Goal: Share content: Share content

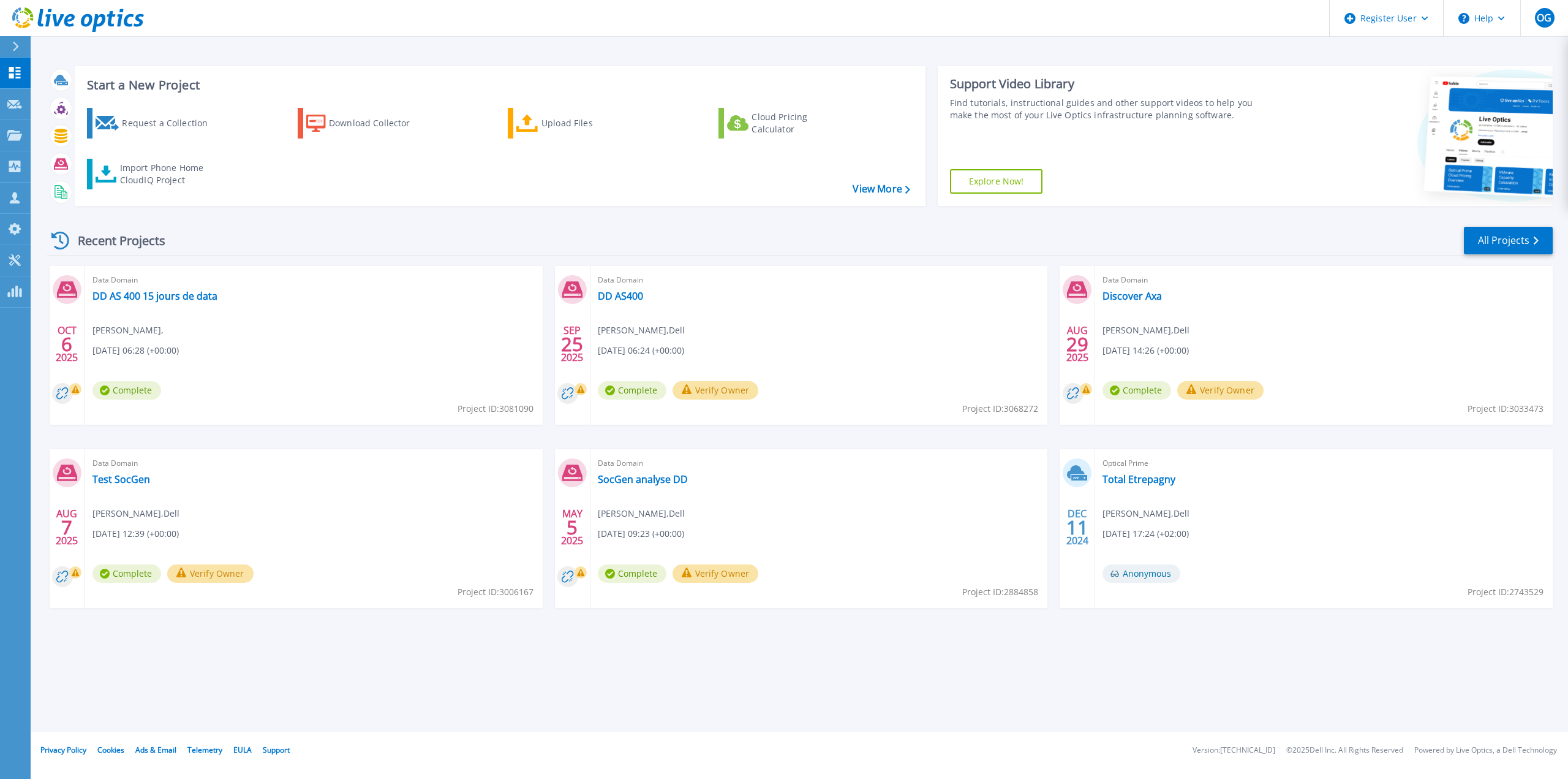
click at [118, 332] on span "Laurent Ruiz ," at bounding box center [128, 330] width 71 height 14
click at [1545, 29] on button "OG" at bounding box center [1544, 18] width 48 height 36
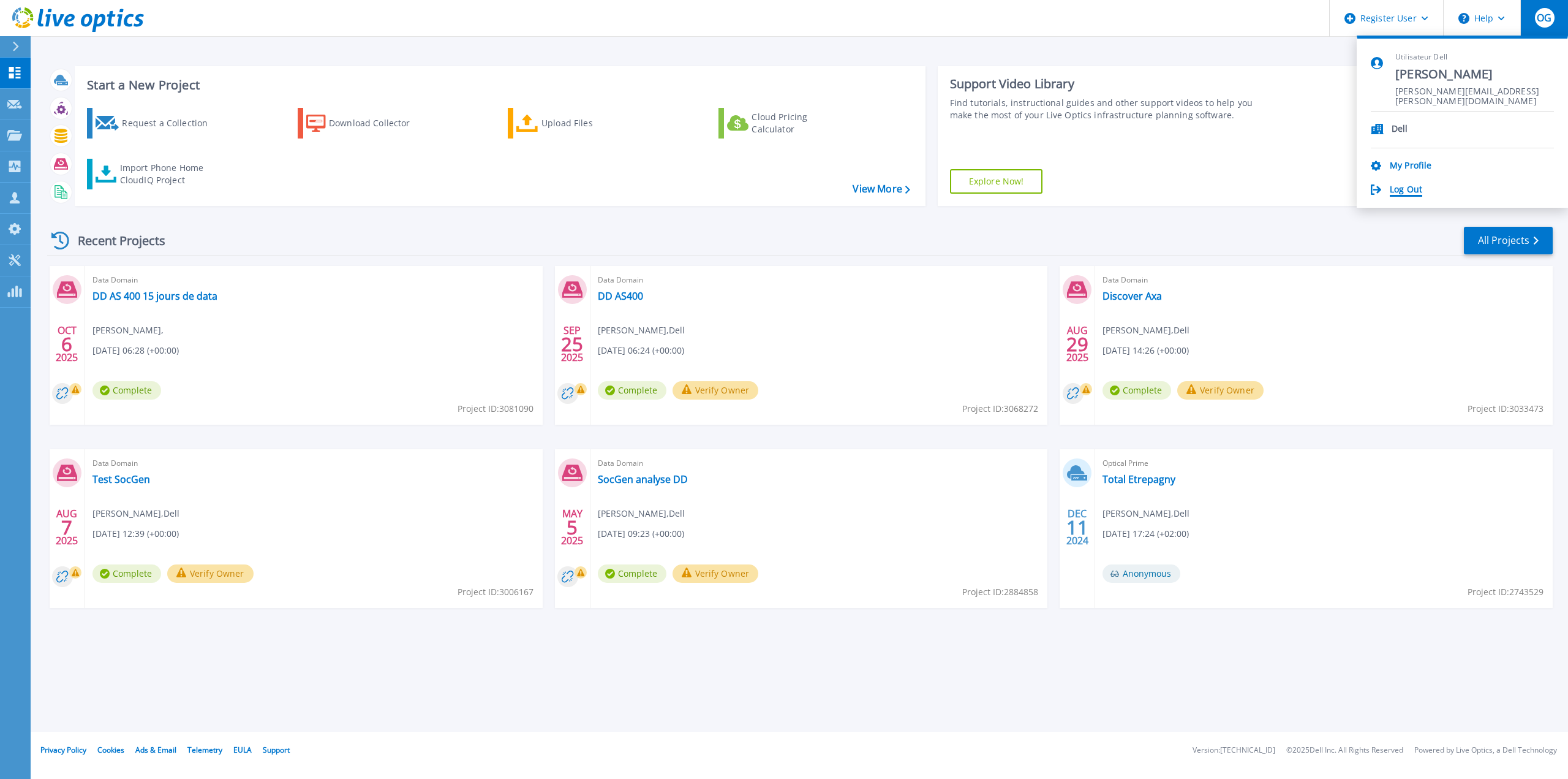
click at [1401, 193] on link "Log Out" at bounding box center [1406, 189] width 33 height 11
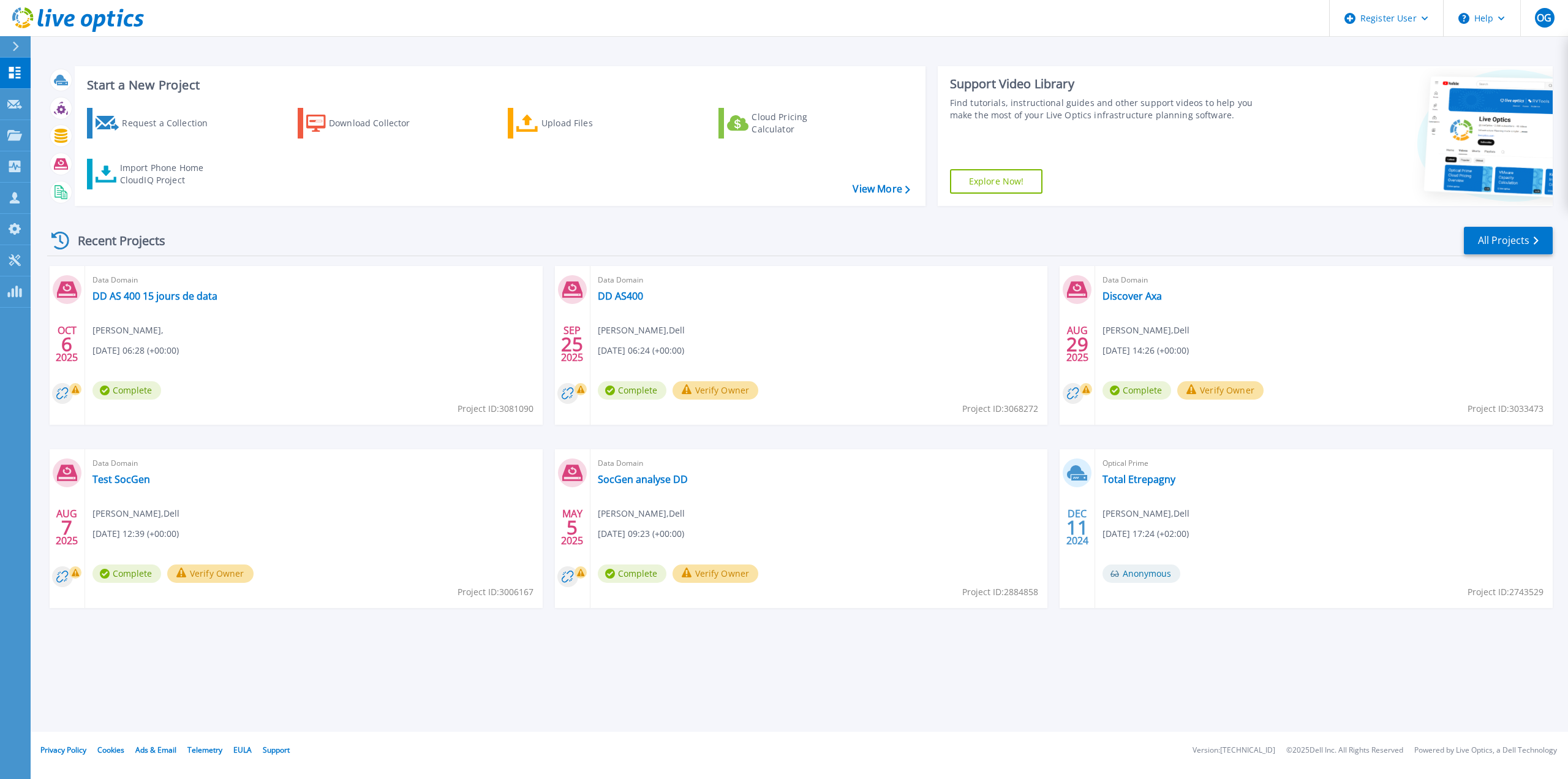
click at [127, 331] on span "Laurent Ruiz ," at bounding box center [128, 330] width 71 height 14
click at [14, 172] on icon at bounding box center [14, 166] width 11 height 11
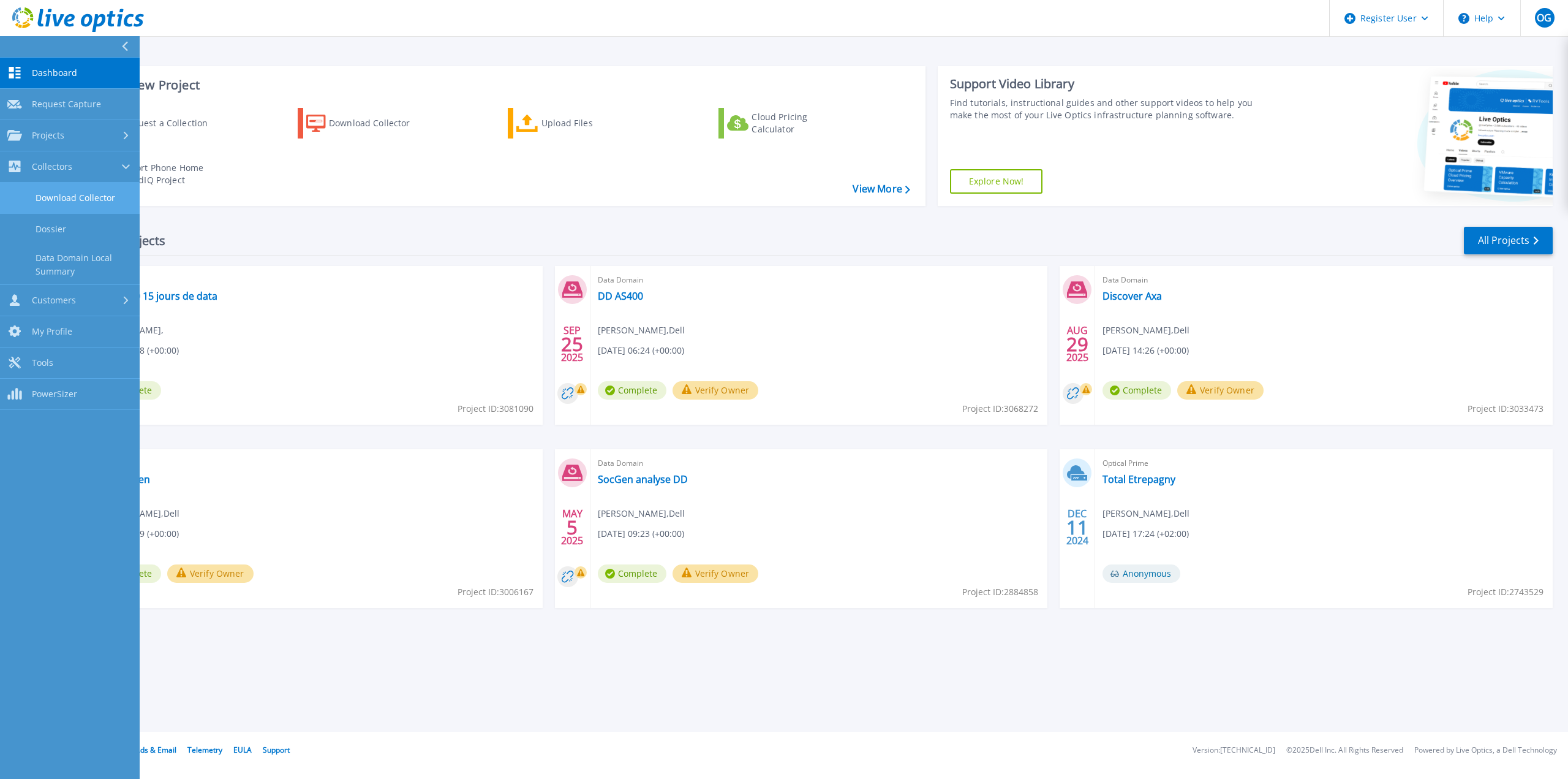
click at [59, 197] on link "Download Collector" at bounding box center [70, 198] width 139 height 31
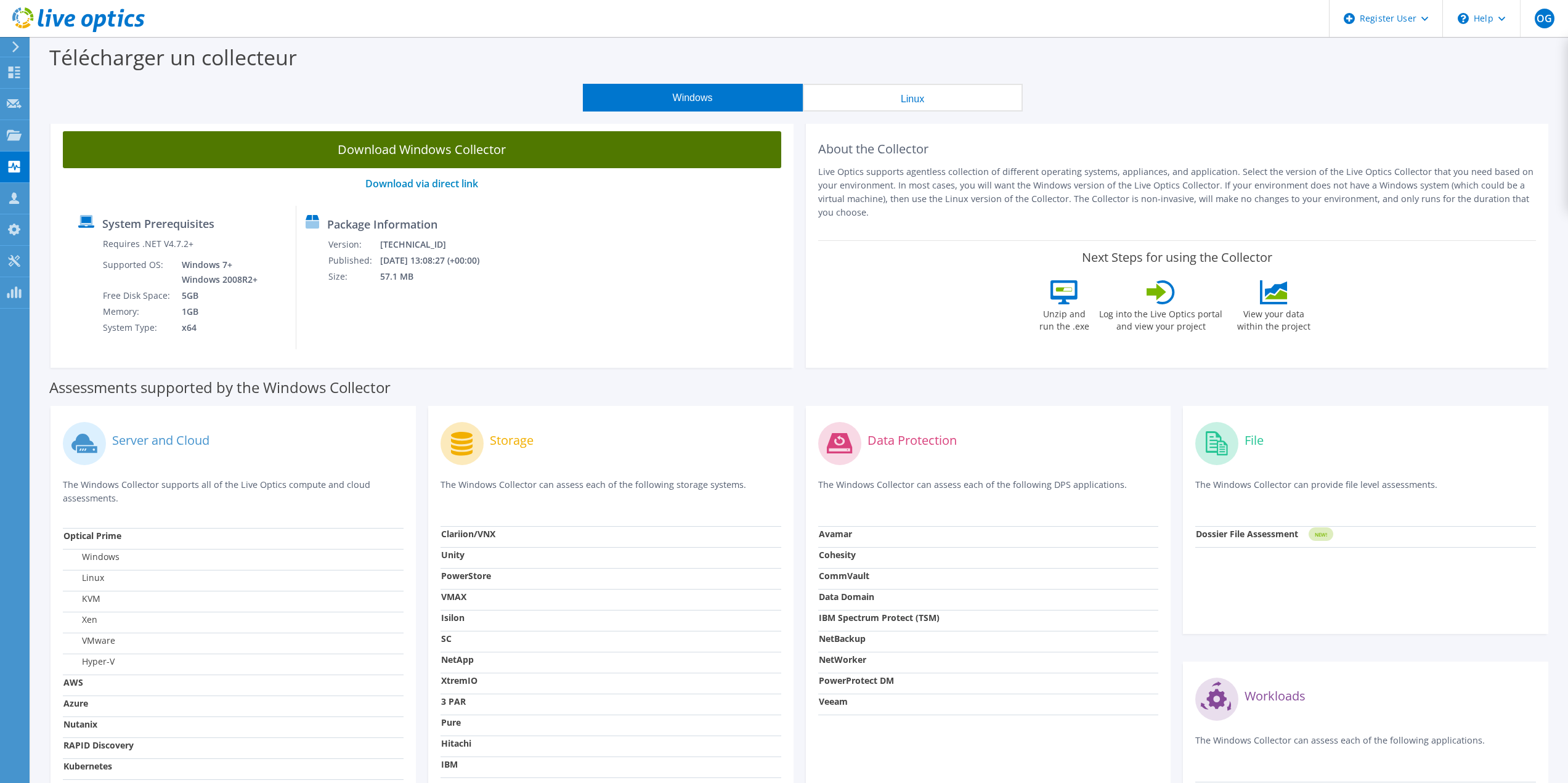
click at [395, 140] on link "Download Windows Collector" at bounding box center [421, 149] width 718 height 37
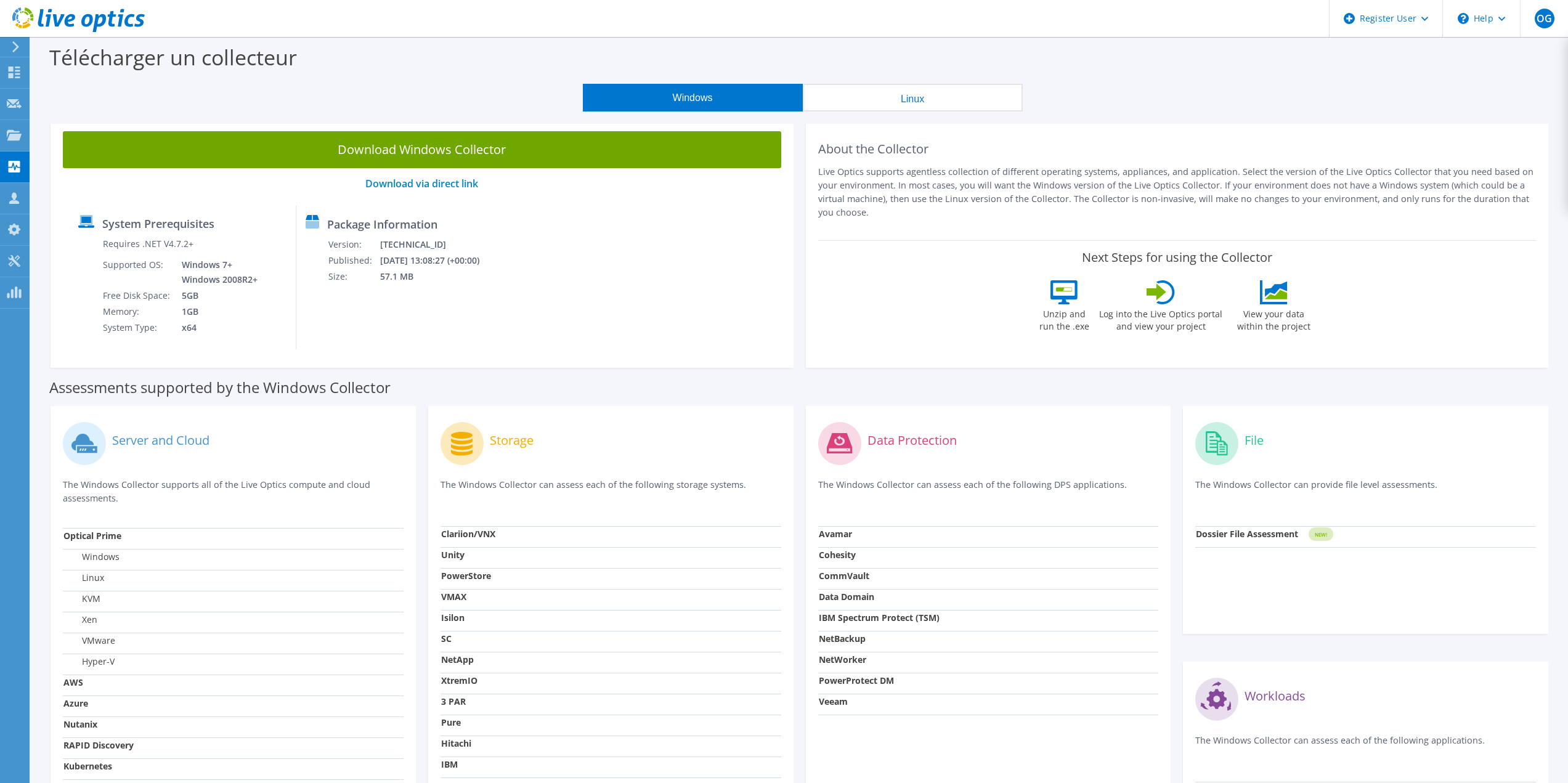
click at [18, 46] on use at bounding box center [15, 46] width 7 height 11
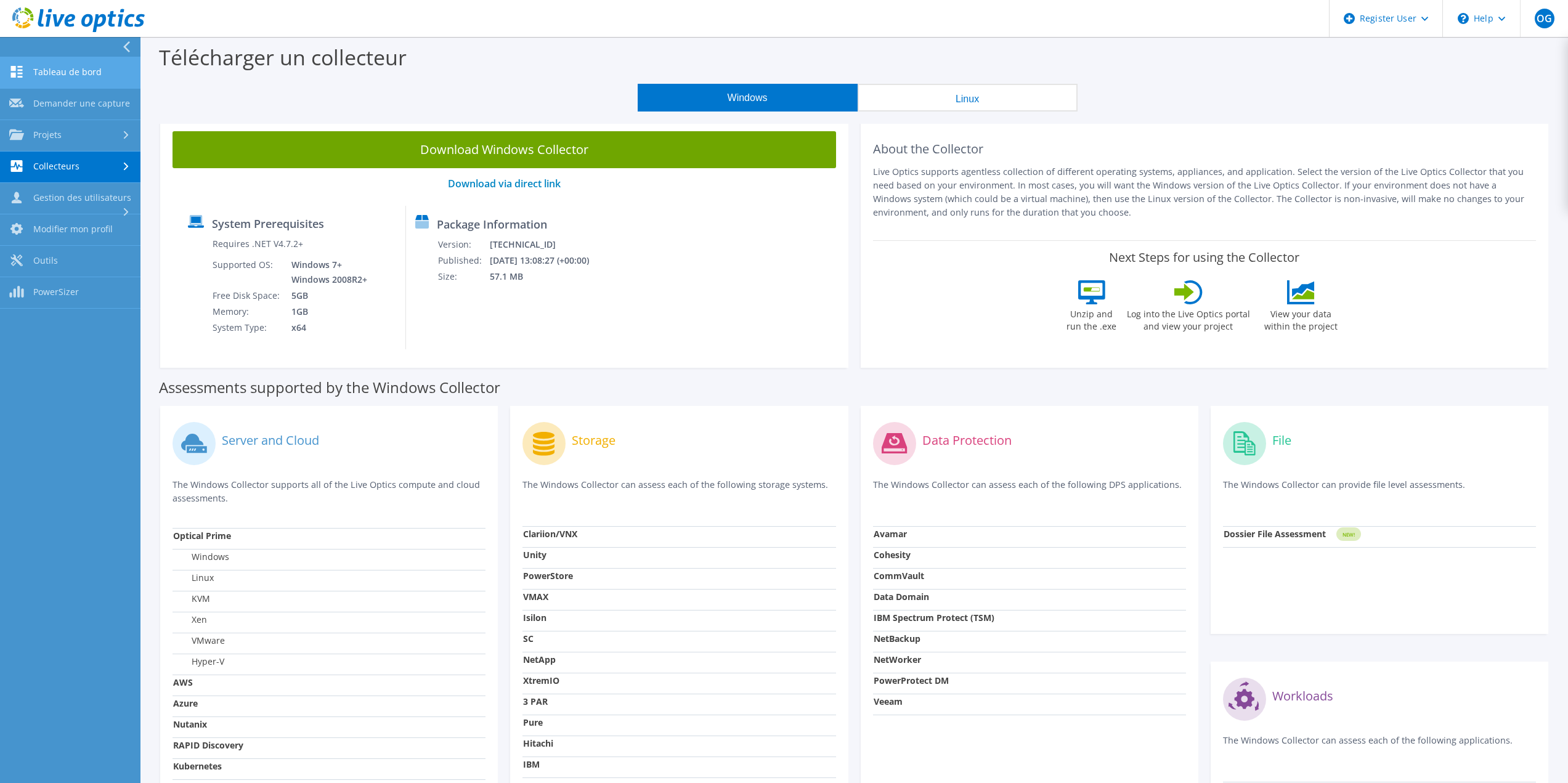
click at [78, 81] on link "Tableau de bord" at bounding box center [70, 72] width 140 height 31
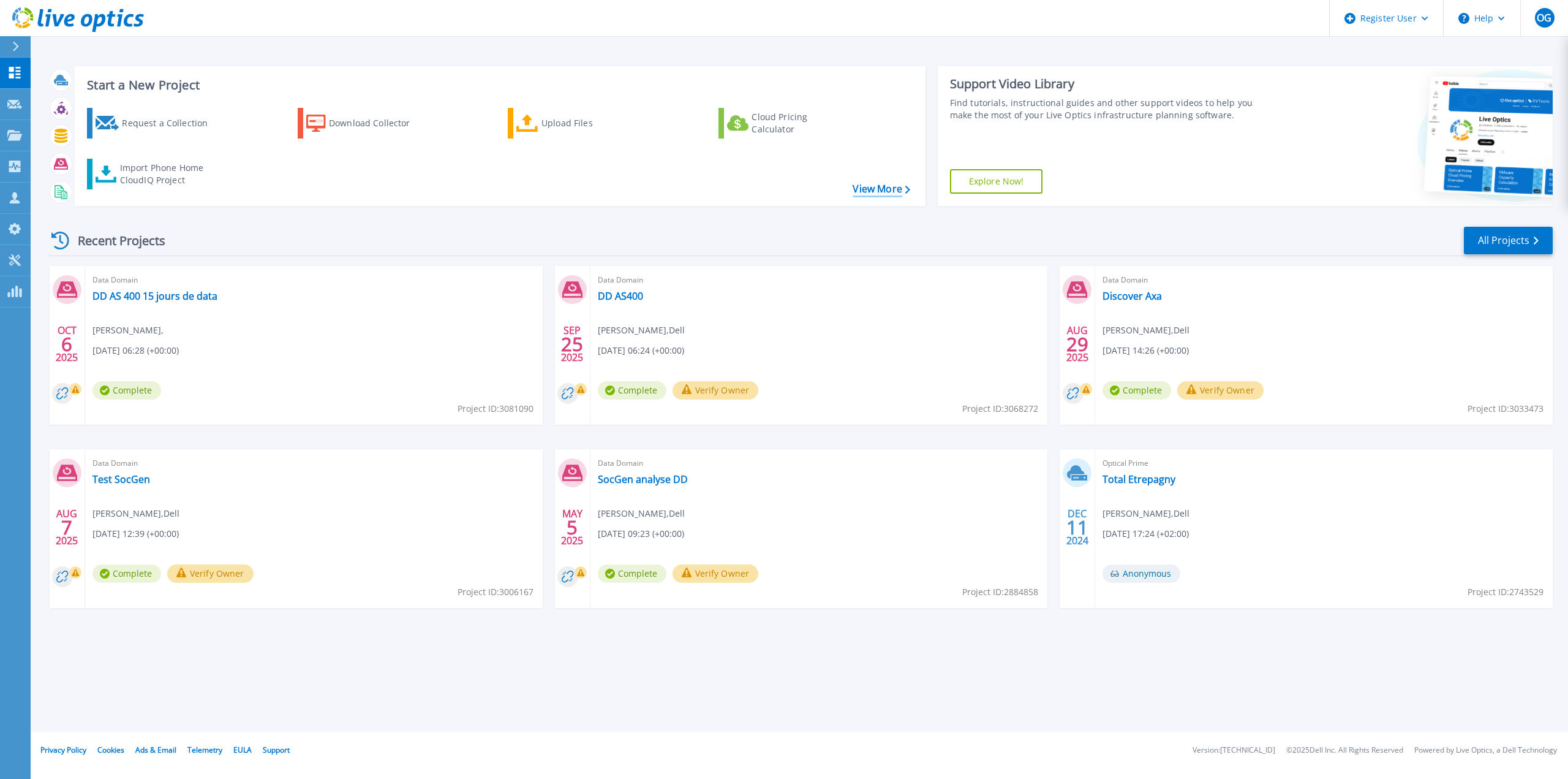
click at [857, 192] on link "View More" at bounding box center [881, 189] width 57 height 11
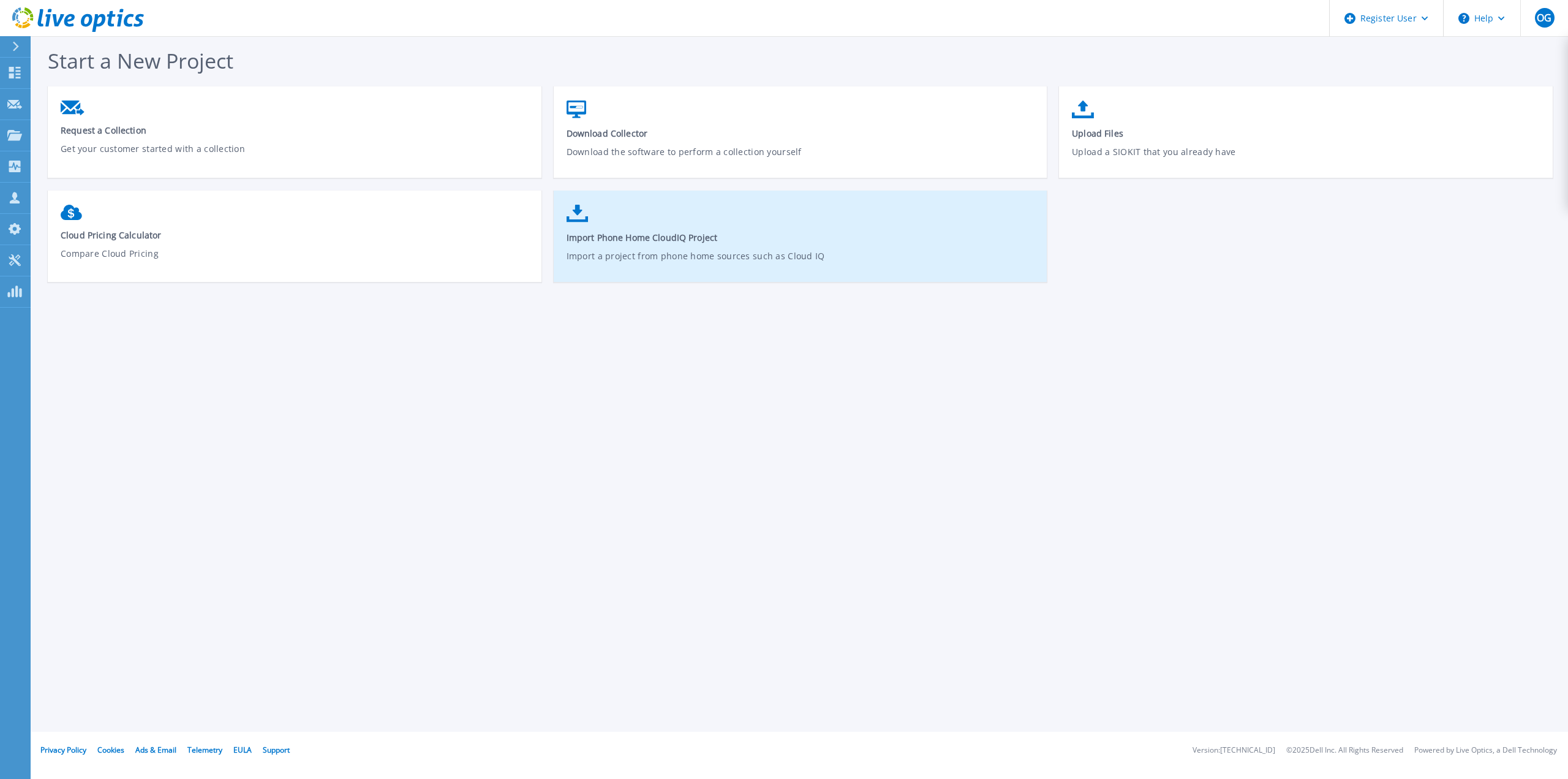
click at [638, 243] on span "Import Phone Home CloudIQ Project" at bounding box center [801, 237] width 469 height 11
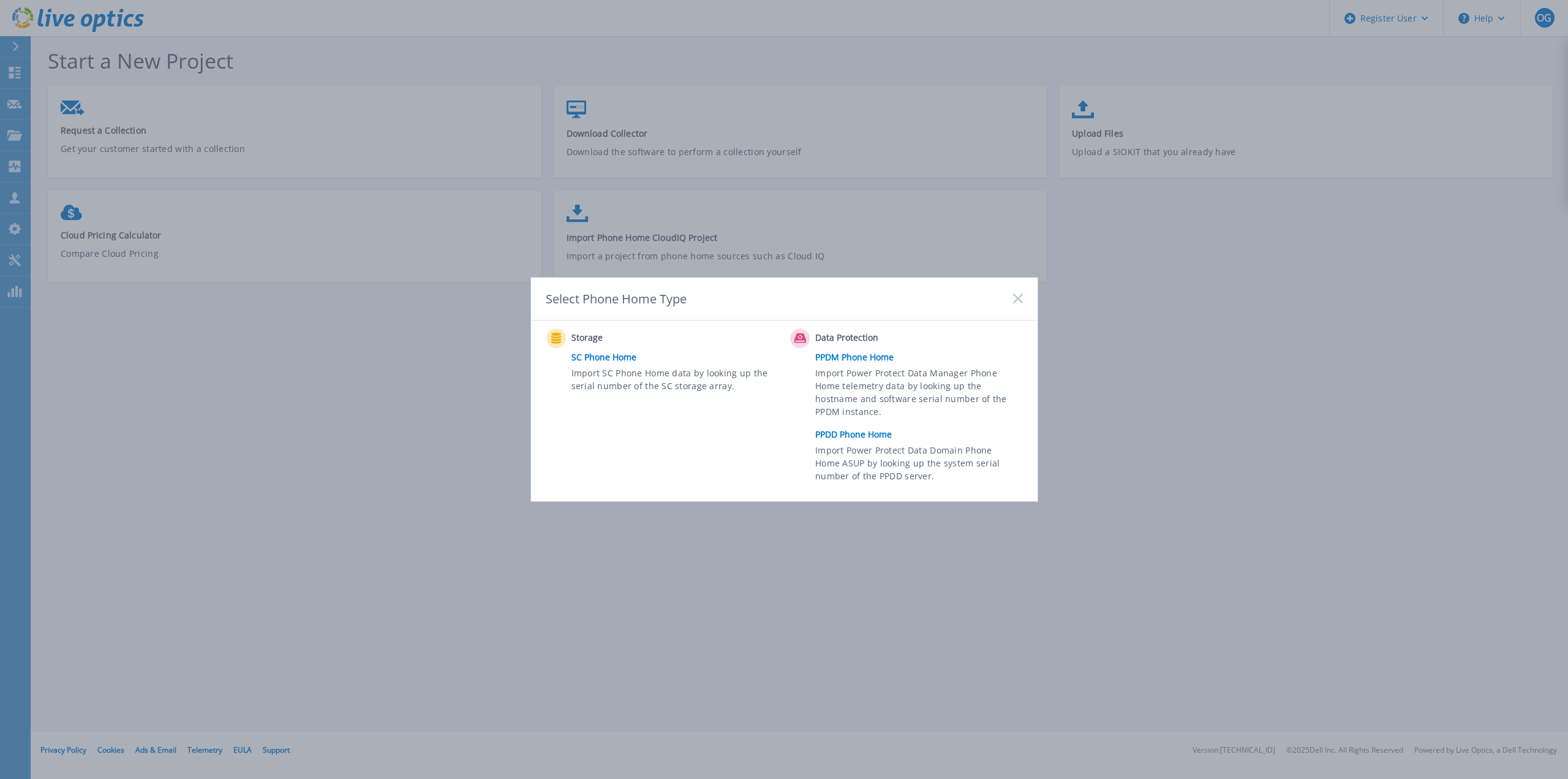
click at [861, 436] on link "PPDD Phone Home" at bounding box center [921, 434] width 213 height 18
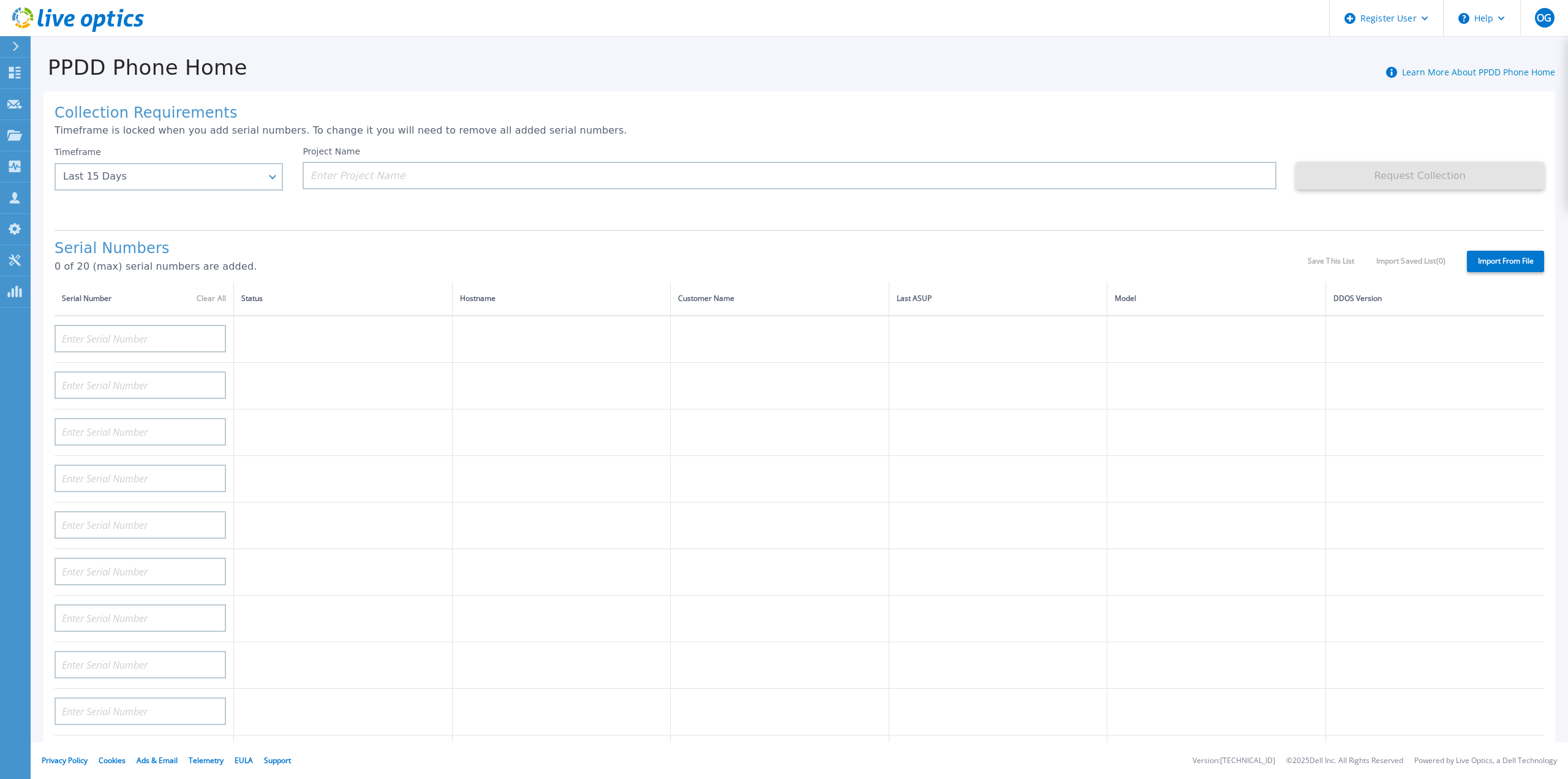
click at [14, 53] on div at bounding box center [21, 46] width 20 height 20
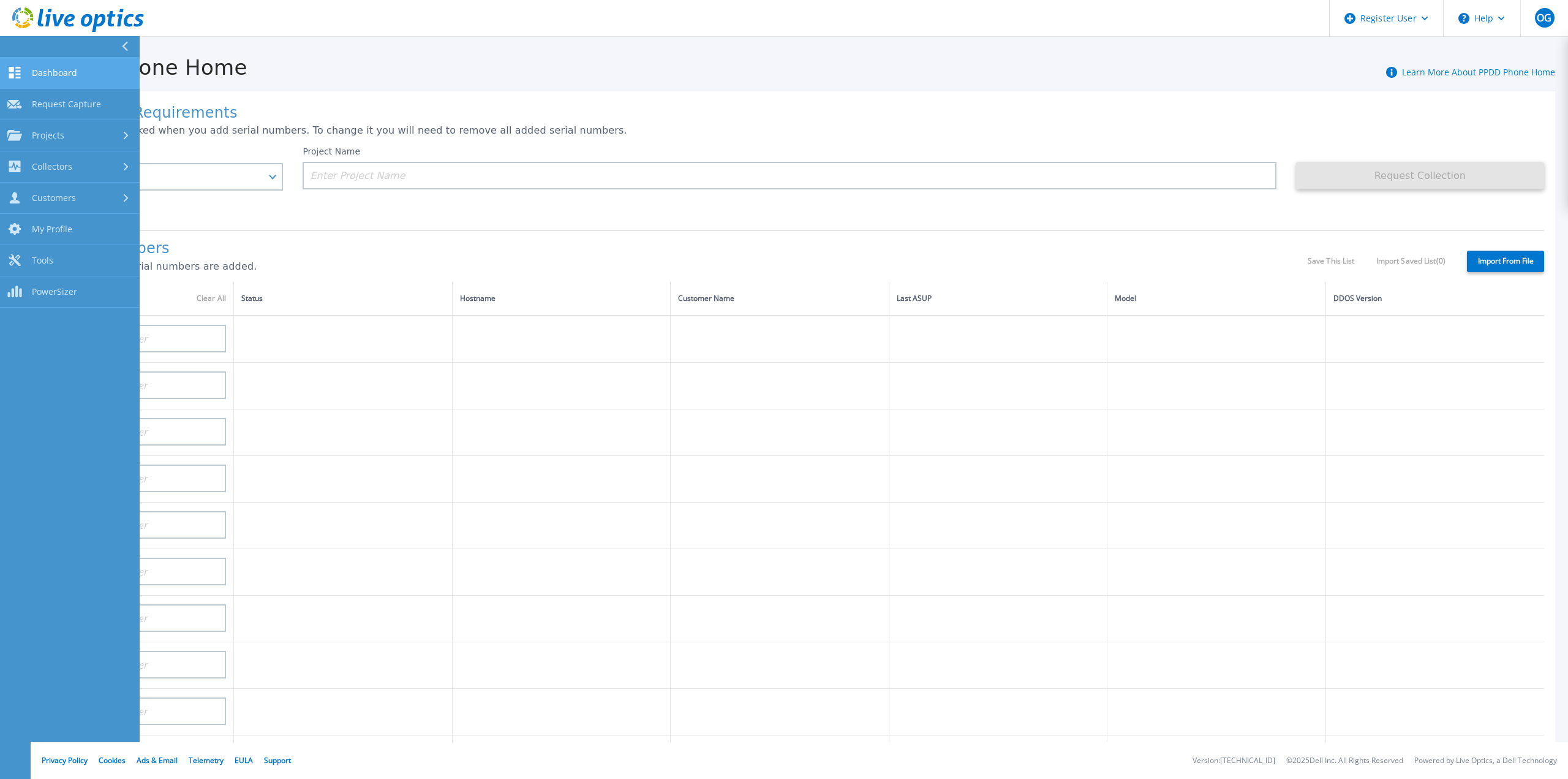
click at [83, 80] on link "Dashboard Dashboard" at bounding box center [70, 73] width 139 height 31
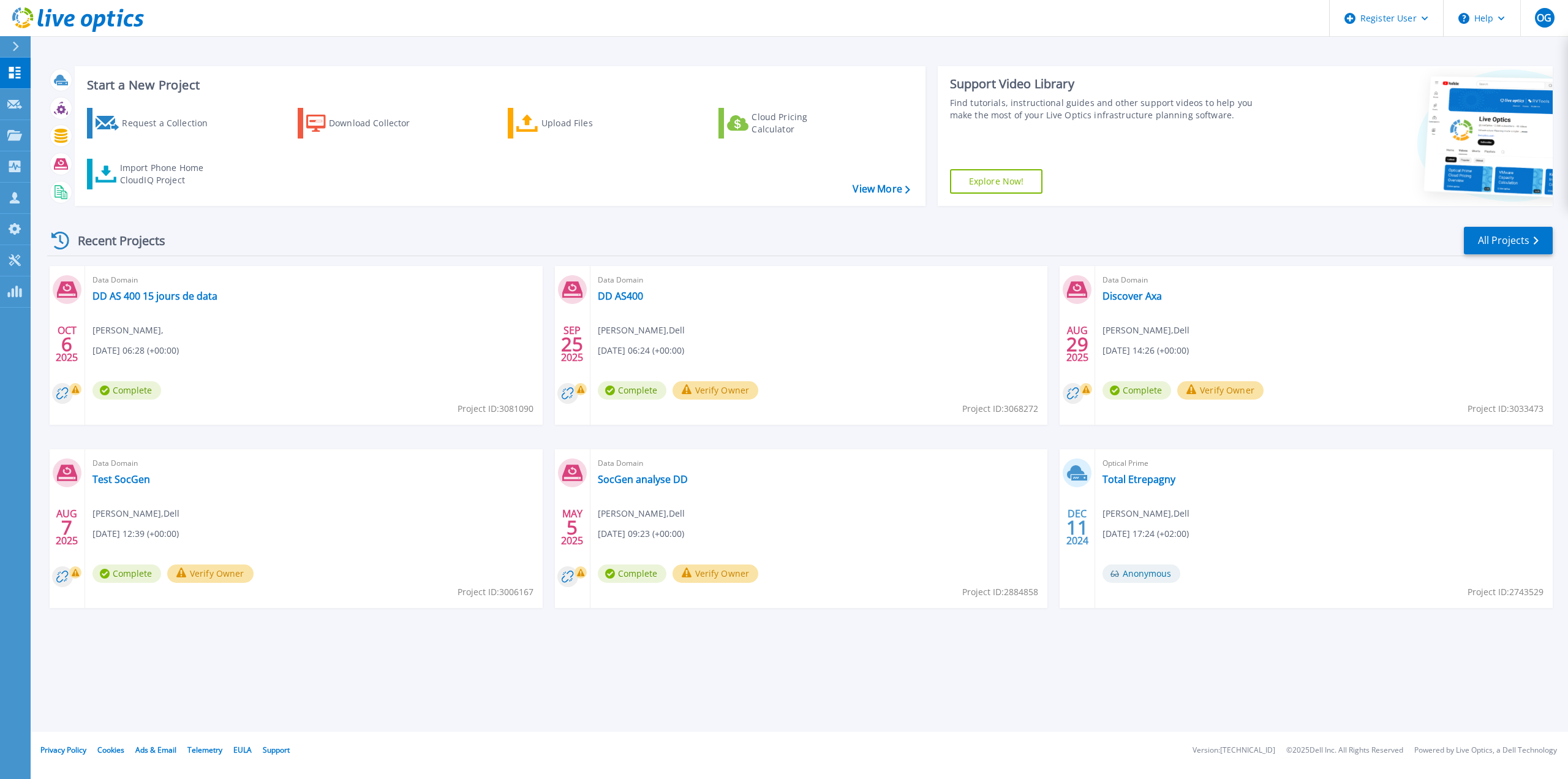
click at [884, 180] on div "Request a Collection Download Collector Upload Files Cloud Pricing Calculator I…" at bounding box center [498, 149] width 842 height 102
click at [128, 178] on div "Import Phone Home CloudIQ Project" at bounding box center [167, 174] width 95 height 24
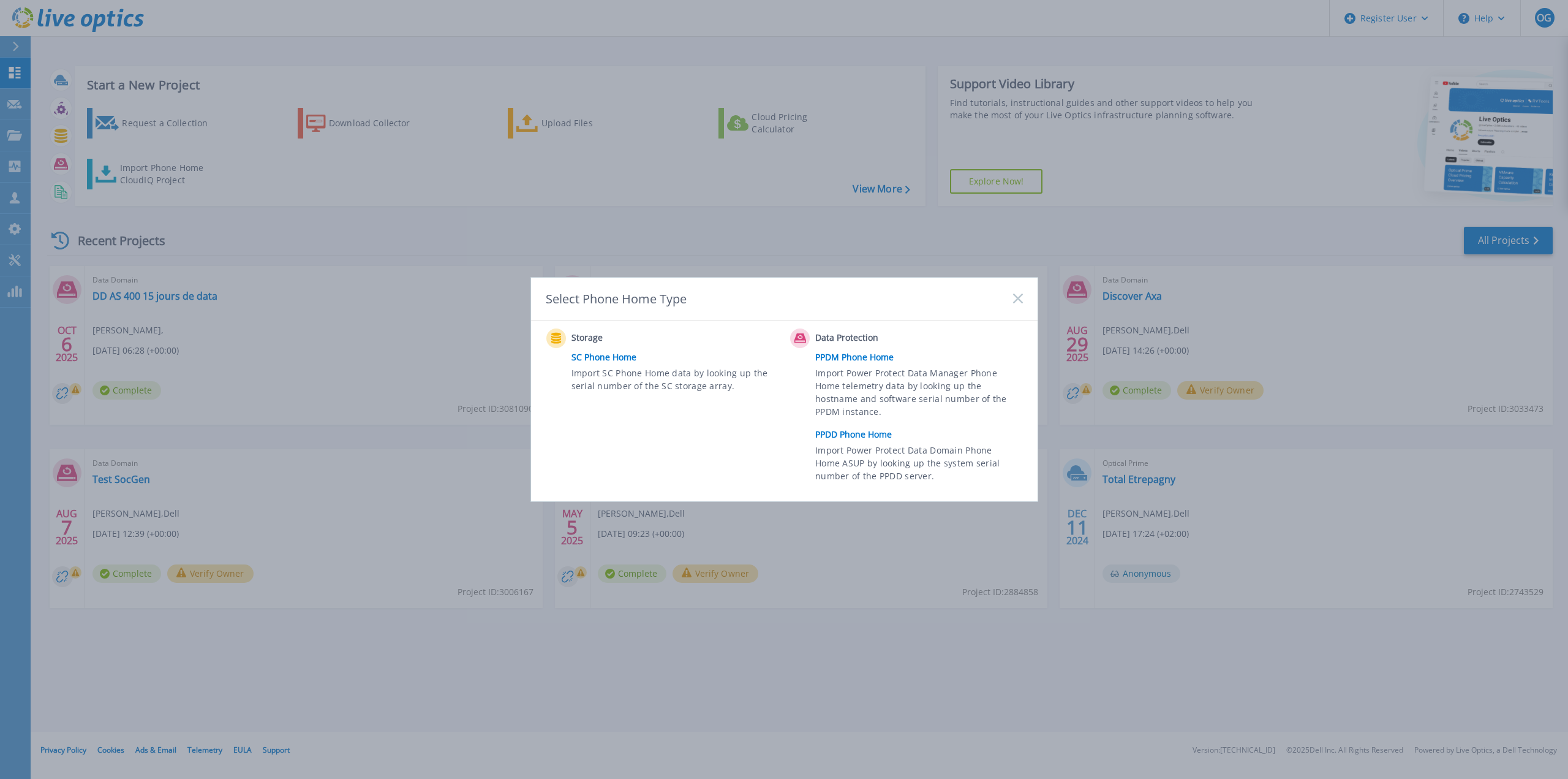
click at [869, 434] on link "PPDD Phone Home" at bounding box center [921, 434] width 213 height 18
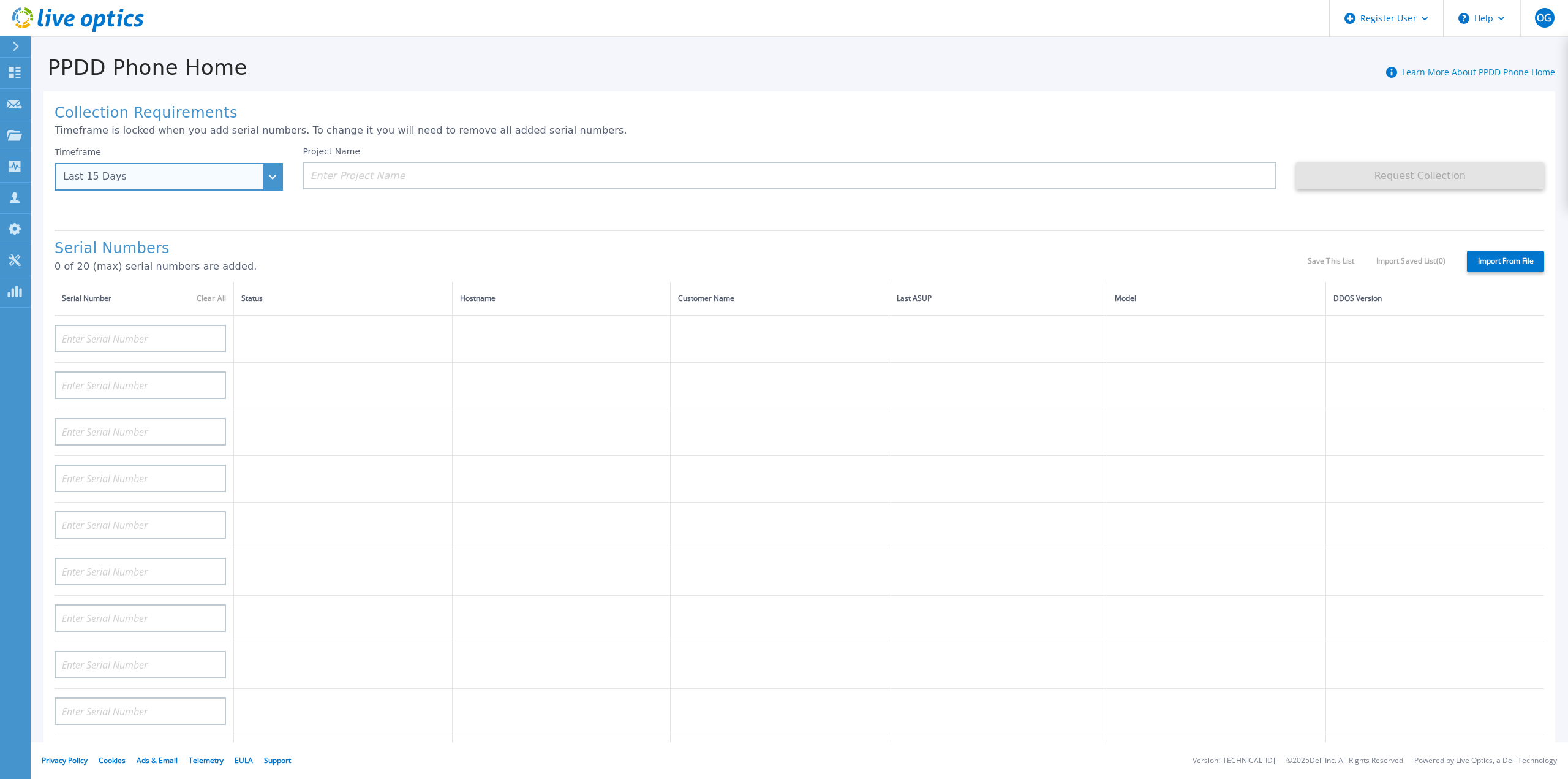
click at [259, 174] on div "Last 15 Days" at bounding box center [161, 177] width 198 height 11
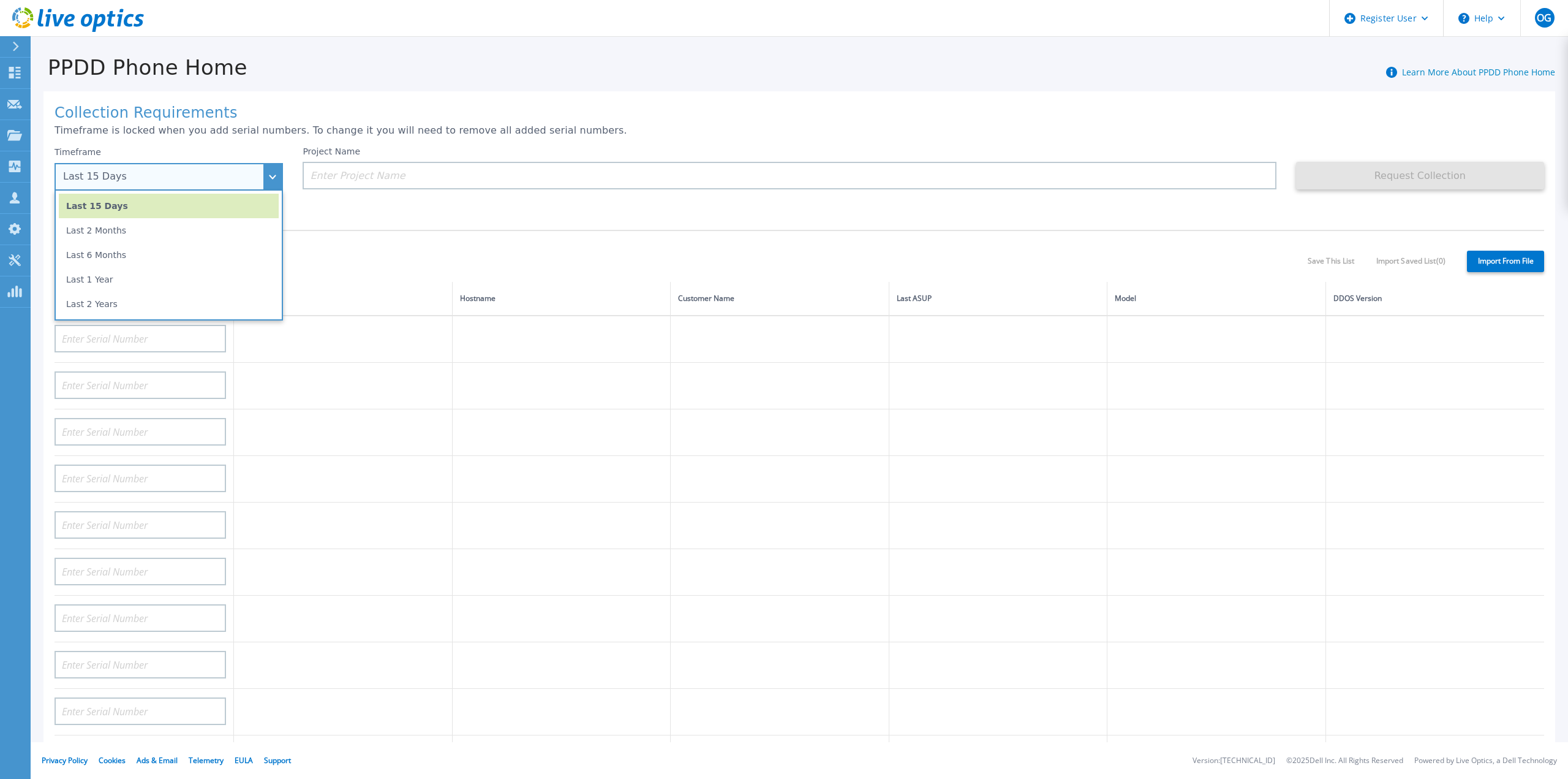
click at [259, 174] on div "Last 15 Days" at bounding box center [161, 177] width 198 height 11
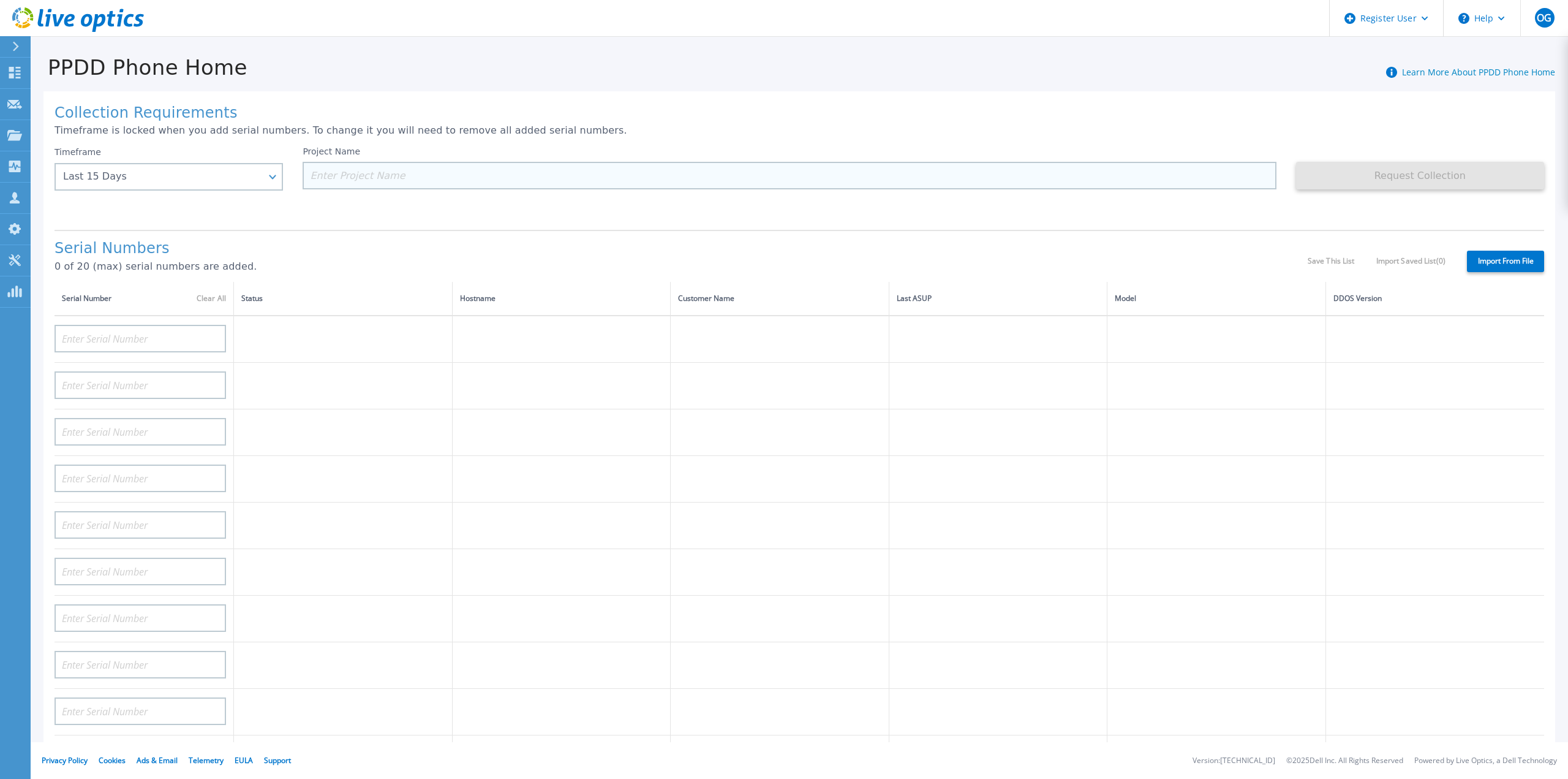
click at [375, 169] on input at bounding box center [789, 175] width 973 height 27
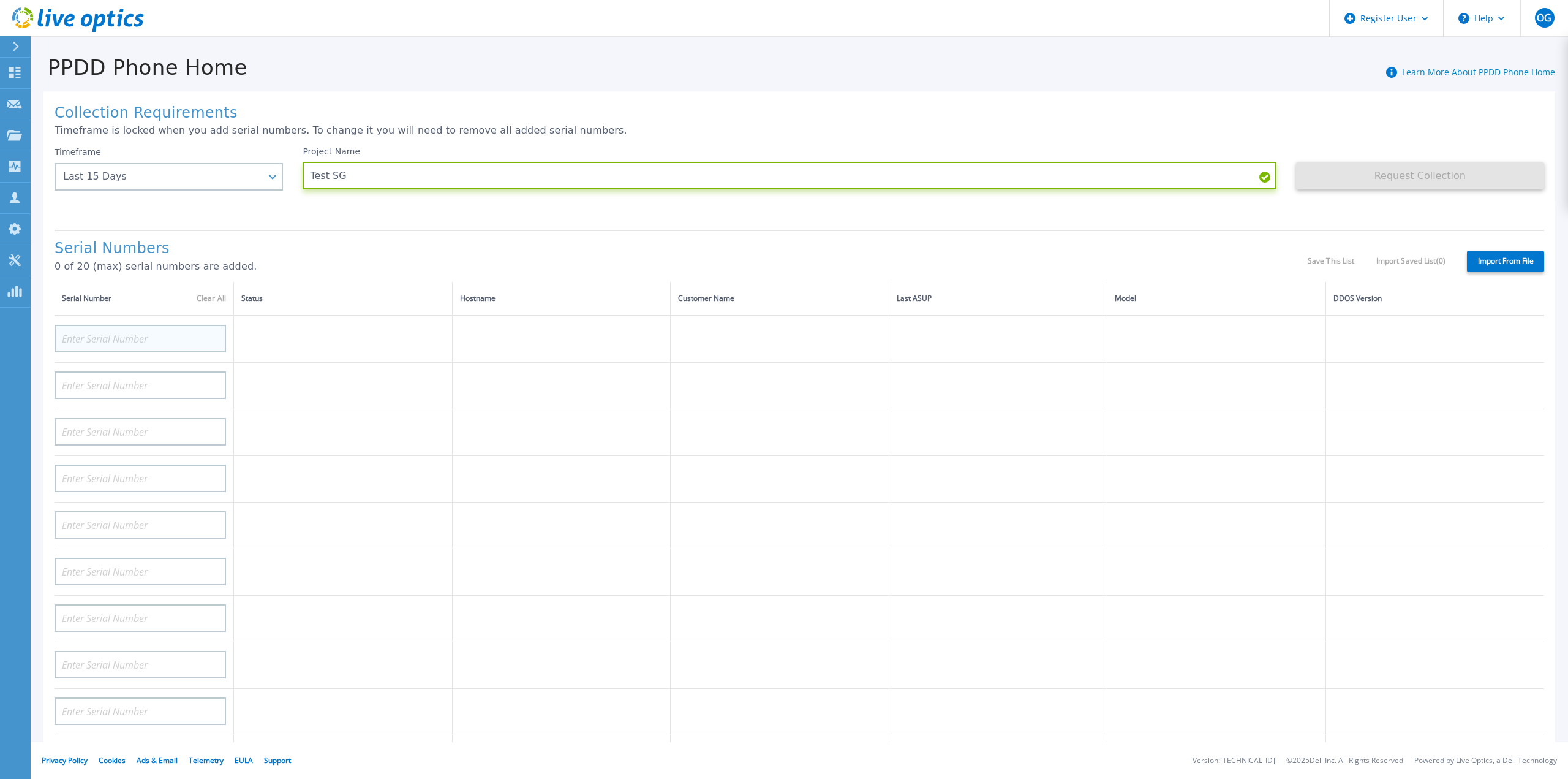
type input "Test SG"
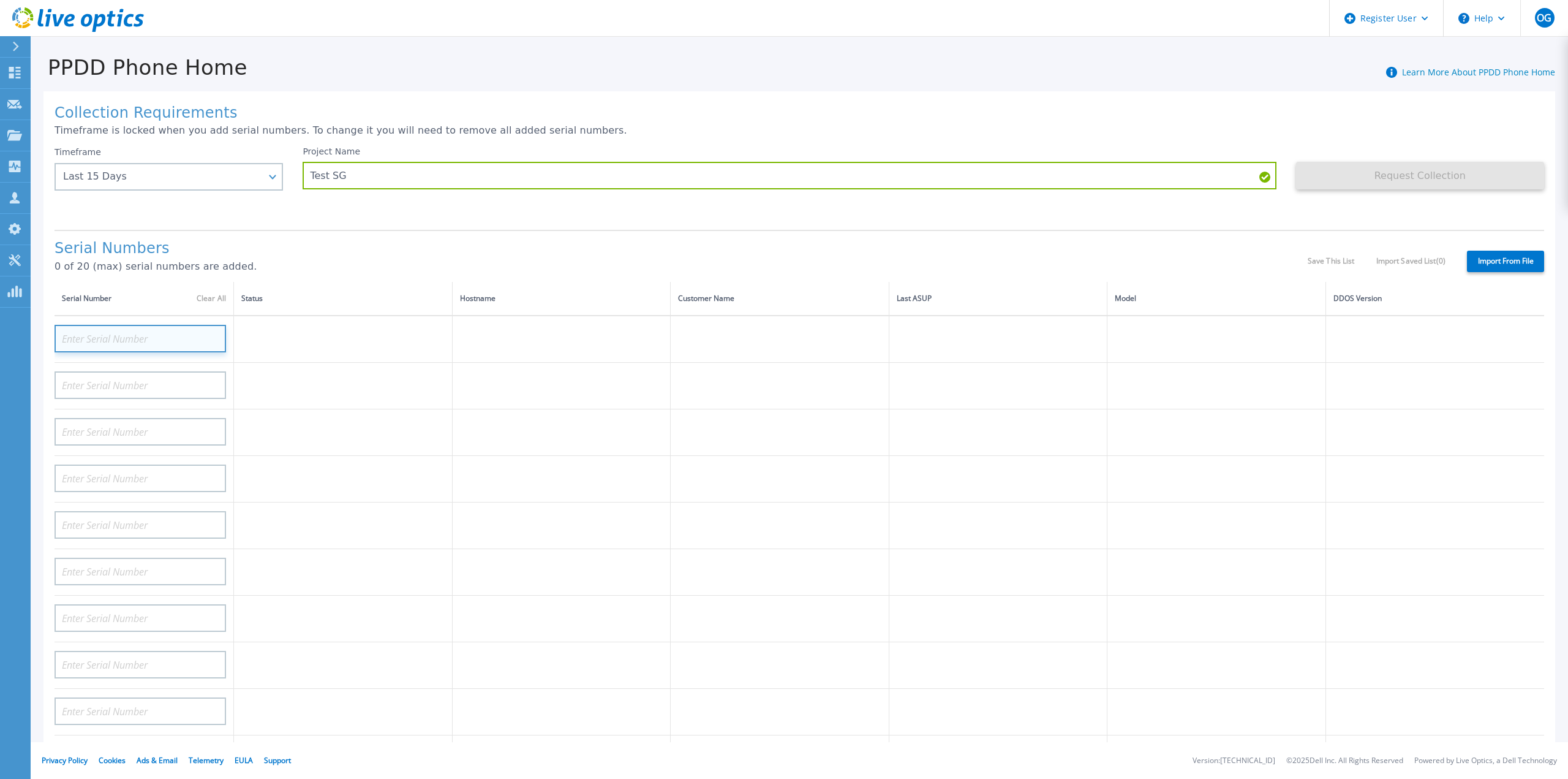
click at [118, 325] on input at bounding box center [140, 339] width 171 height 27
paste input "CKM01220405269"
type input "CKM01220405269"
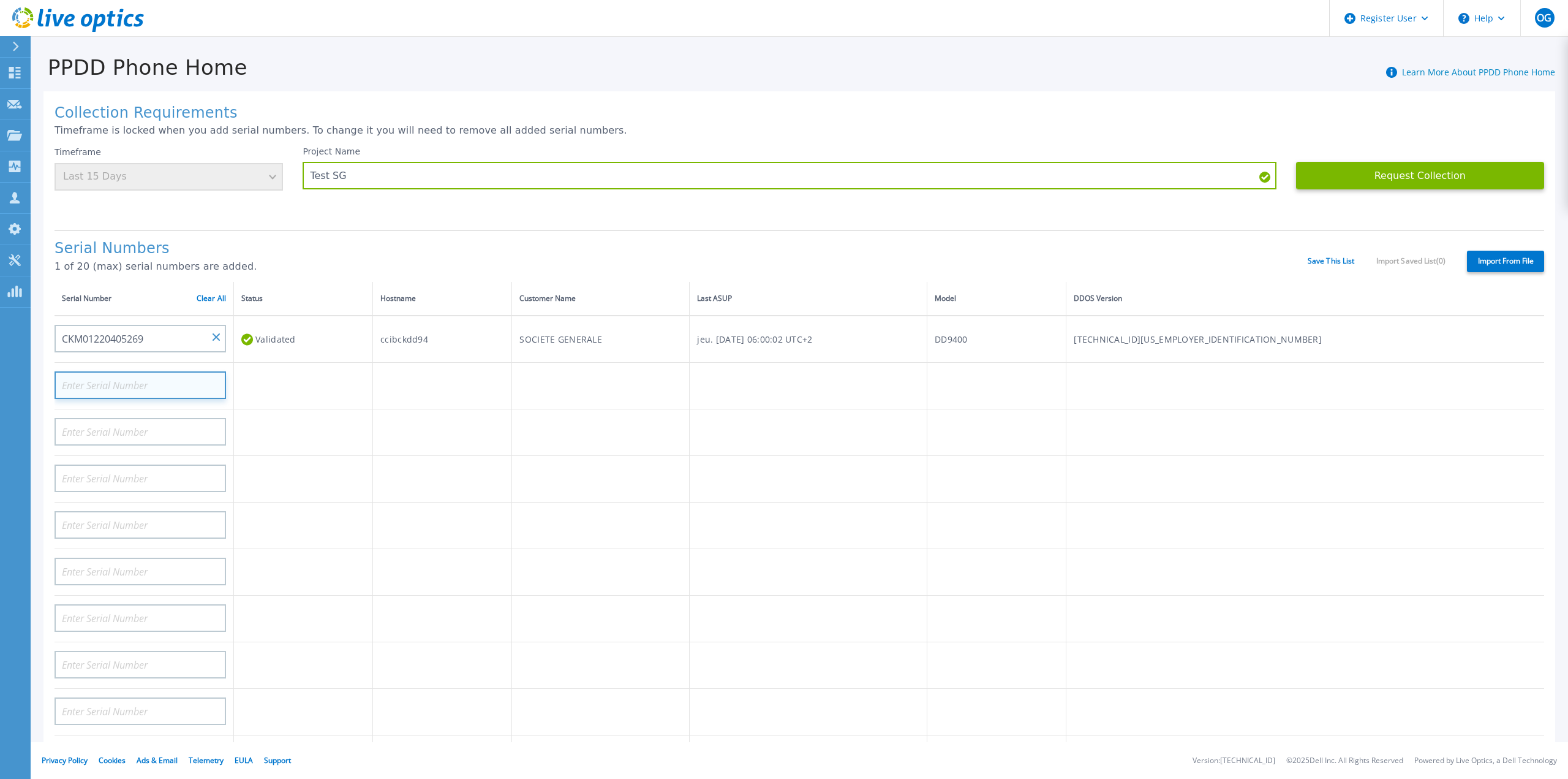
click at [147, 372] on input at bounding box center [140, 385] width 171 height 27
paste input "CKM01220405269"
type input "CKM01220405271"
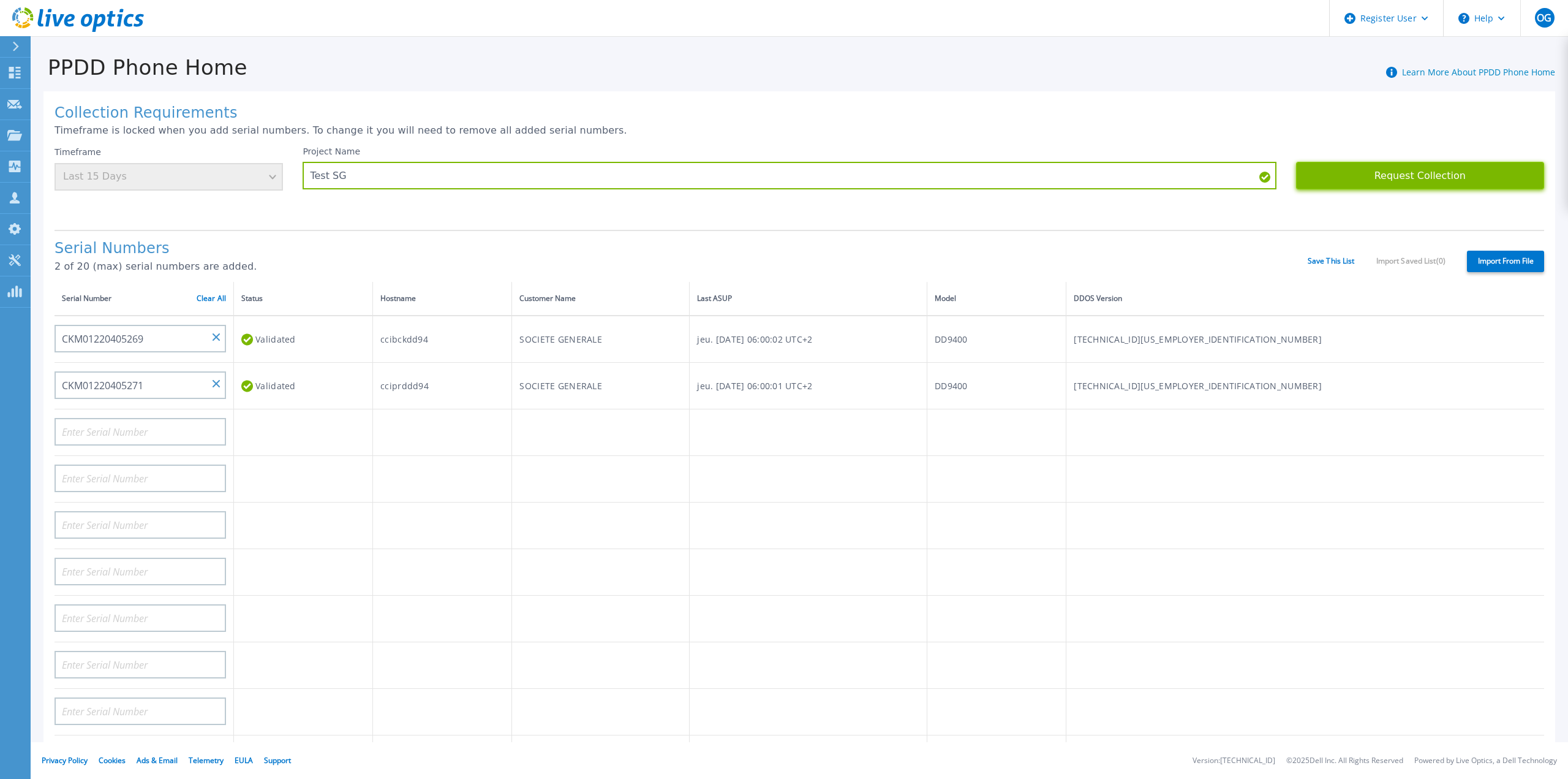
click at [1373, 182] on button "Request Collection" at bounding box center [1420, 175] width 248 height 27
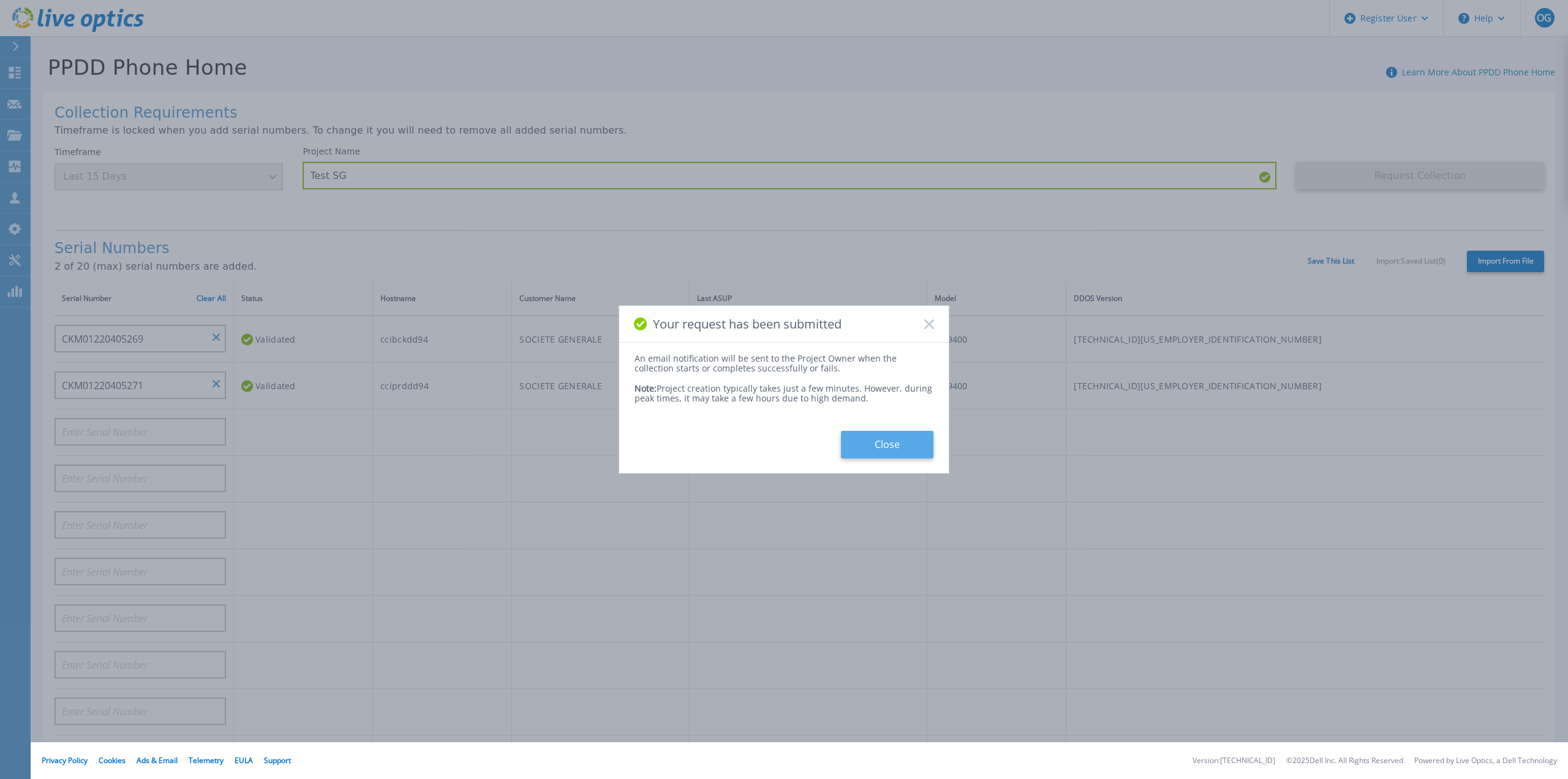
click at [879, 446] on button "Close" at bounding box center [887, 444] width 92 height 27
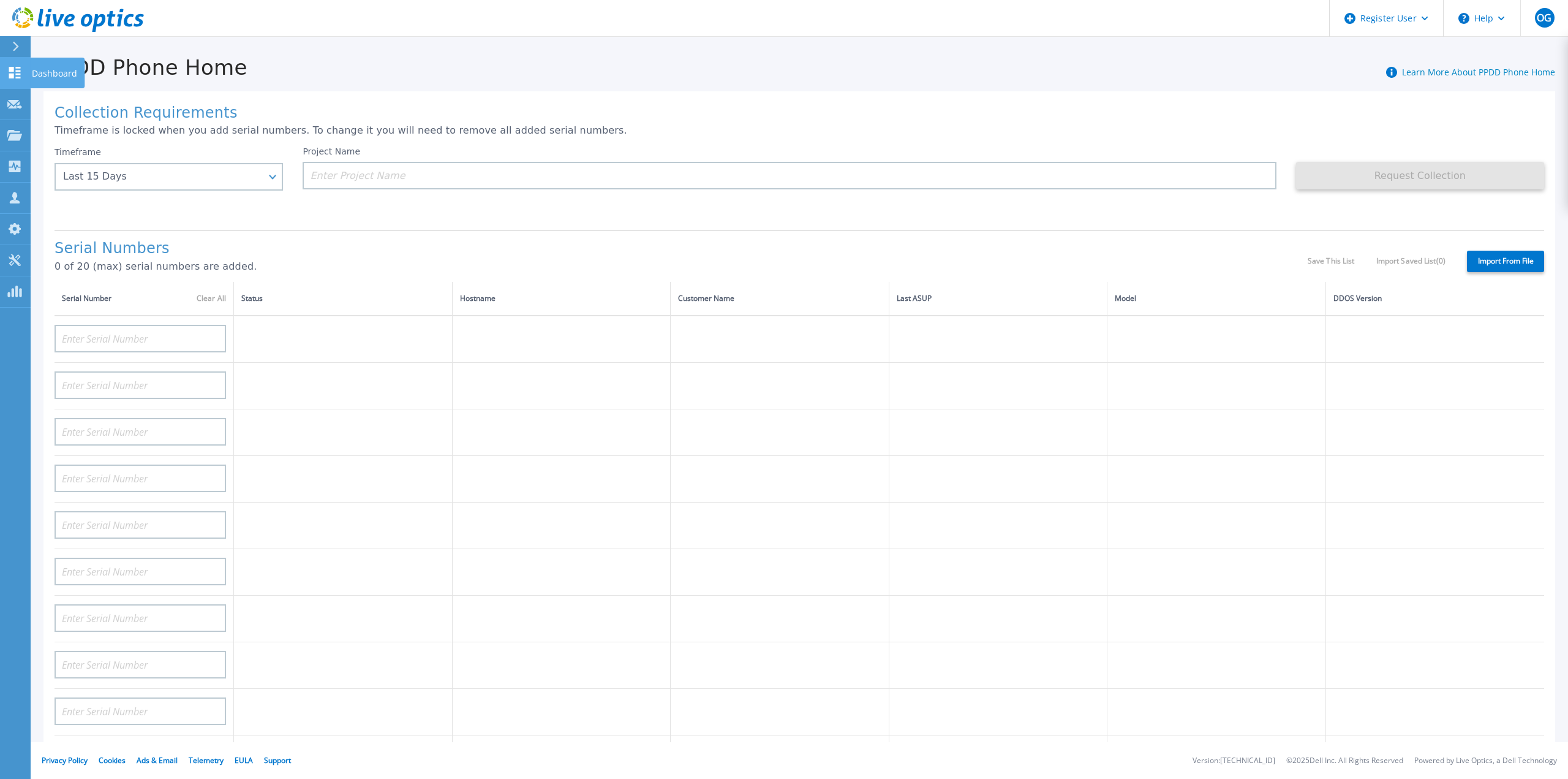
click at [13, 69] on icon at bounding box center [14, 72] width 11 height 11
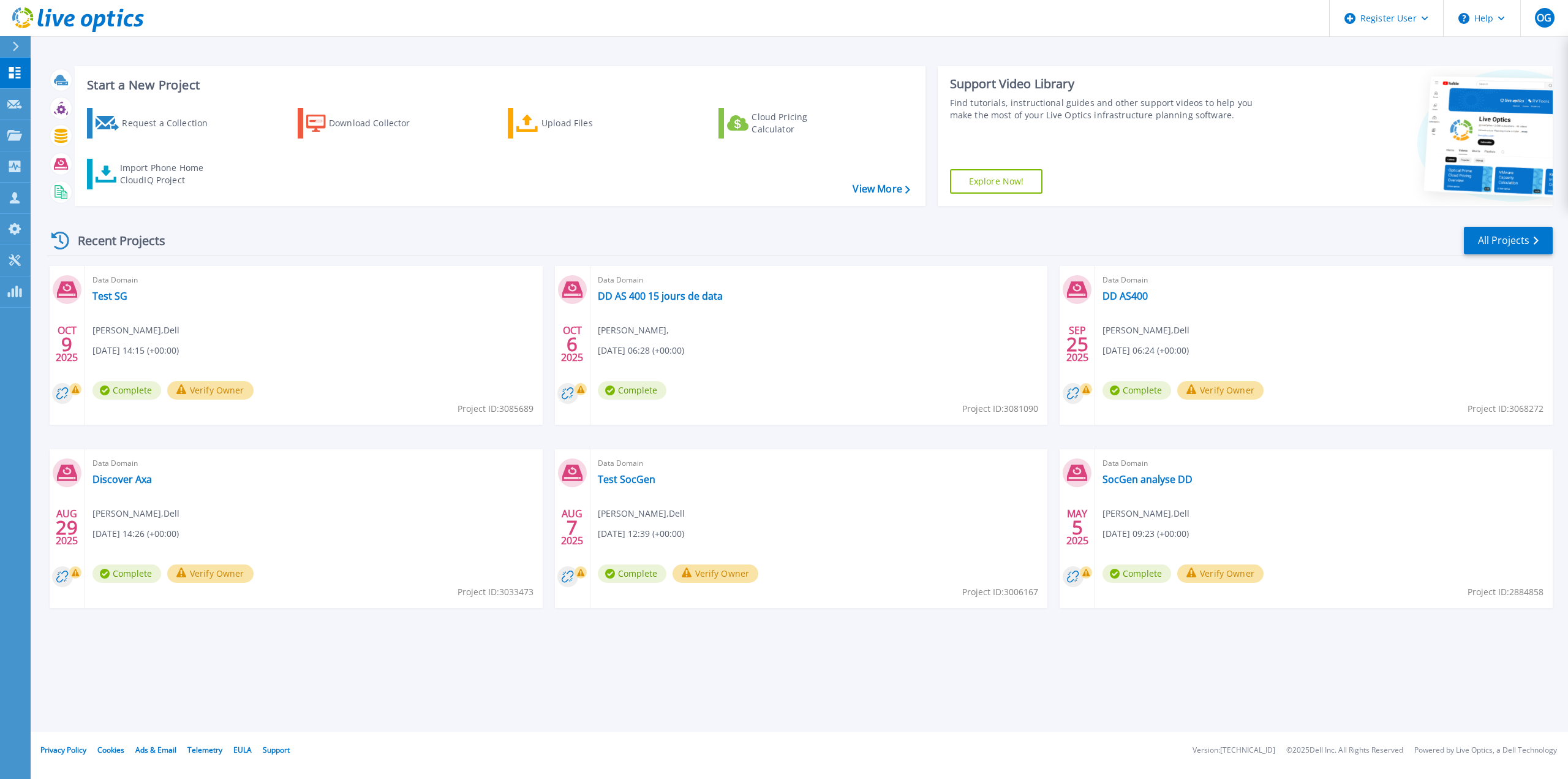
click at [239, 390] on button "Verify Owner" at bounding box center [211, 390] width 86 height 18
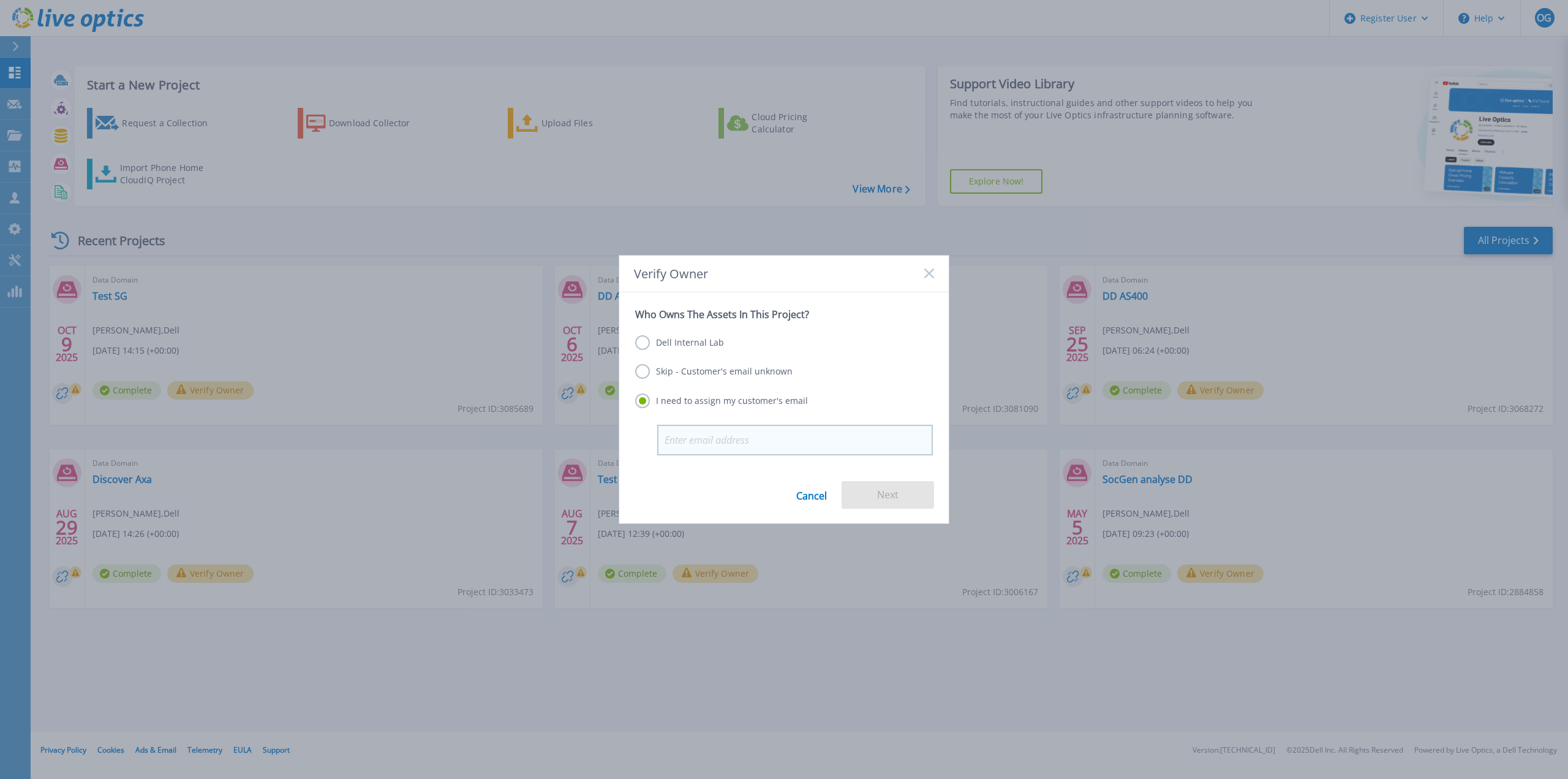
click at [680, 433] on input "email" at bounding box center [795, 440] width 276 height 30
type input "laurent.ruiz@socgen.com"
click at [898, 496] on button "Next" at bounding box center [888, 495] width 92 height 27
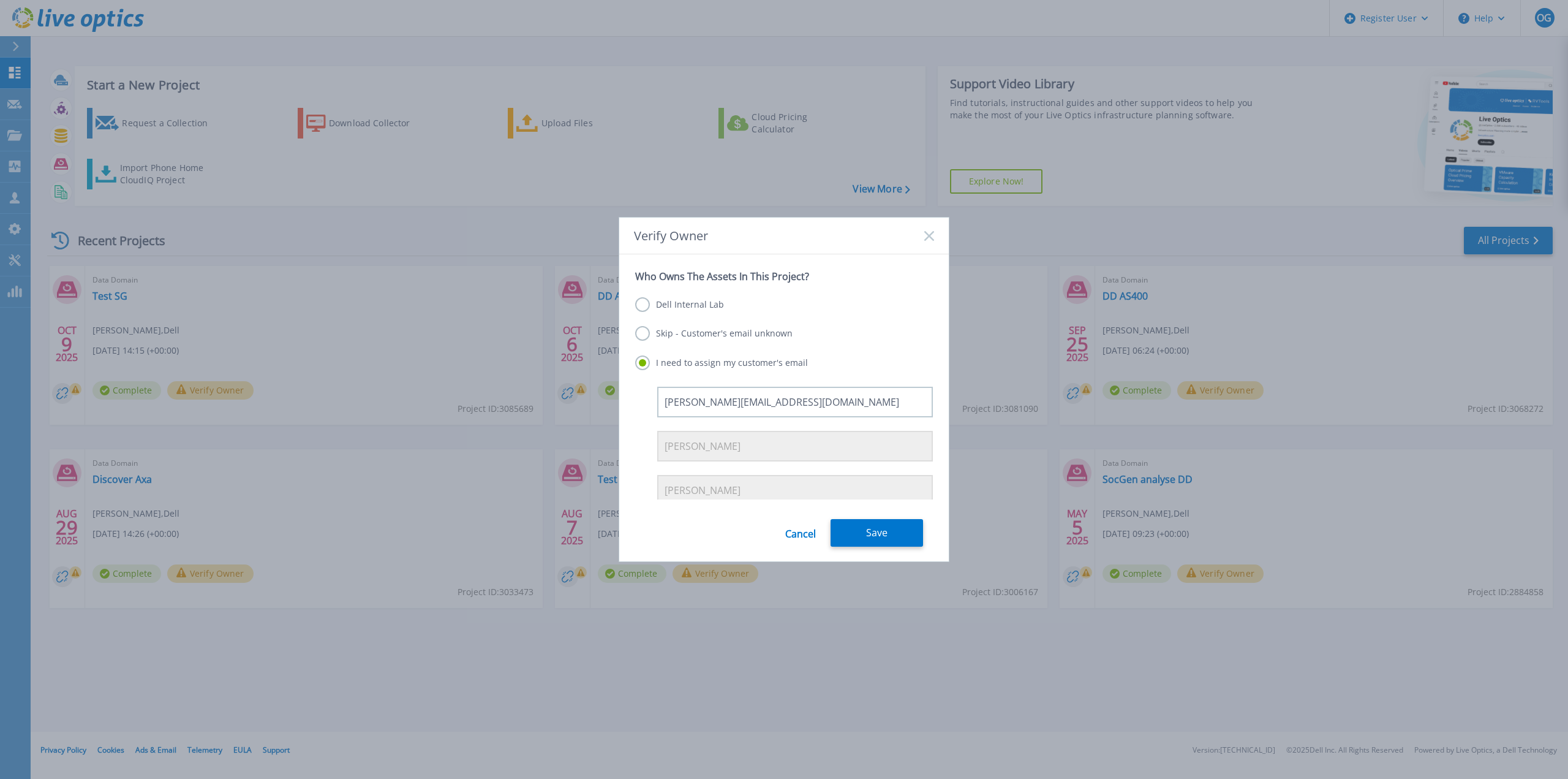
scroll to position [50, 0]
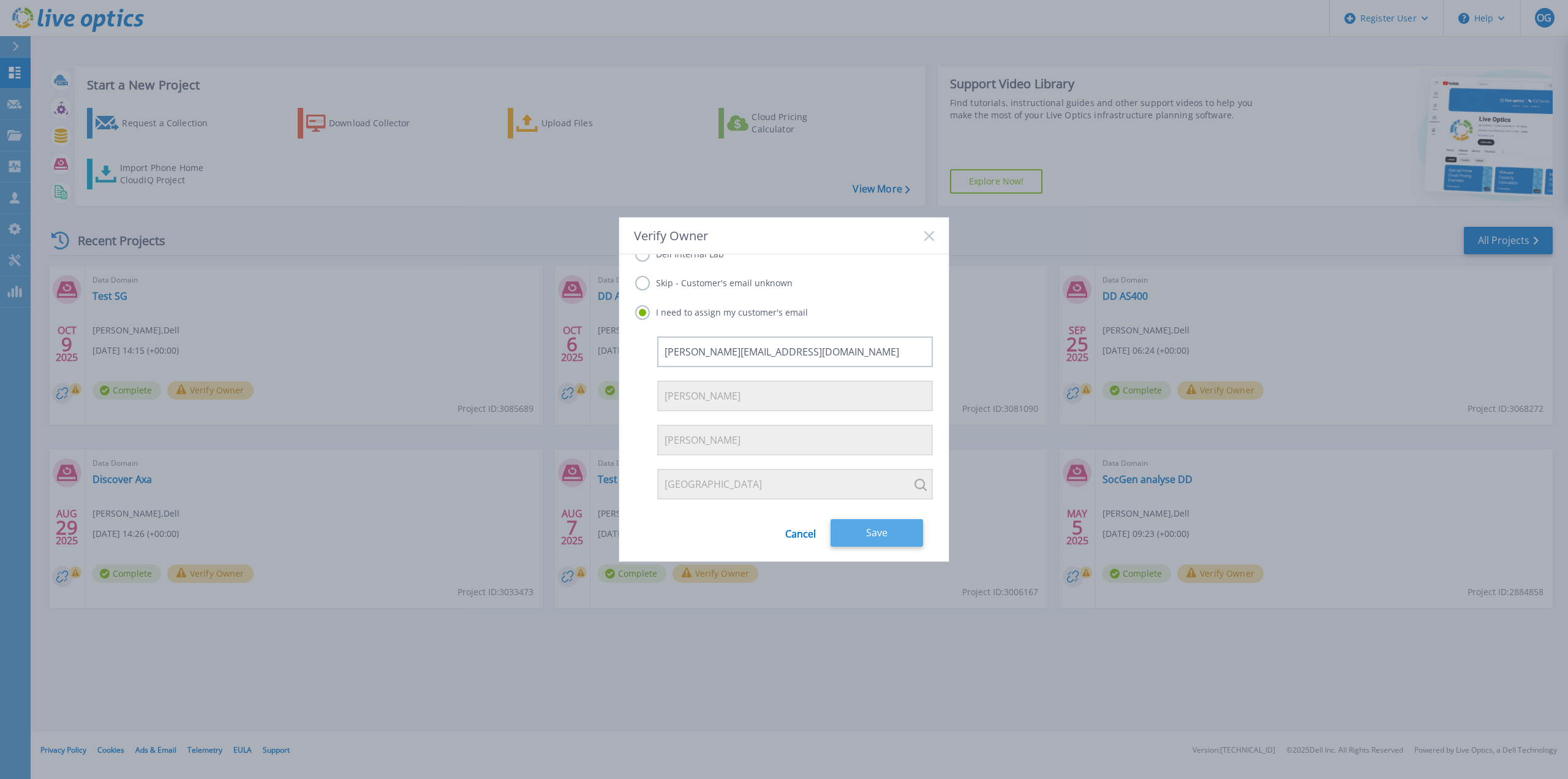
click at [892, 540] on button "Save" at bounding box center [877, 533] width 92 height 27
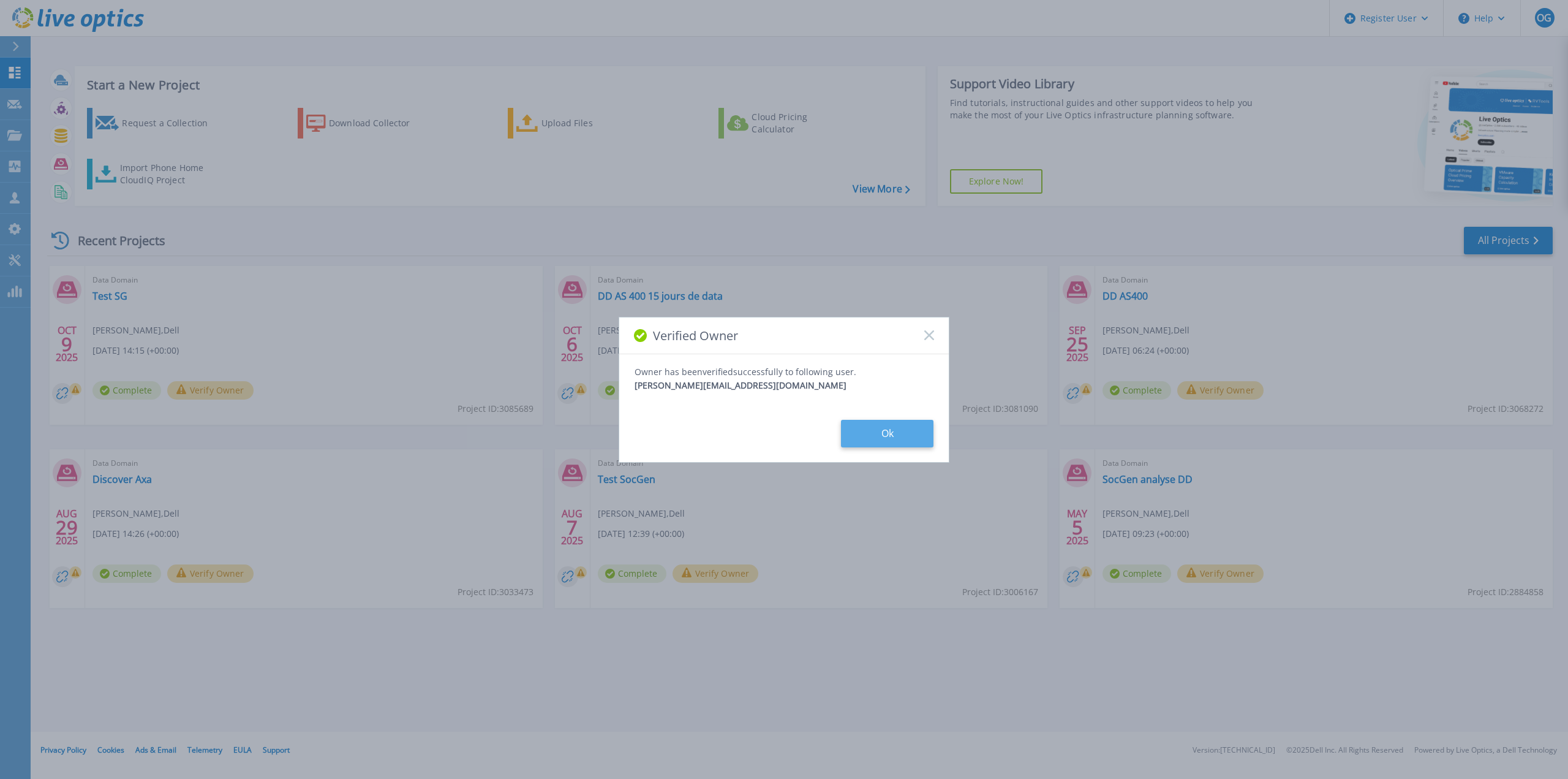
click at [866, 440] on button "Ok" at bounding box center [887, 433] width 92 height 27
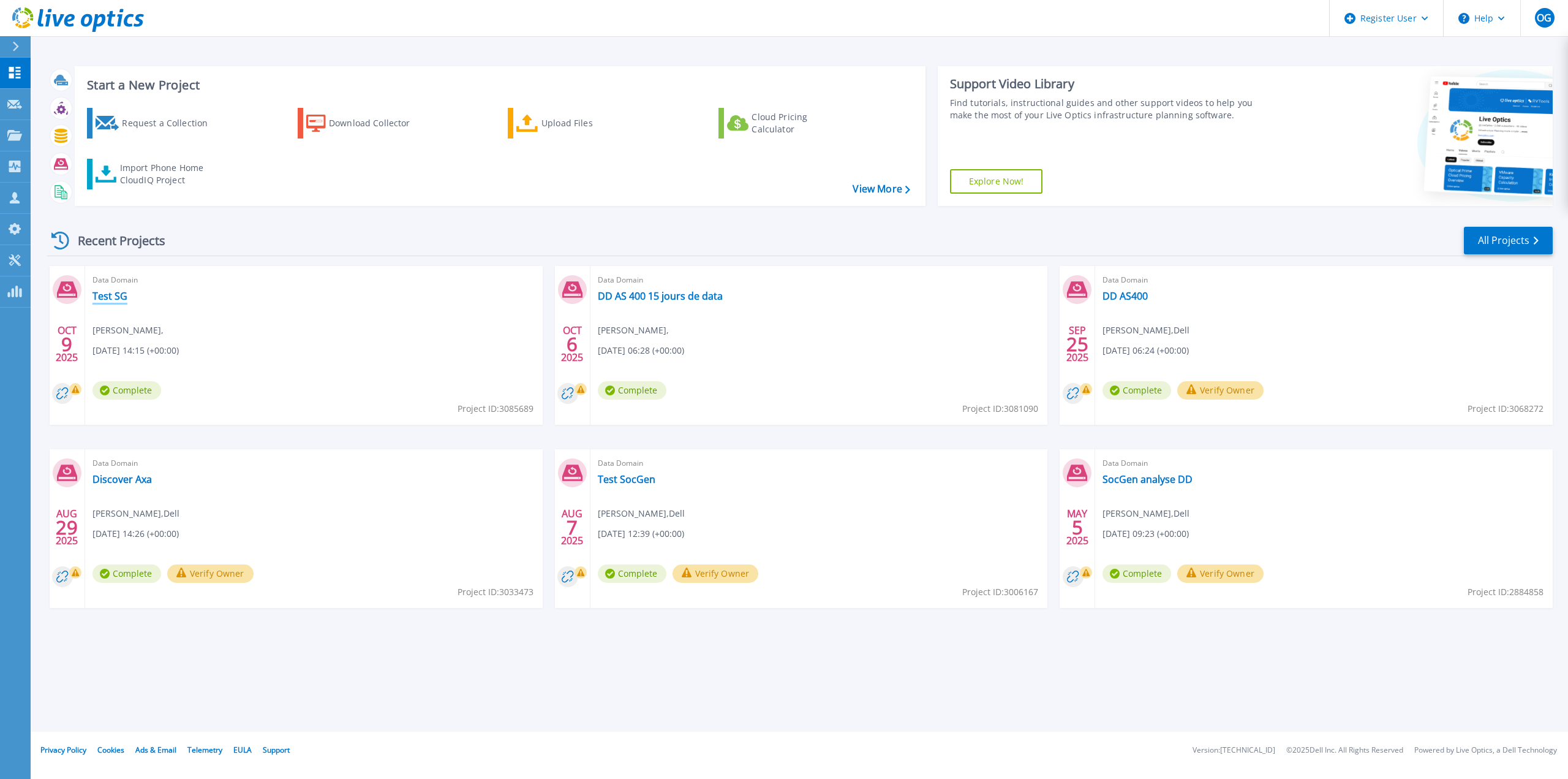
click at [102, 289] on link "Test SG" at bounding box center [110, 296] width 35 height 12
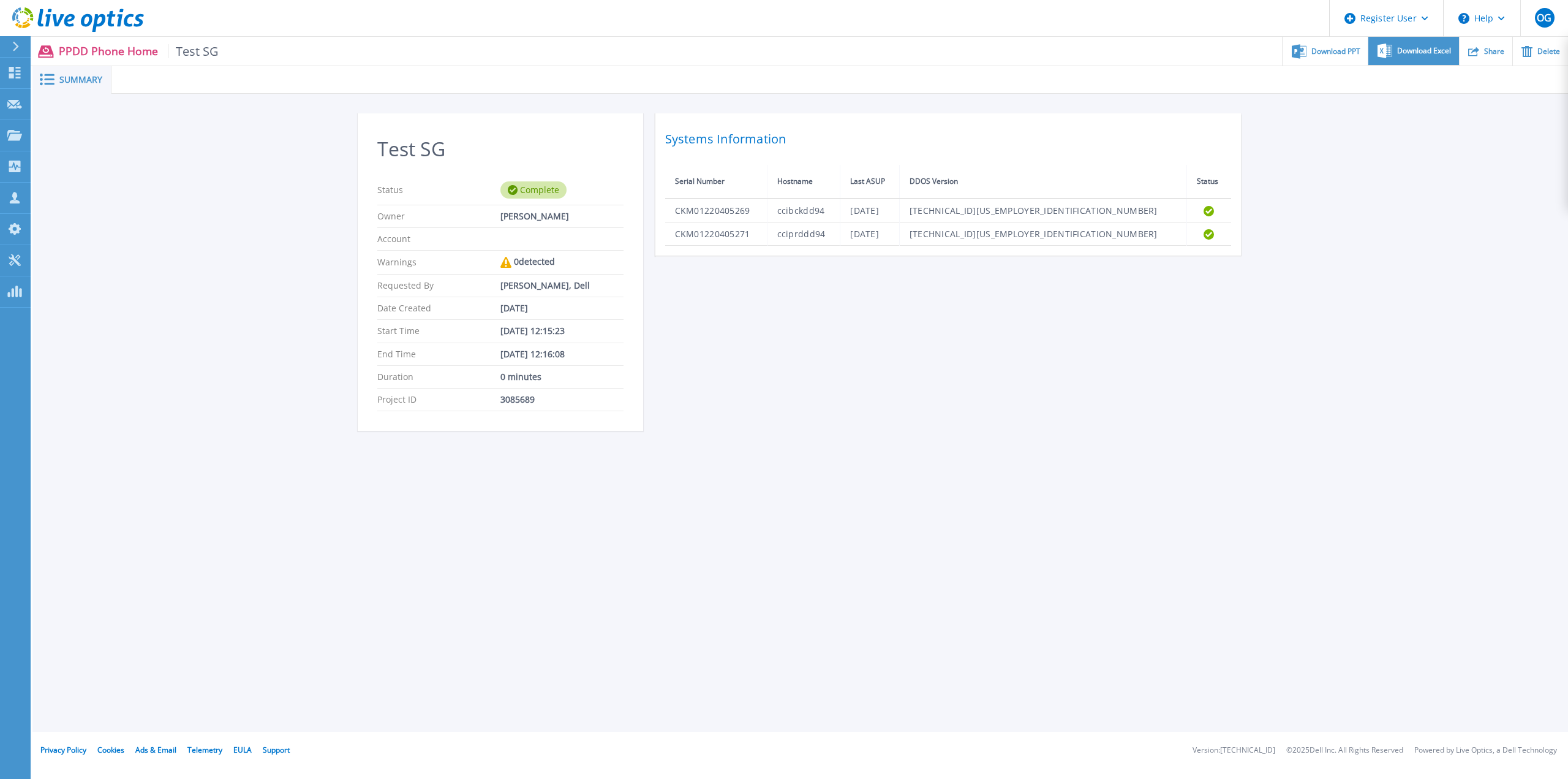
click at [1438, 51] on span "Download Excel" at bounding box center [1424, 51] width 54 height 8
click at [1344, 58] on div "Download PPT" at bounding box center [1325, 52] width 85 height 29
click at [8, 40] on button at bounding box center [15, 47] width 30 height 21
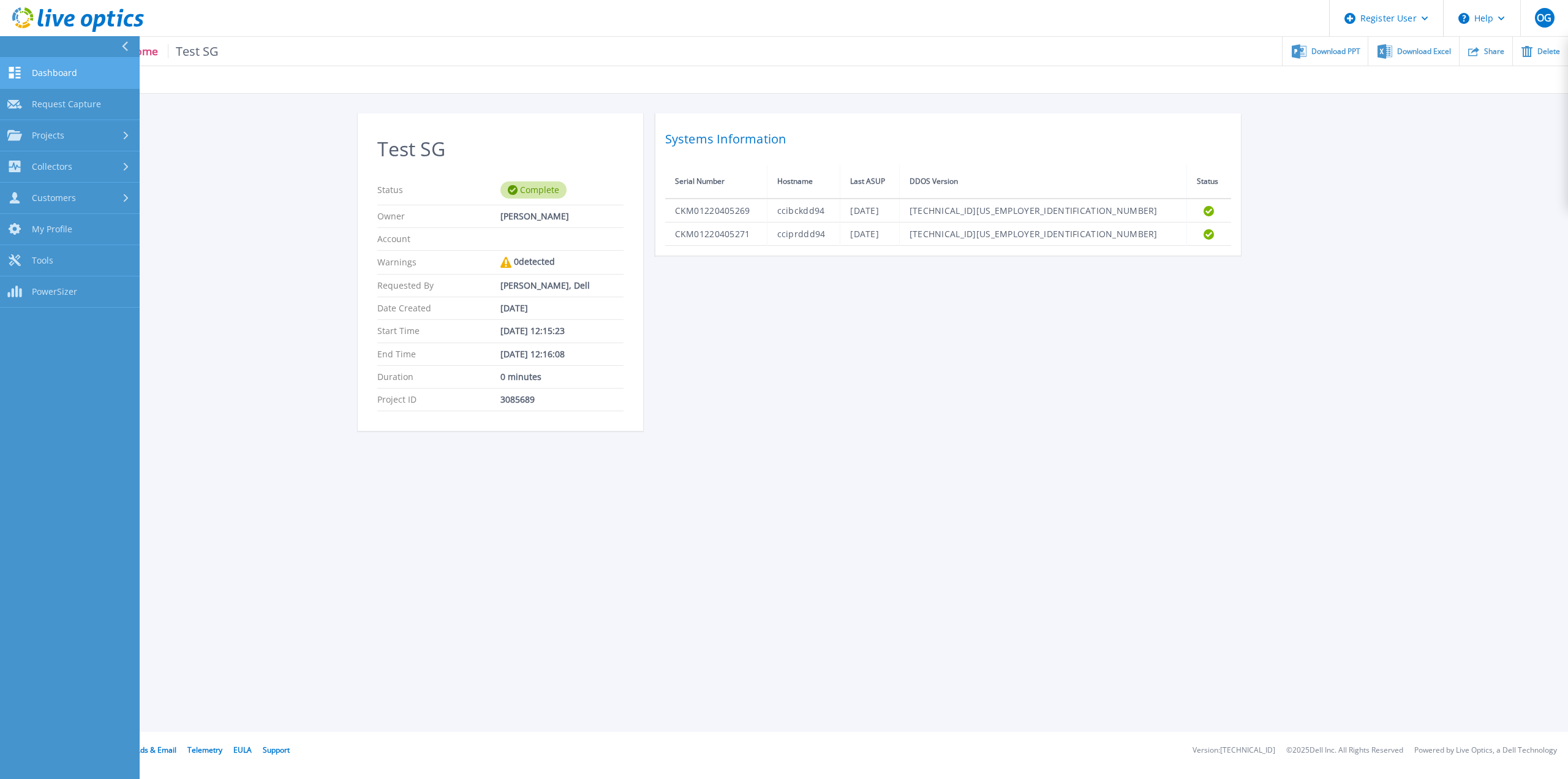
click at [79, 68] on link "Dashboard Dashboard" at bounding box center [70, 73] width 139 height 31
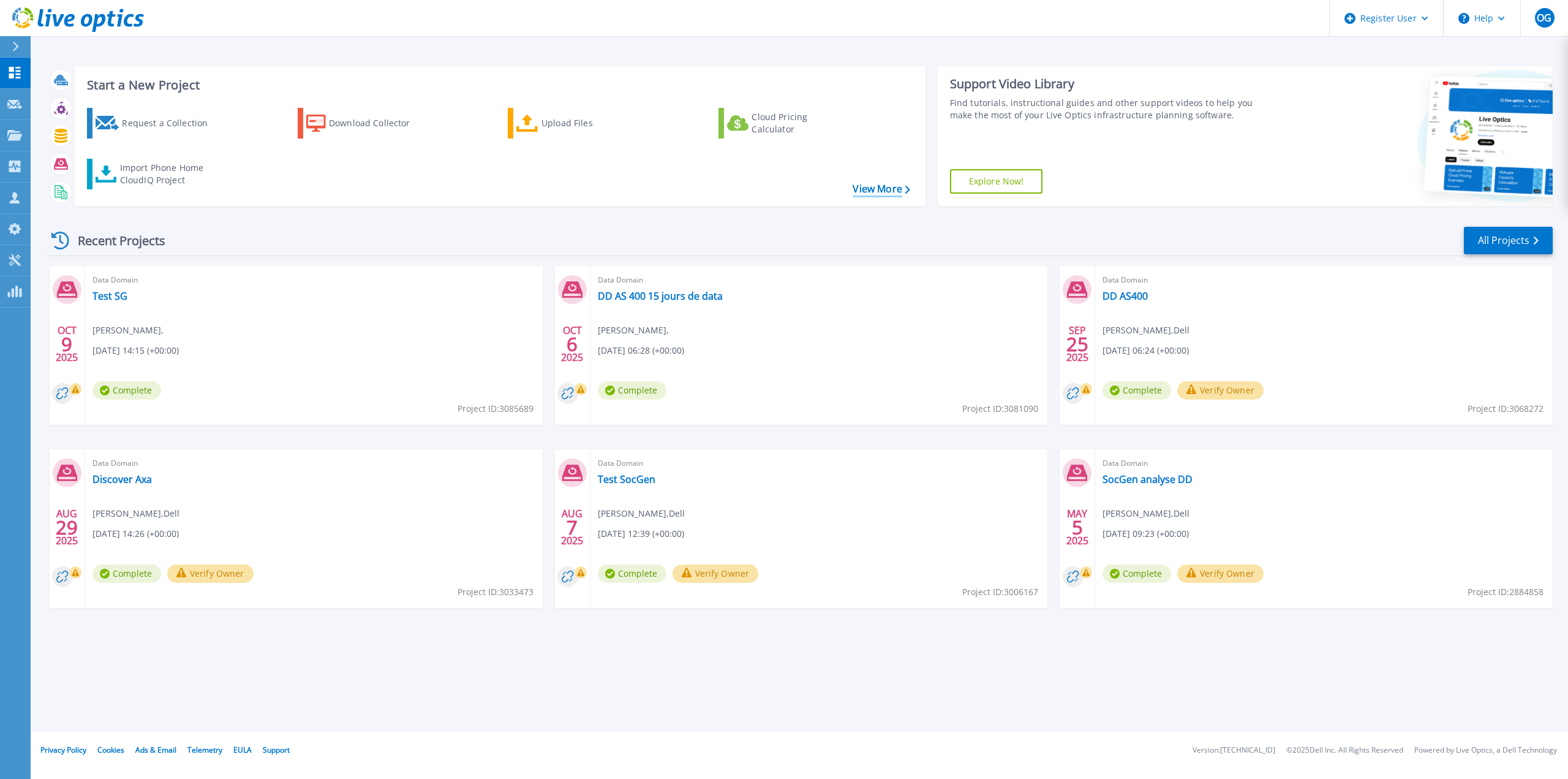
click at [897, 195] on link "View More" at bounding box center [881, 189] width 57 height 11
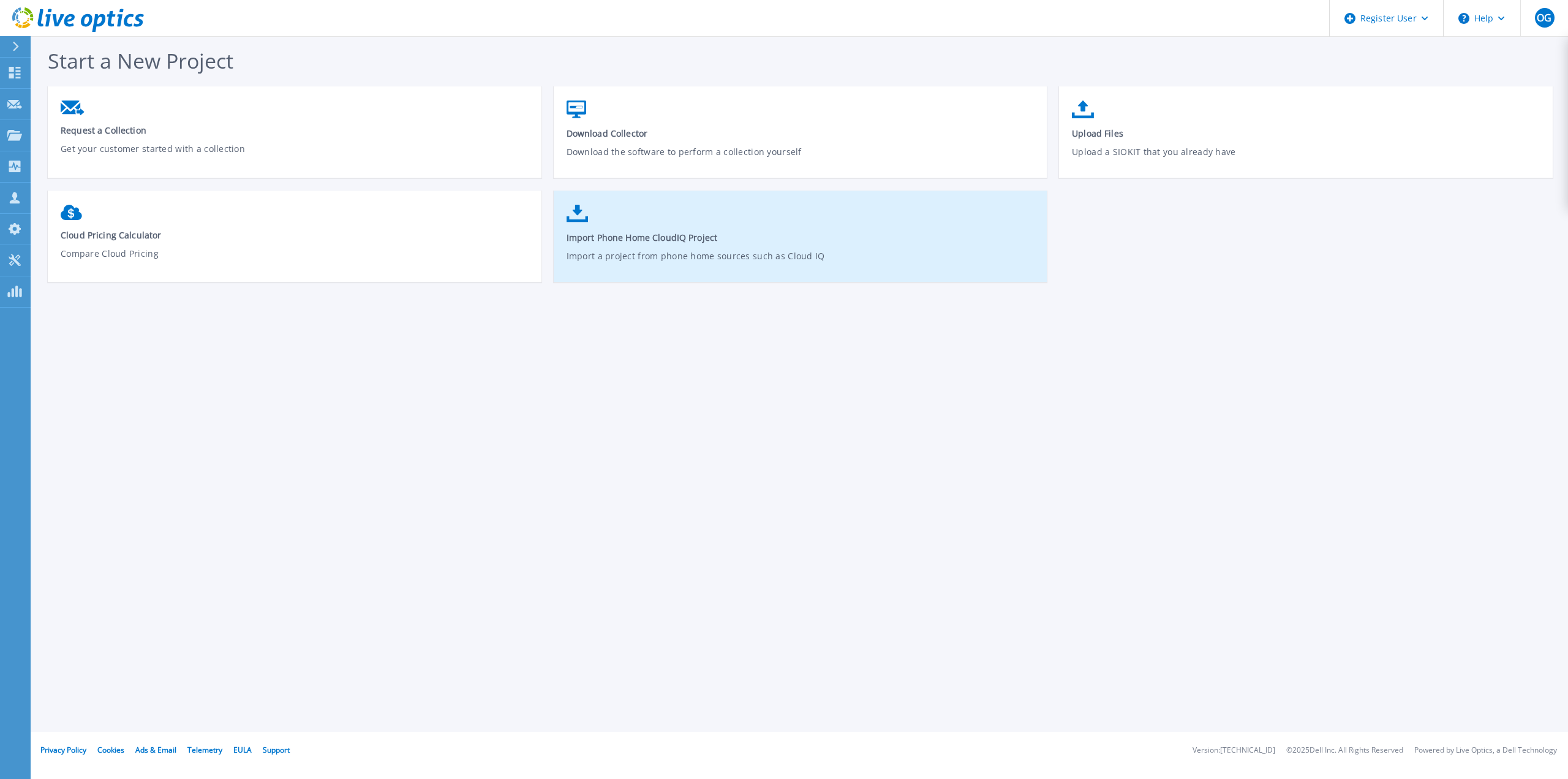
click at [658, 229] on link "Import Phone Home CloudIQ Project Import a project from phone home sources such…" at bounding box center [801, 242] width 494 height 88
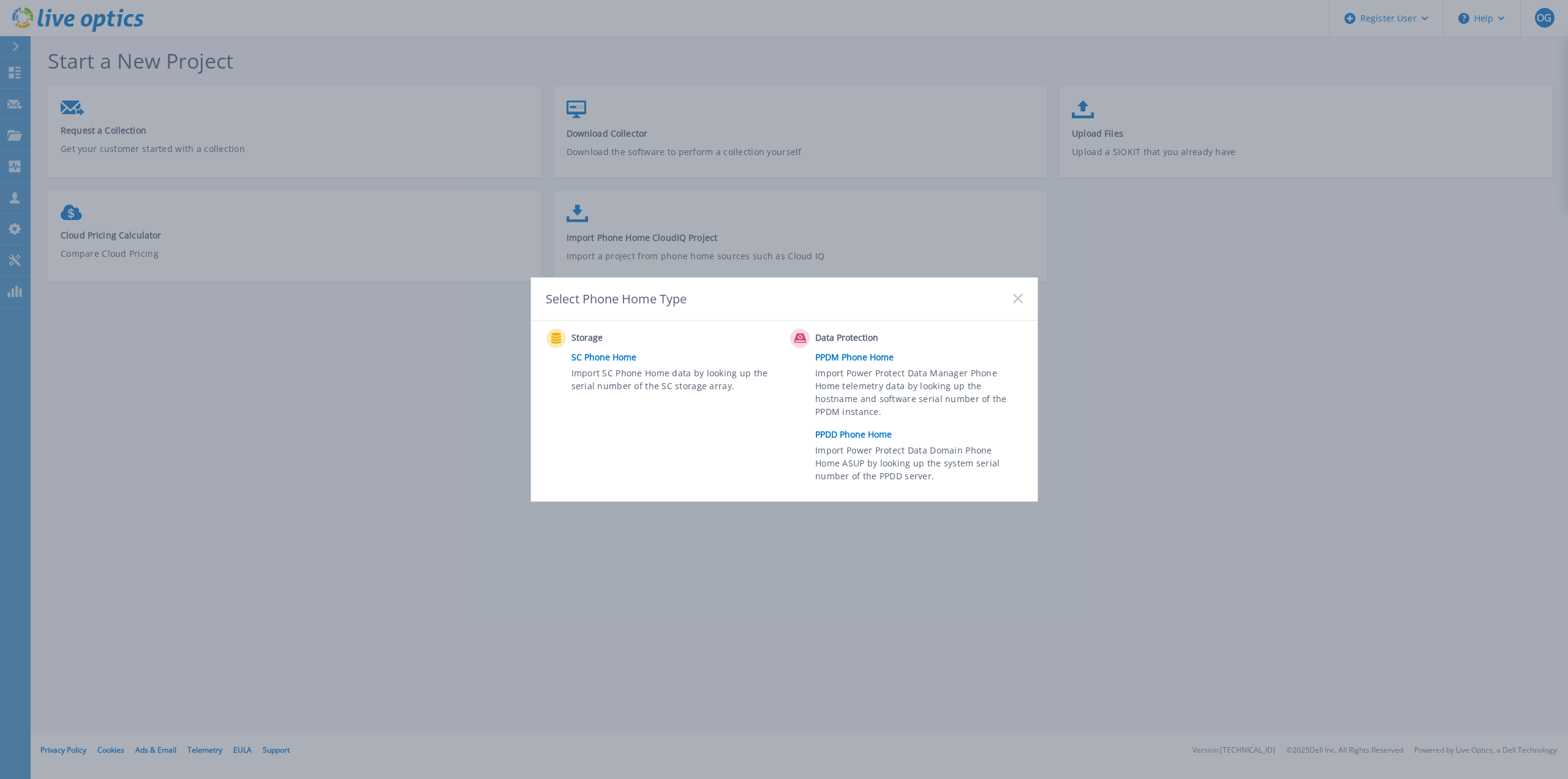
click at [863, 434] on link "PPDD Phone Home" at bounding box center [921, 434] width 213 height 18
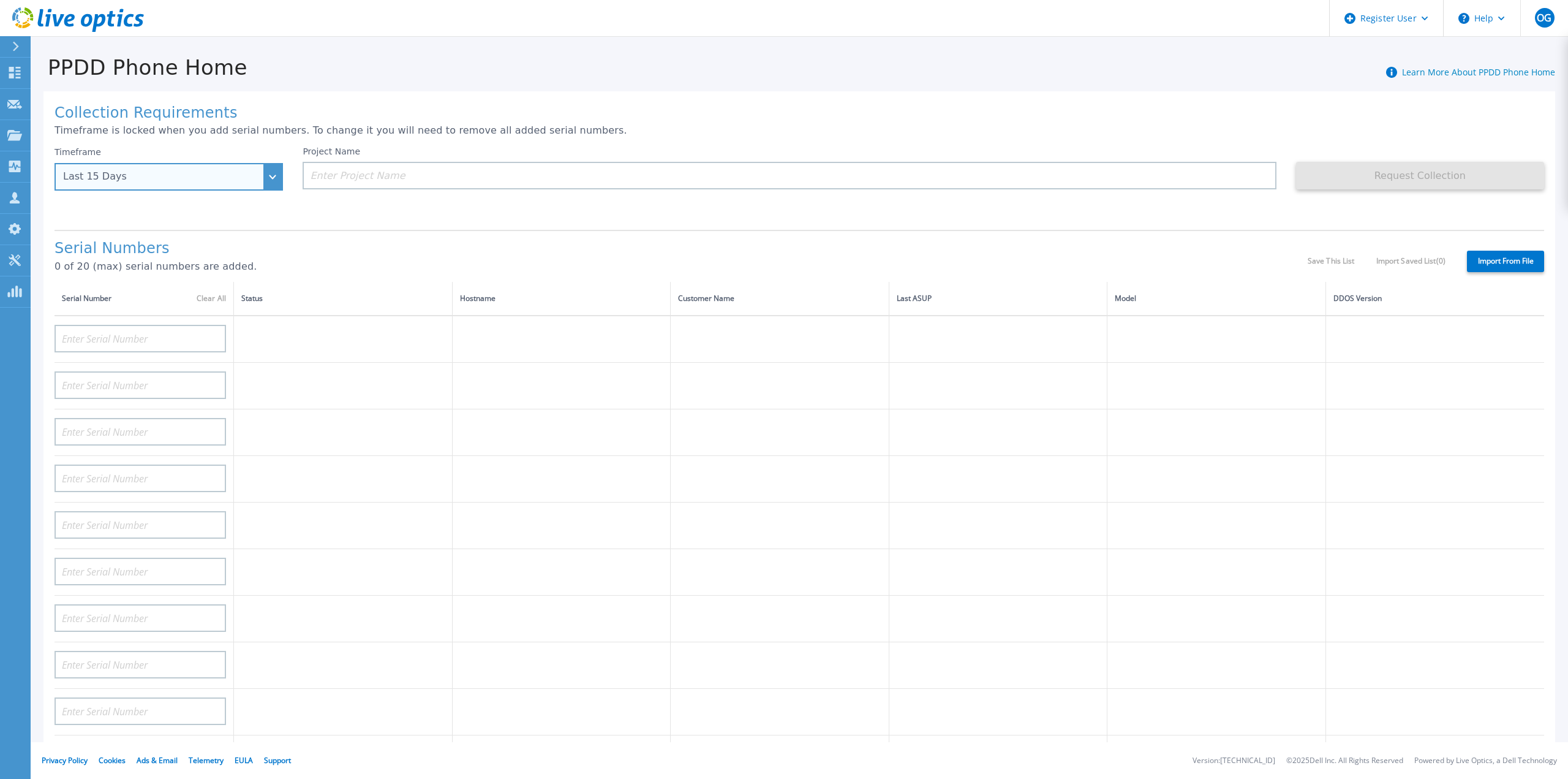
click at [126, 174] on div "Last 15 Days" at bounding box center [161, 177] width 198 height 11
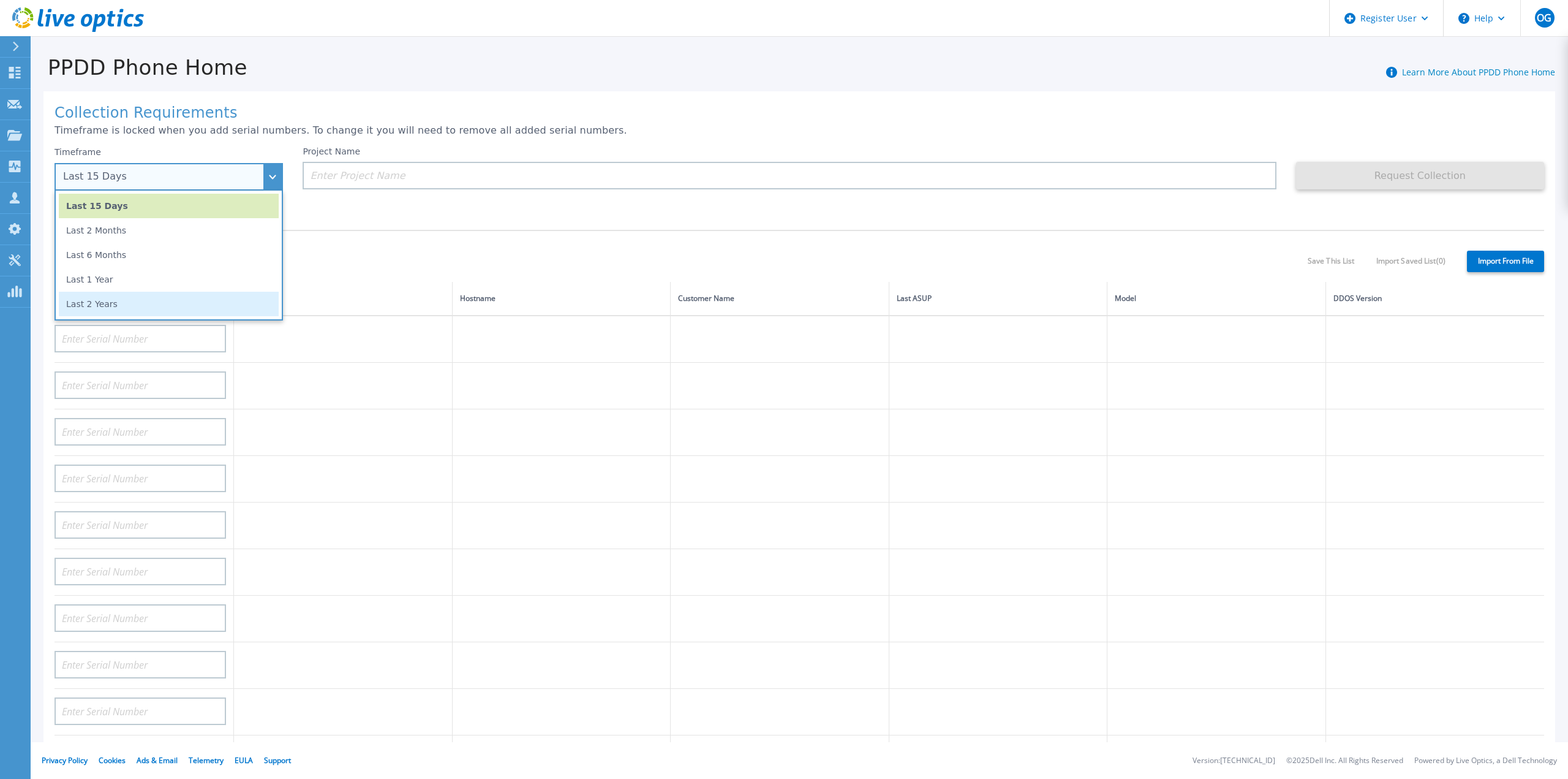
click at [99, 300] on li "Last 2 Years" at bounding box center [169, 304] width 220 height 24
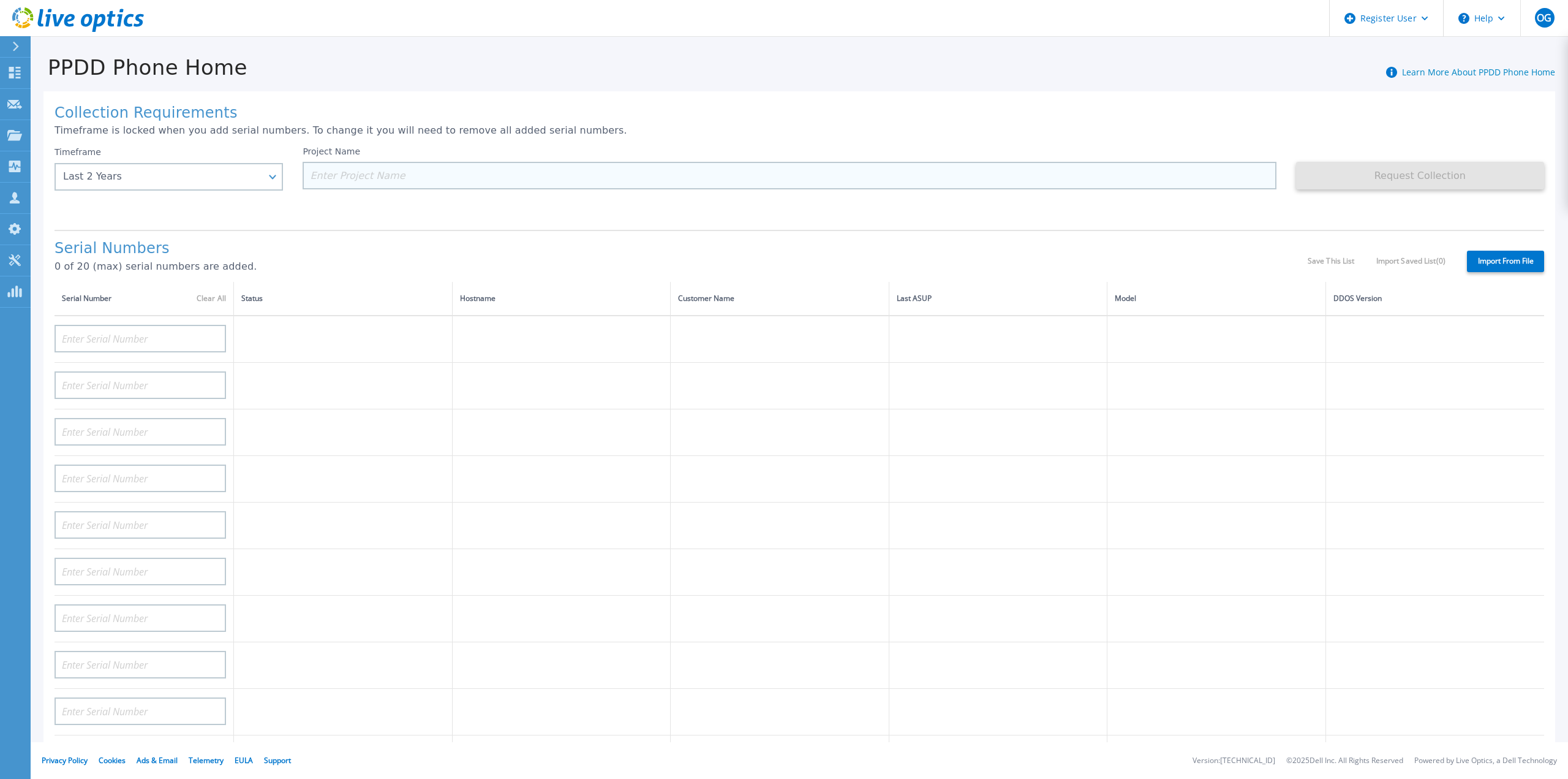
click at [325, 184] on input at bounding box center [789, 175] width 973 height 27
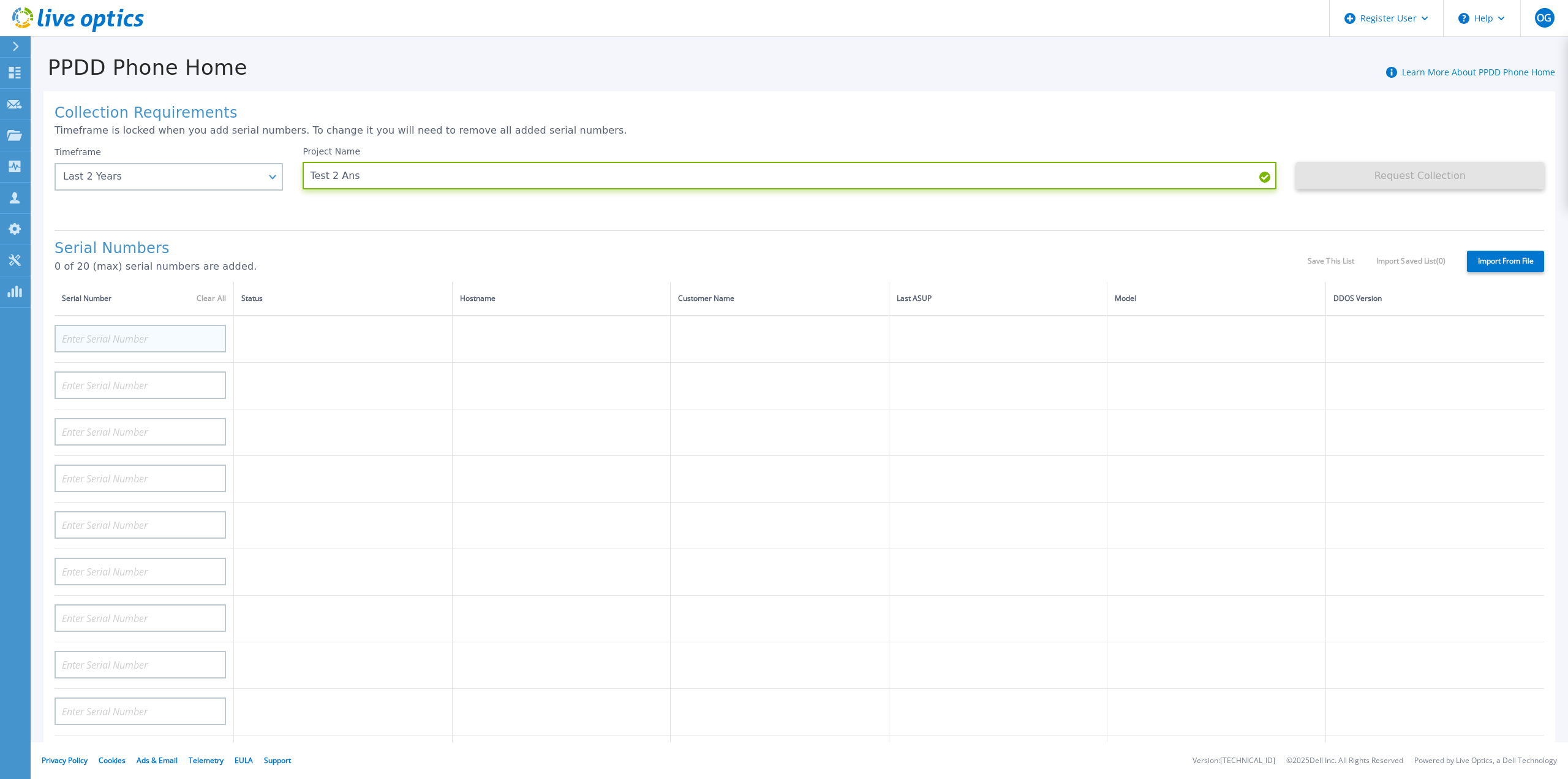
type input "Test 2 Ans"
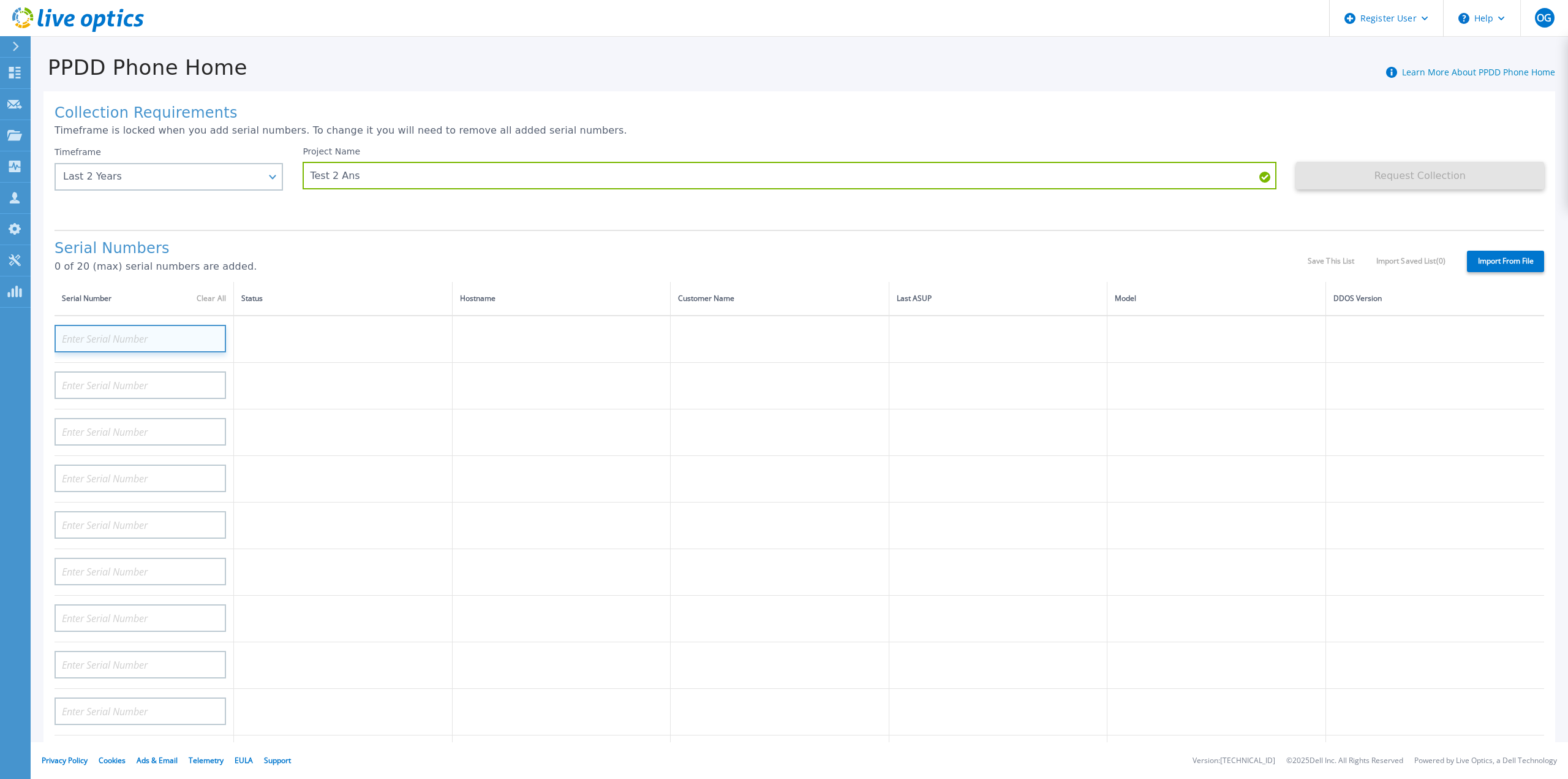
click at [158, 329] on input at bounding box center [140, 339] width 171 height 27
paste input "CKM01220405269"
type input "CKM01220405269"
click at [155, 371] on input at bounding box center [140, 385] width 171 height 27
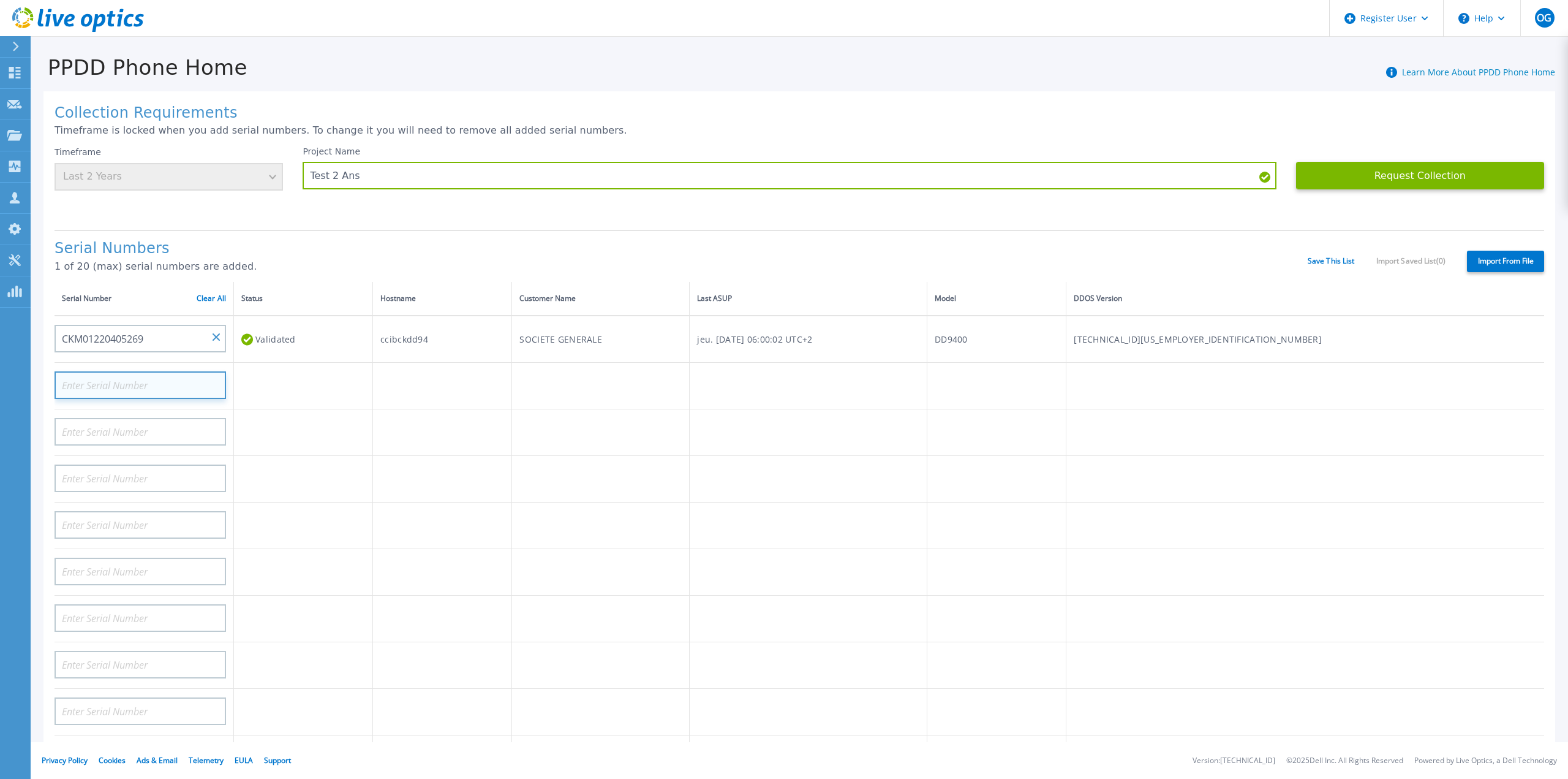
click at [155, 377] on input at bounding box center [140, 385] width 171 height 27
paste input "CKM01220405269"
type input "CKM01220405271"
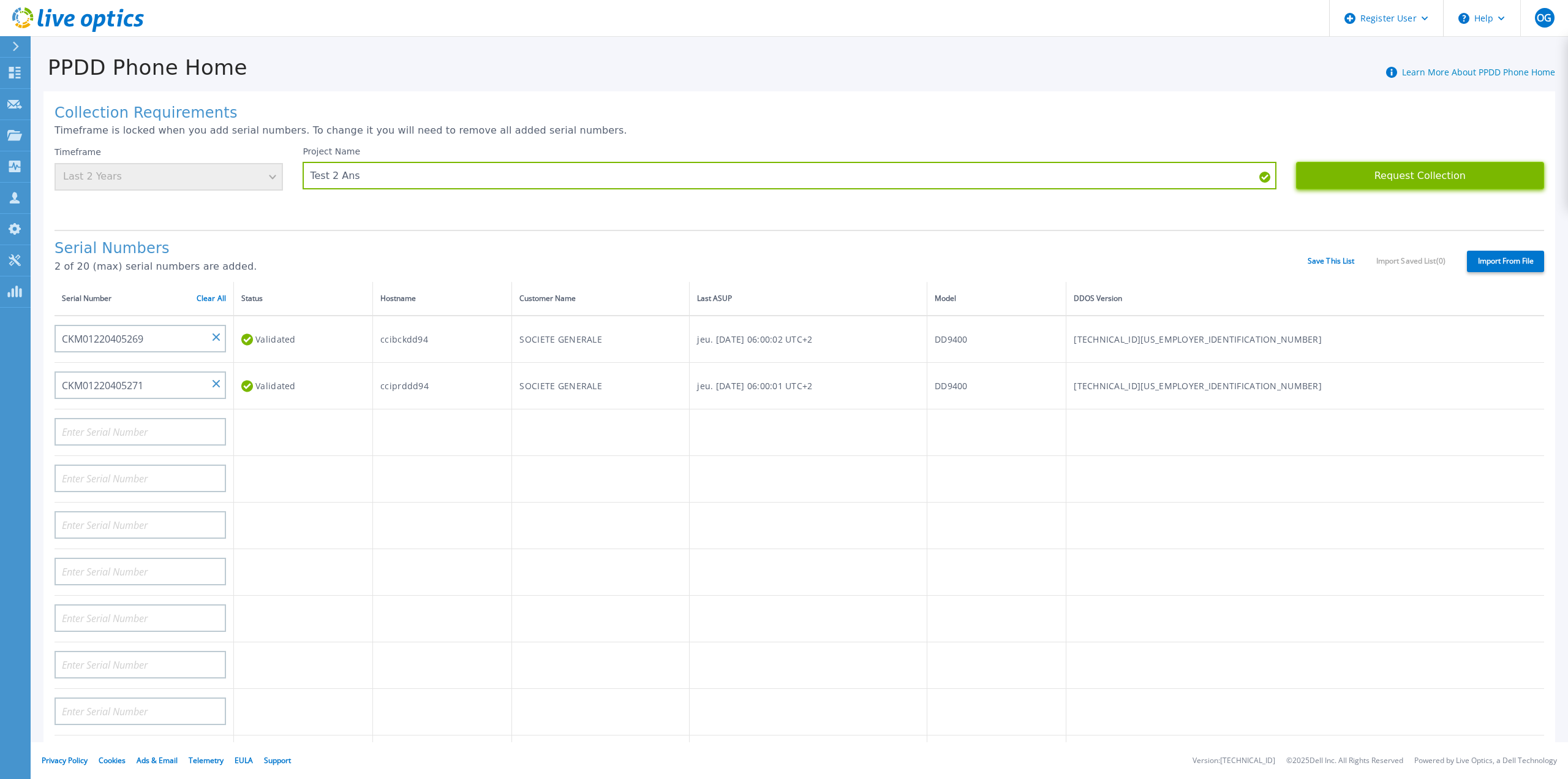
click at [1410, 178] on button "Request Collection" at bounding box center [1420, 175] width 248 height 27
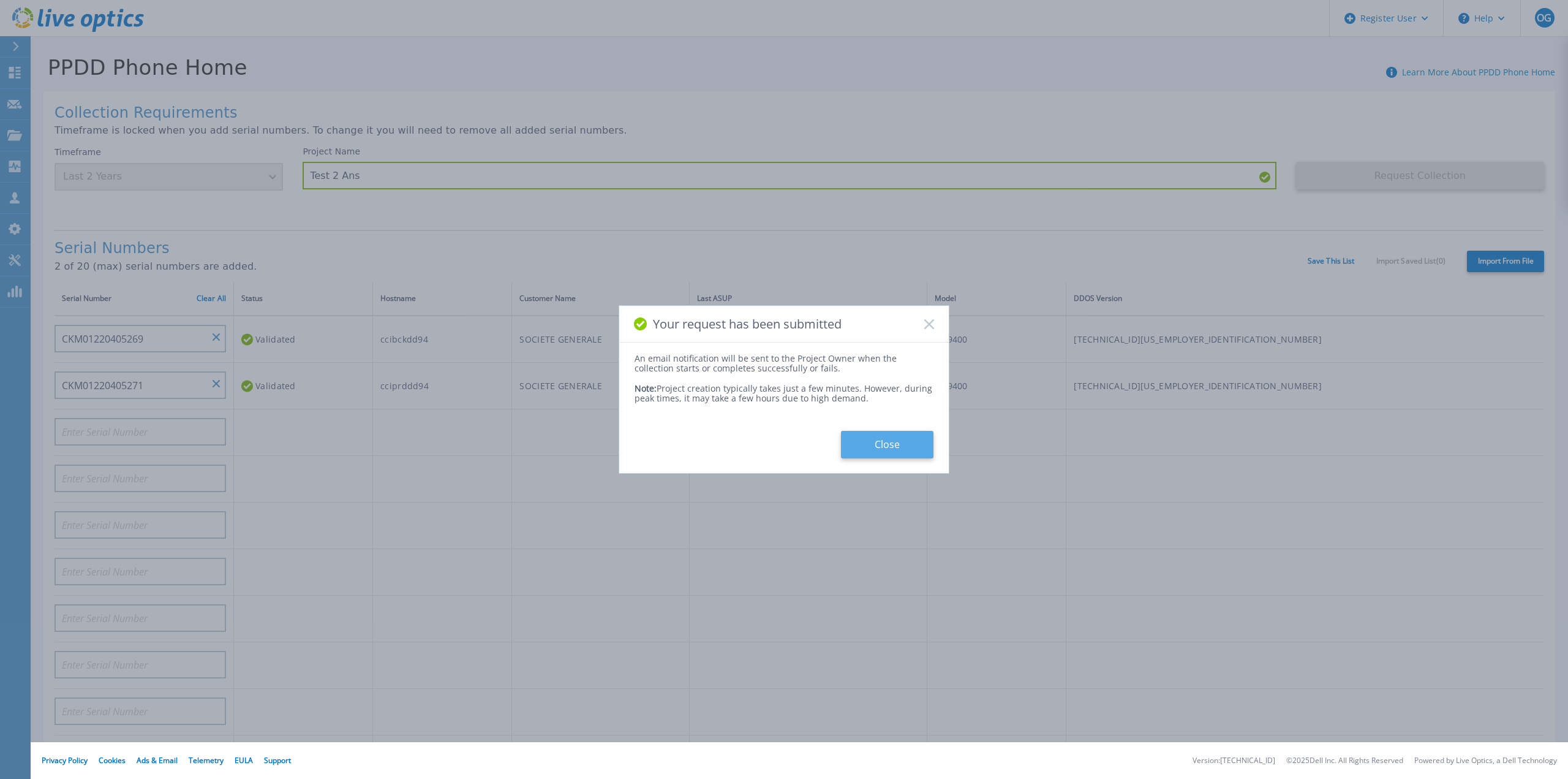
click at [860, 440] on button "Close" at bounding box center [887, 444] width 92 height 27
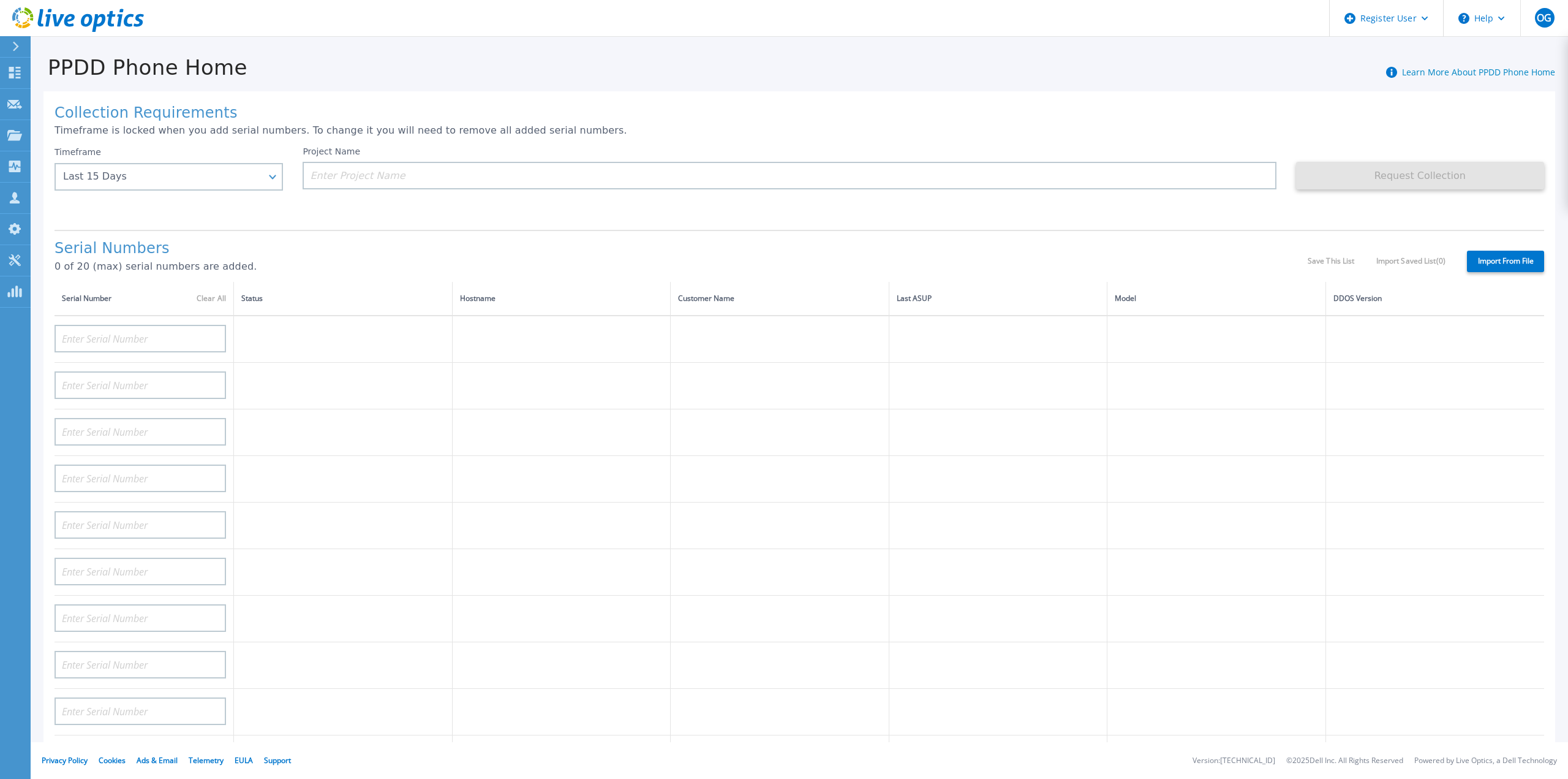
click at [23, 49] on div at bounding box center [21, 46] width 20 height 20
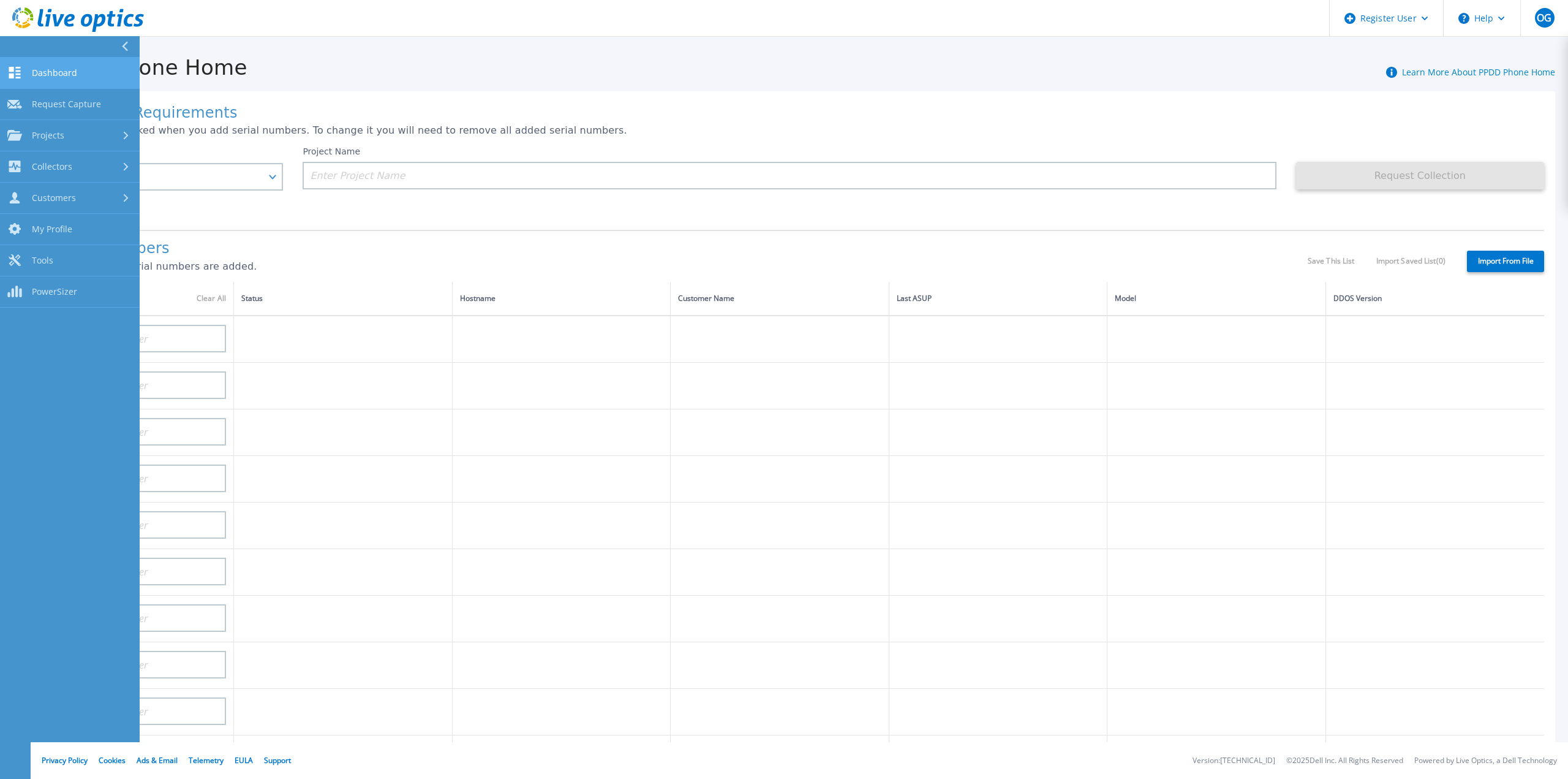
click at [51, 72] on span "Dashboard" at bounding box center [55, 73] width 45 height 11
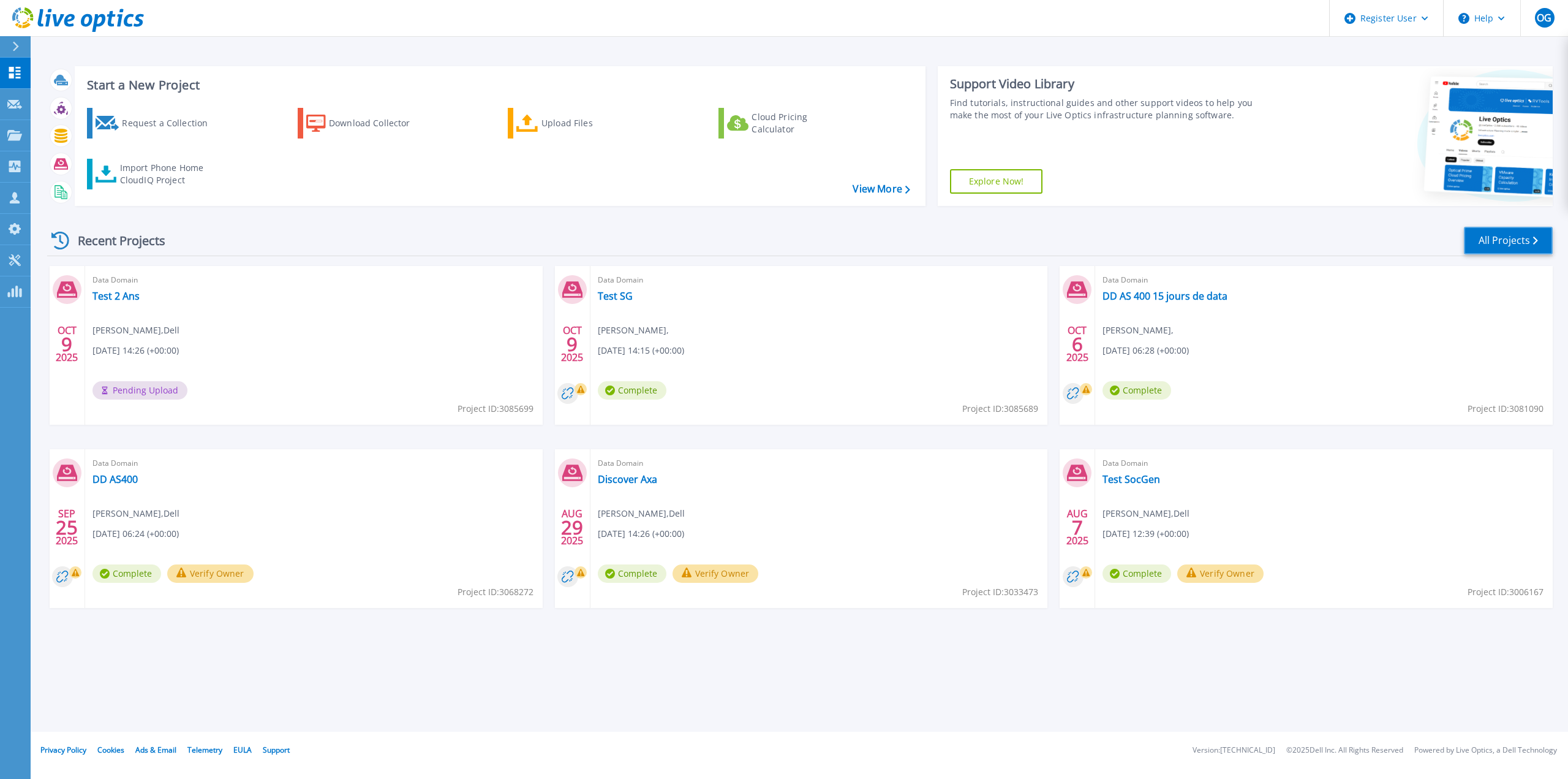
click at [1513, 239] on link "All Projects" at bounding box center [1508, 240] width 89 height 27
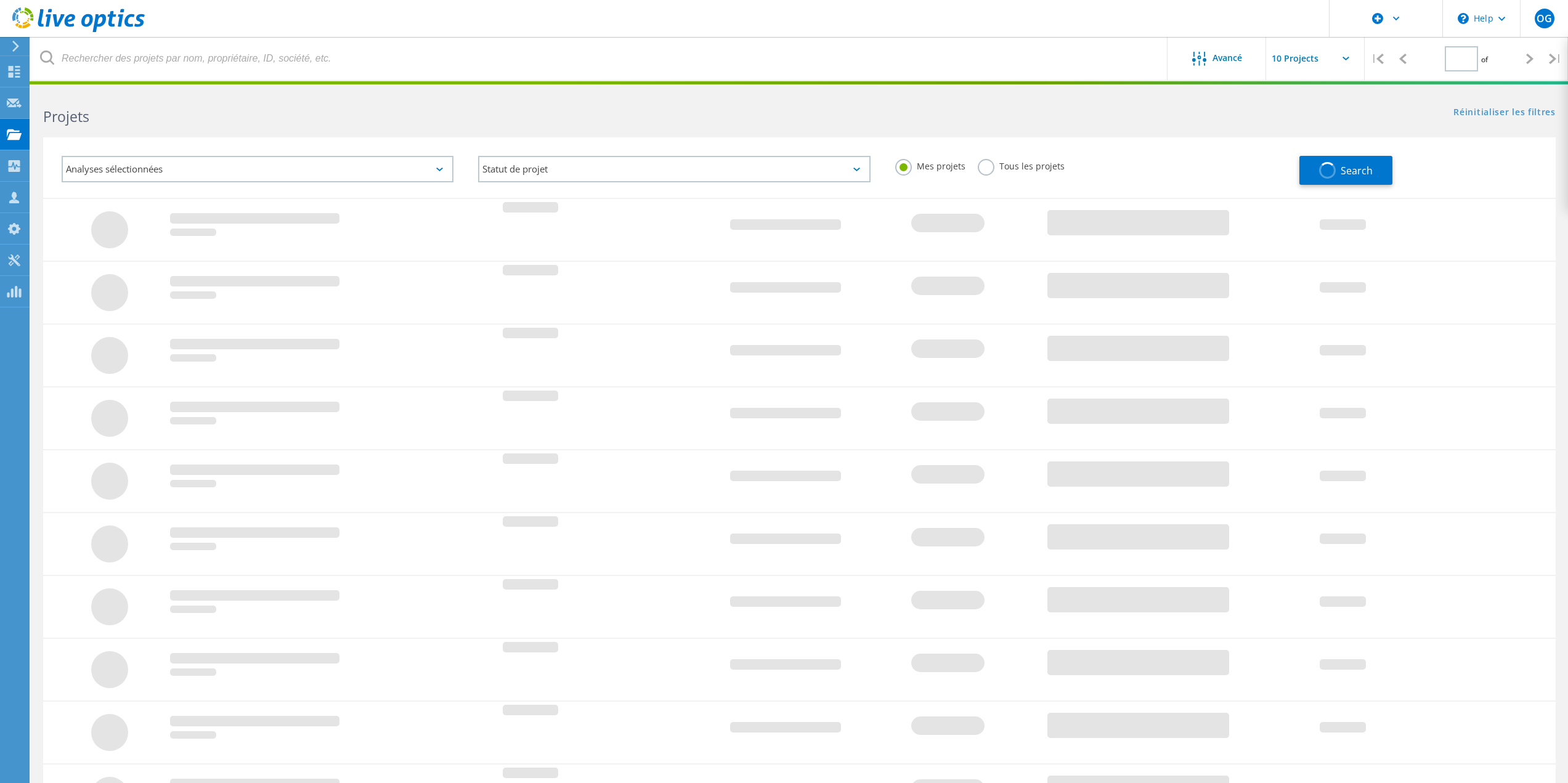
type input "1"
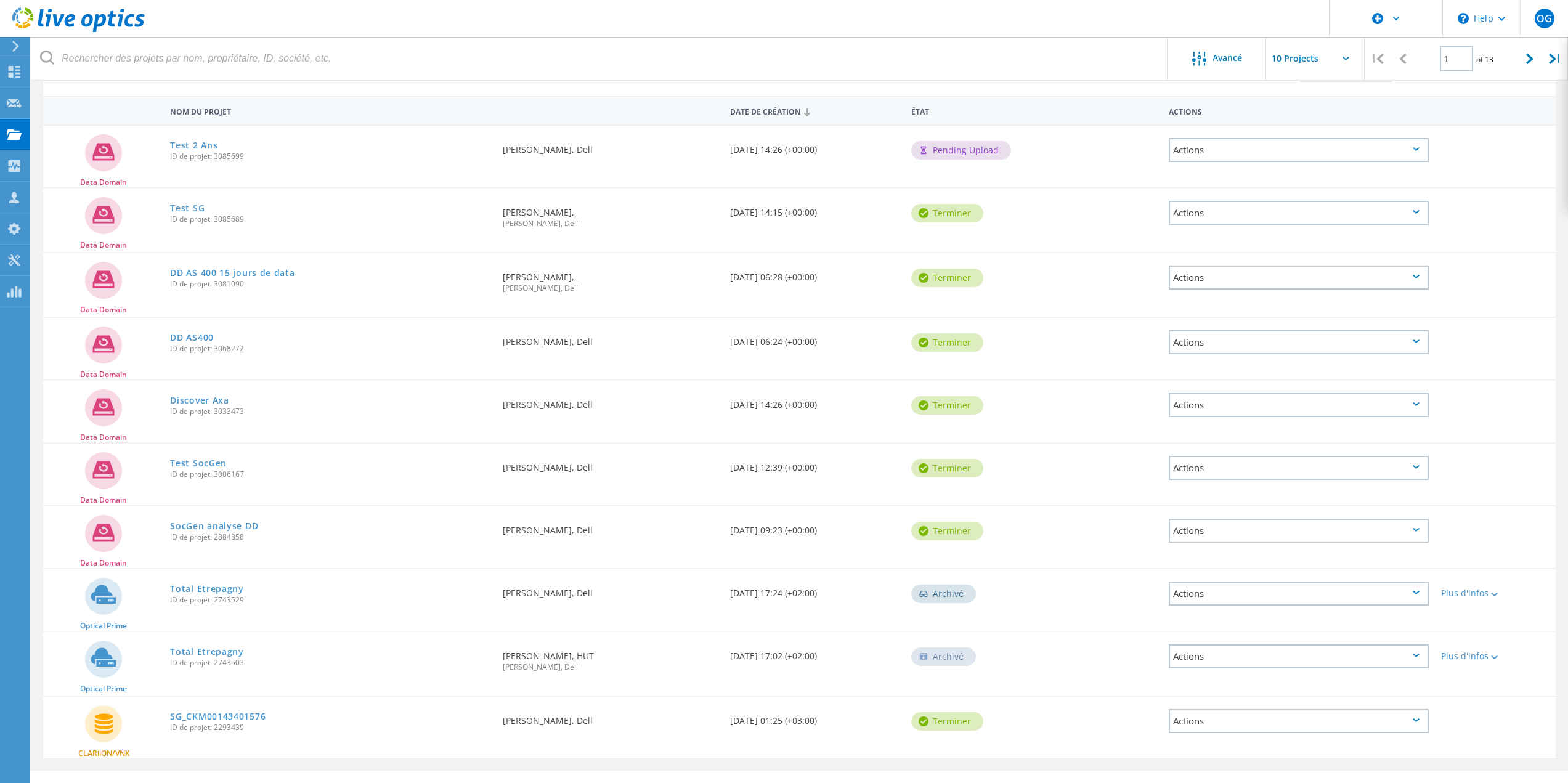
scroll to position [126, 0]
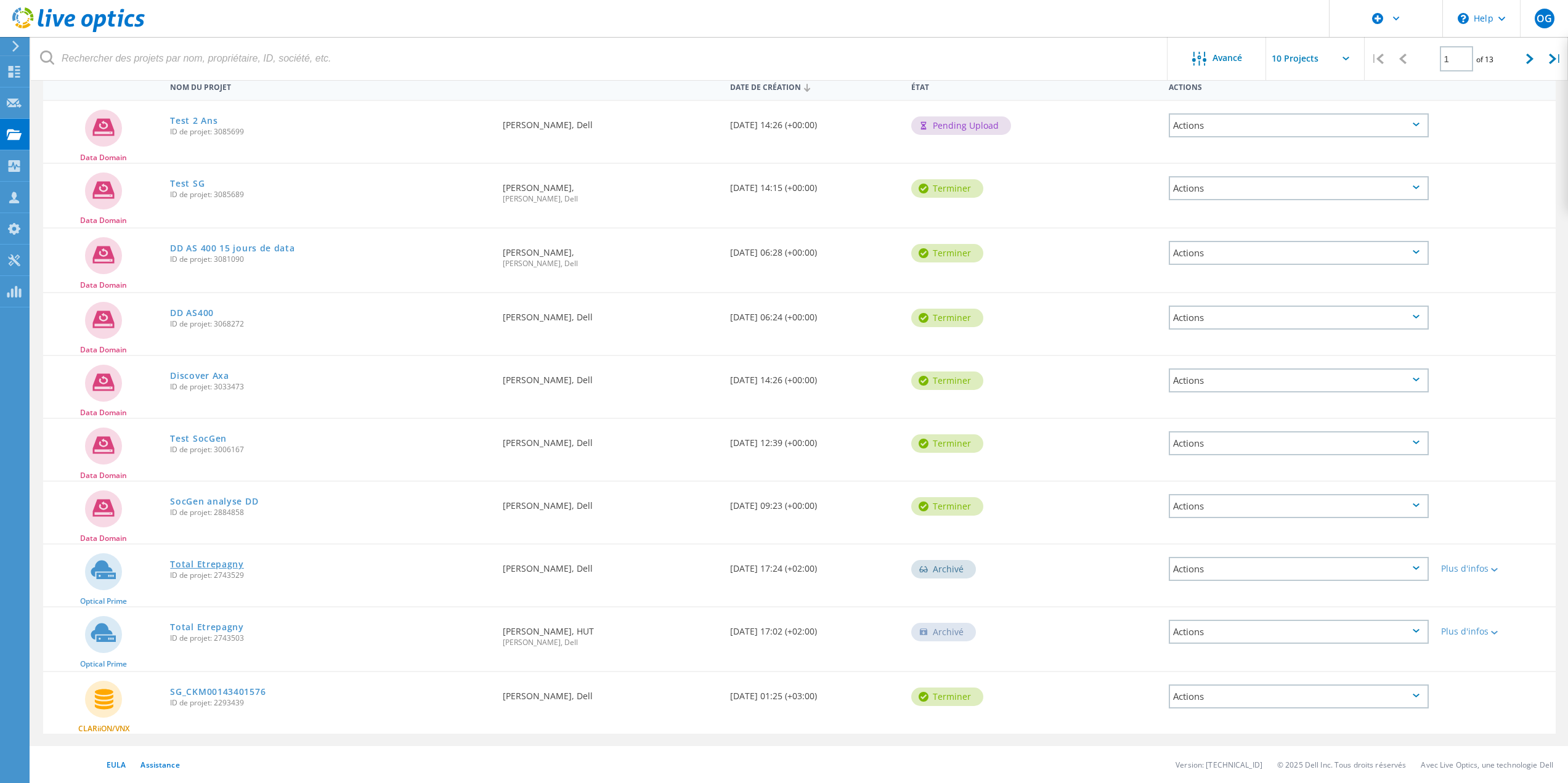
click at [192, 563] on link "Total Etrepagny" at bounding box center [206, 564] width 74 height 8
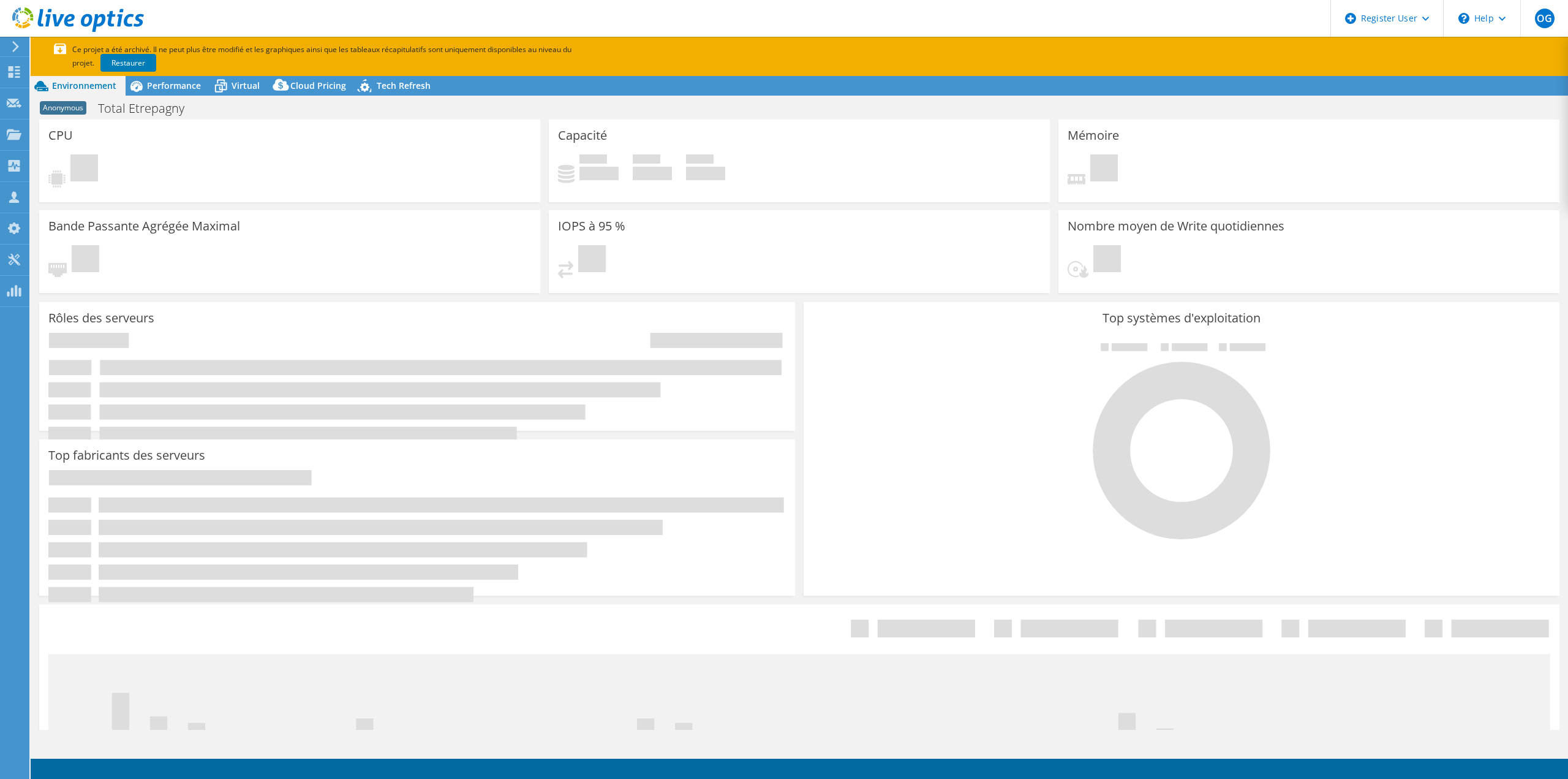
select select "USD"
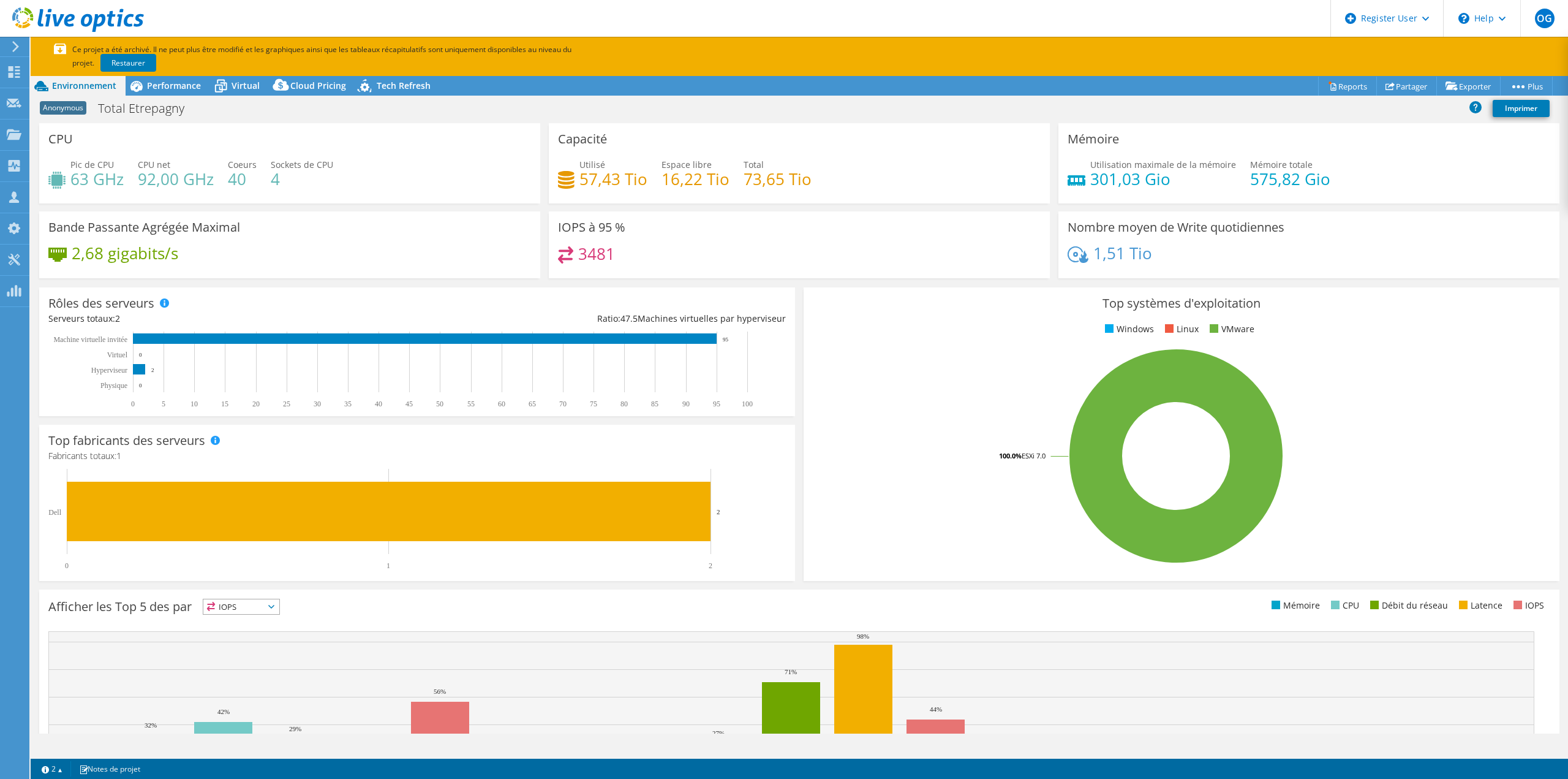
scroll to position [104, 0]
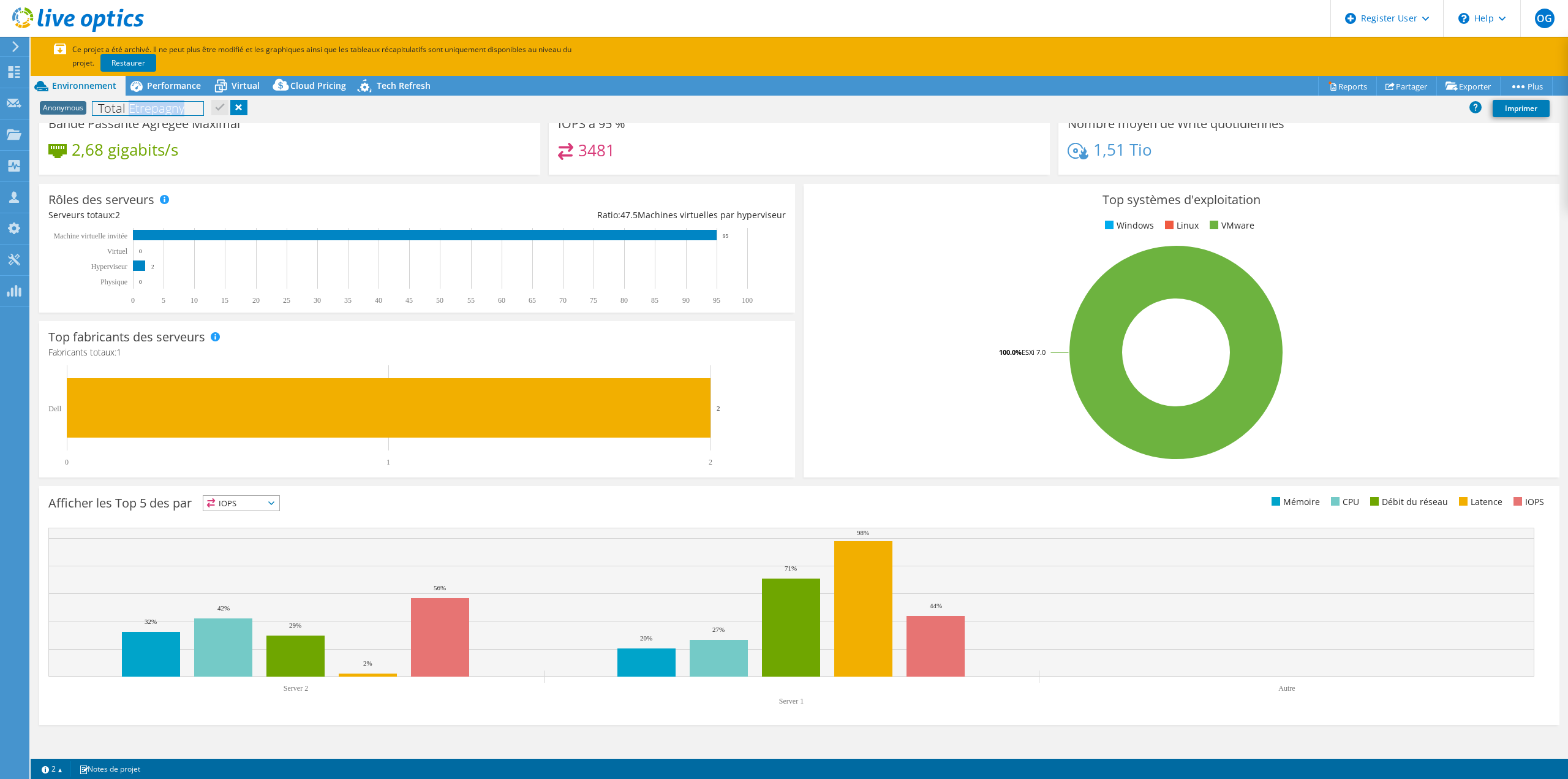
drag, startPoint x: 130, startPoint y: 104, endPoint x: 182, endPoint y: 113, distance: 52.8
click at [182, 113] on h1 "Total Etrepagny" at bounding box center [148, 108] width 111 height 14
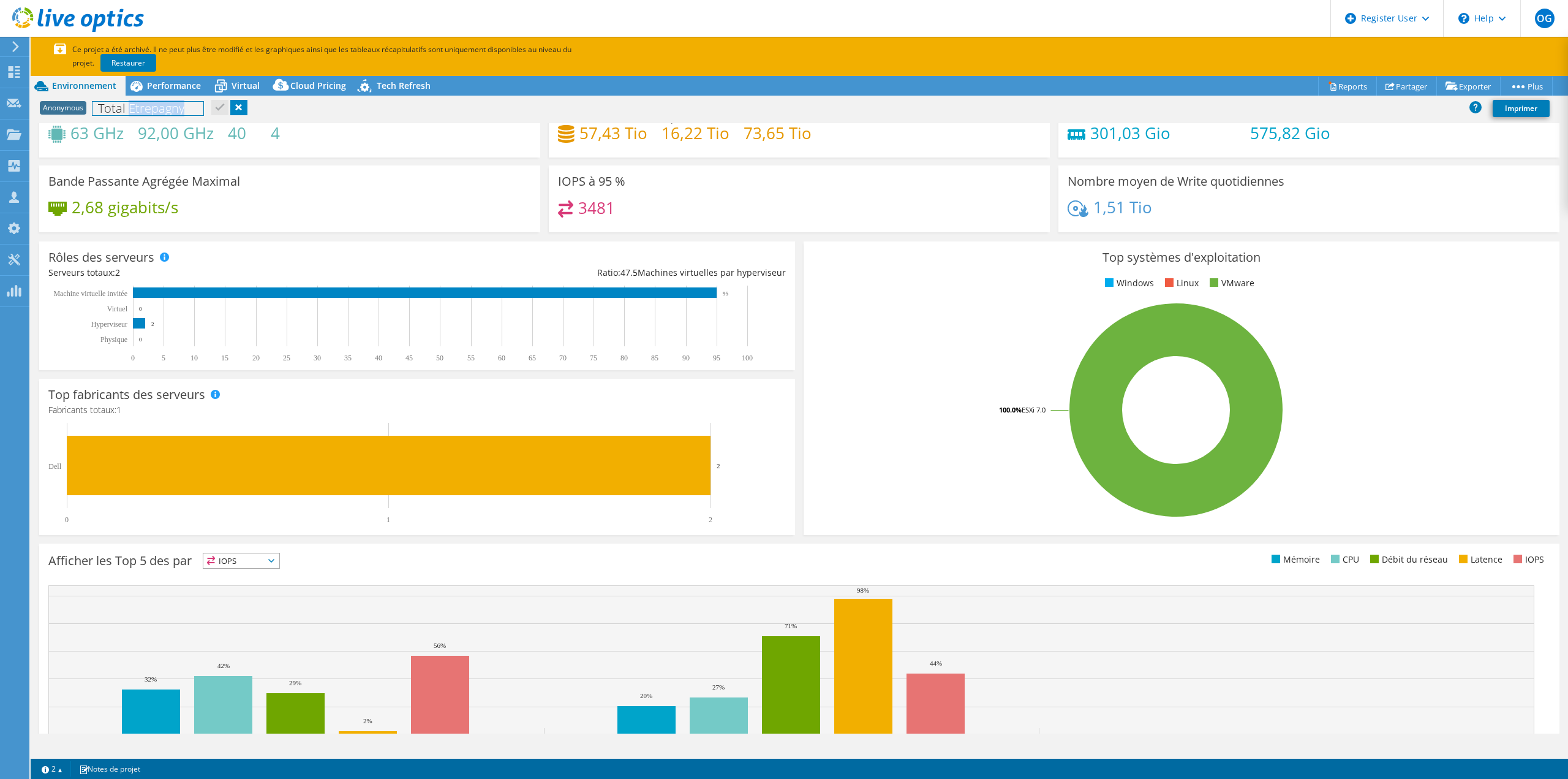
scroll to position [0, 0]
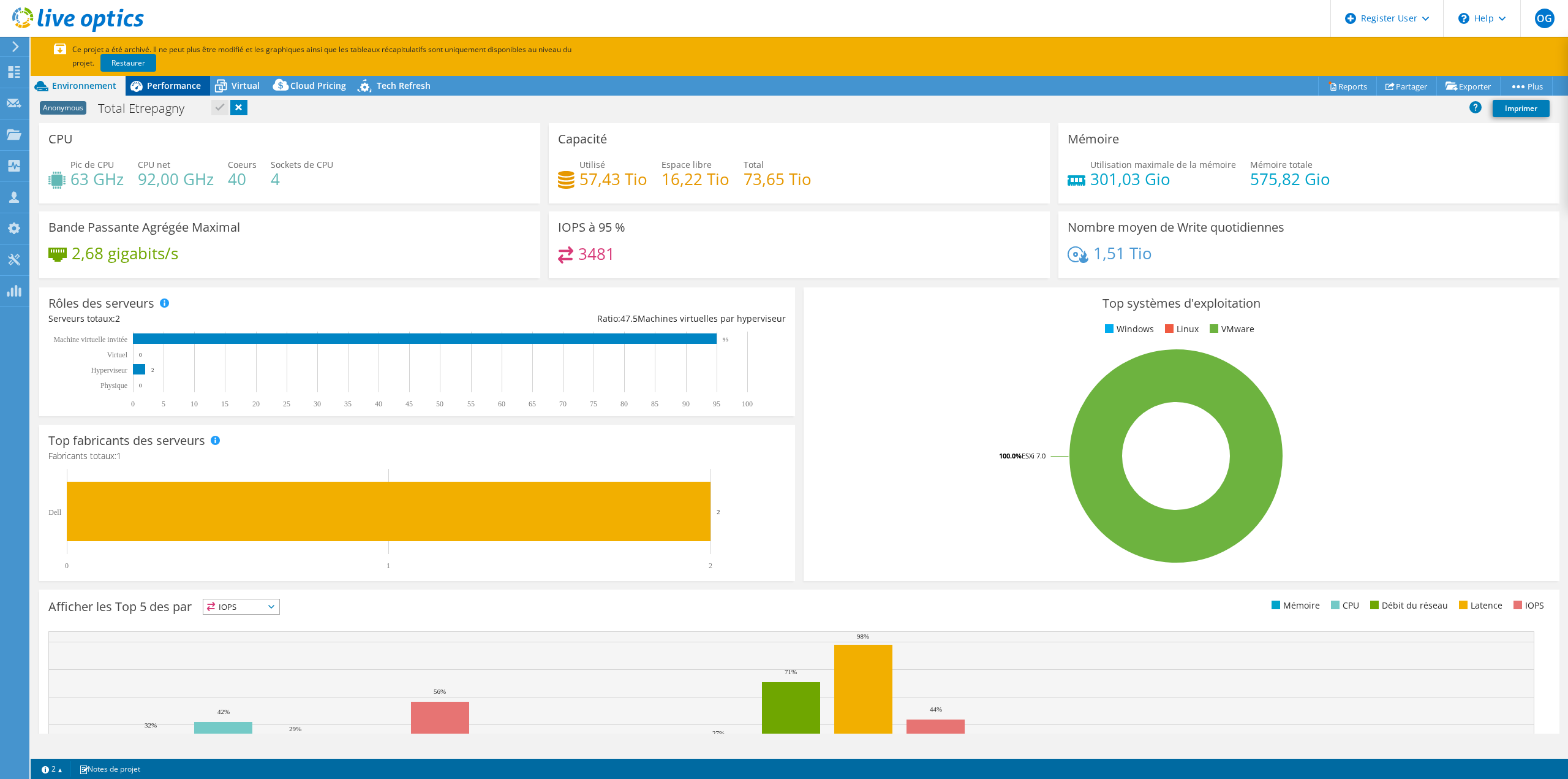
click at [183, 80] on span "Performance" at bounding box center [173, 85] width 54 height 11
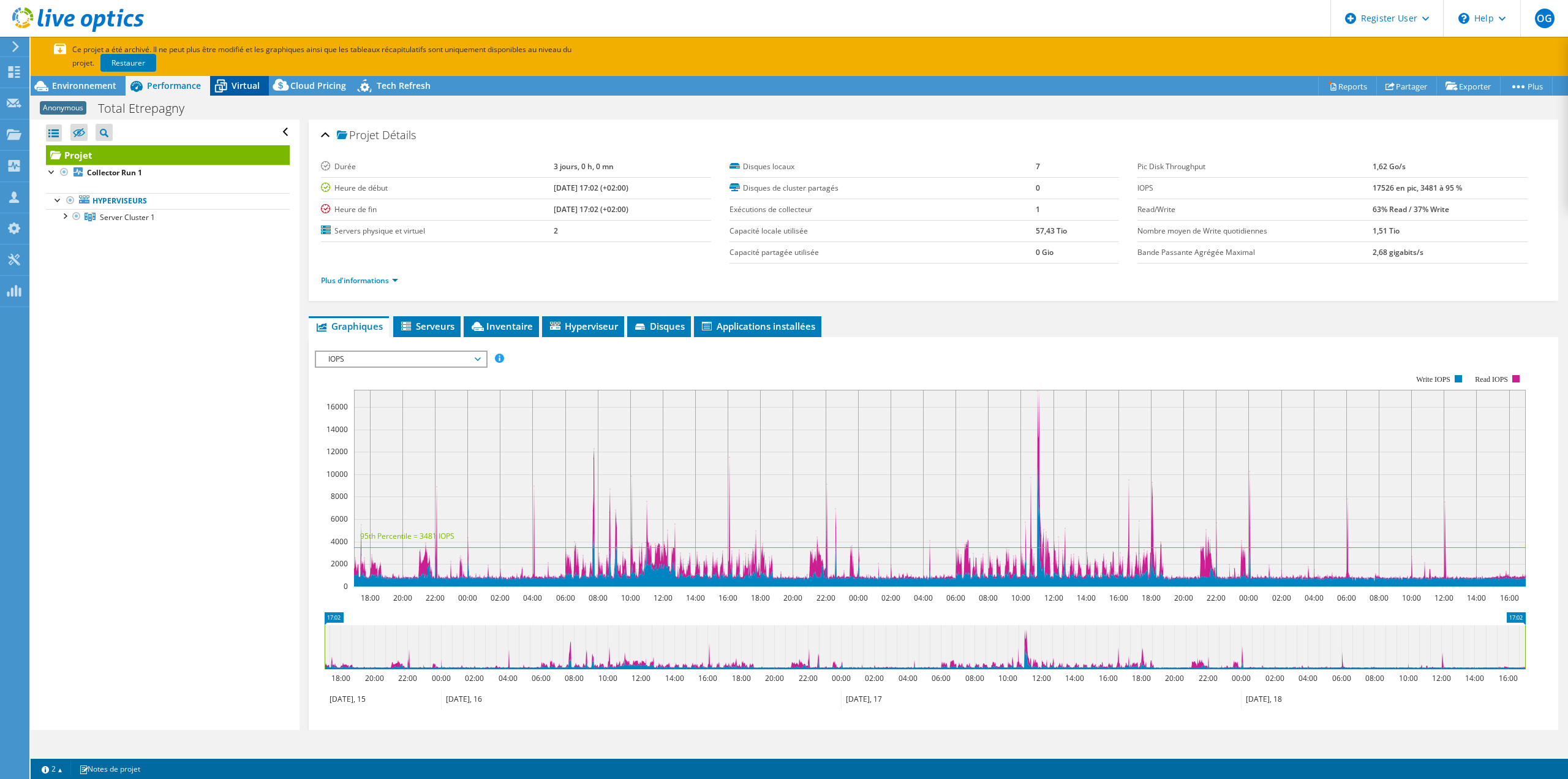
click at [241, 84] on span "Virtual" at bounding box center [245, 85] width 28 height 11
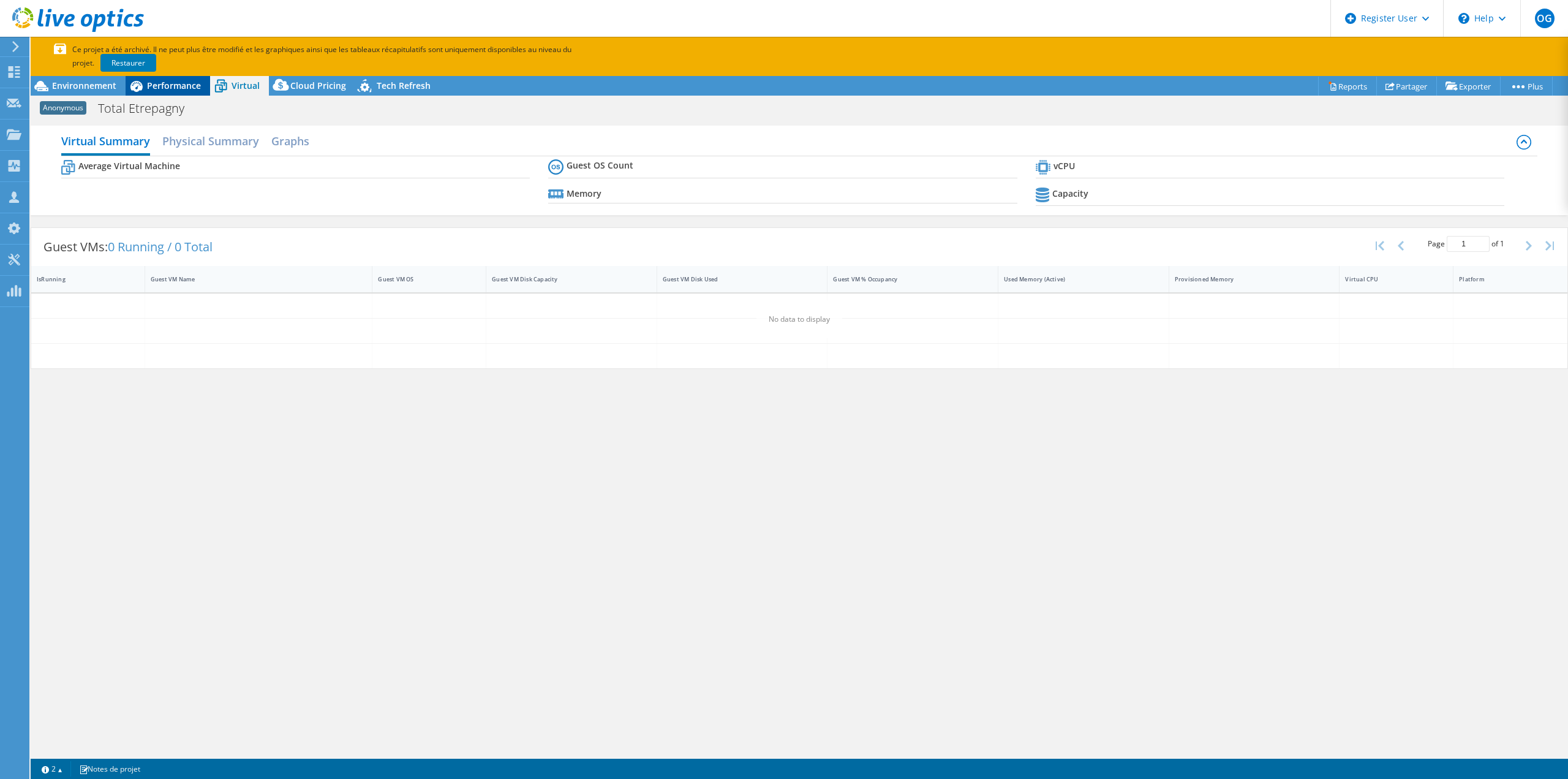
click at [186, 88] on span "Performance" at bounding box center [173, 85] width 54 height 11
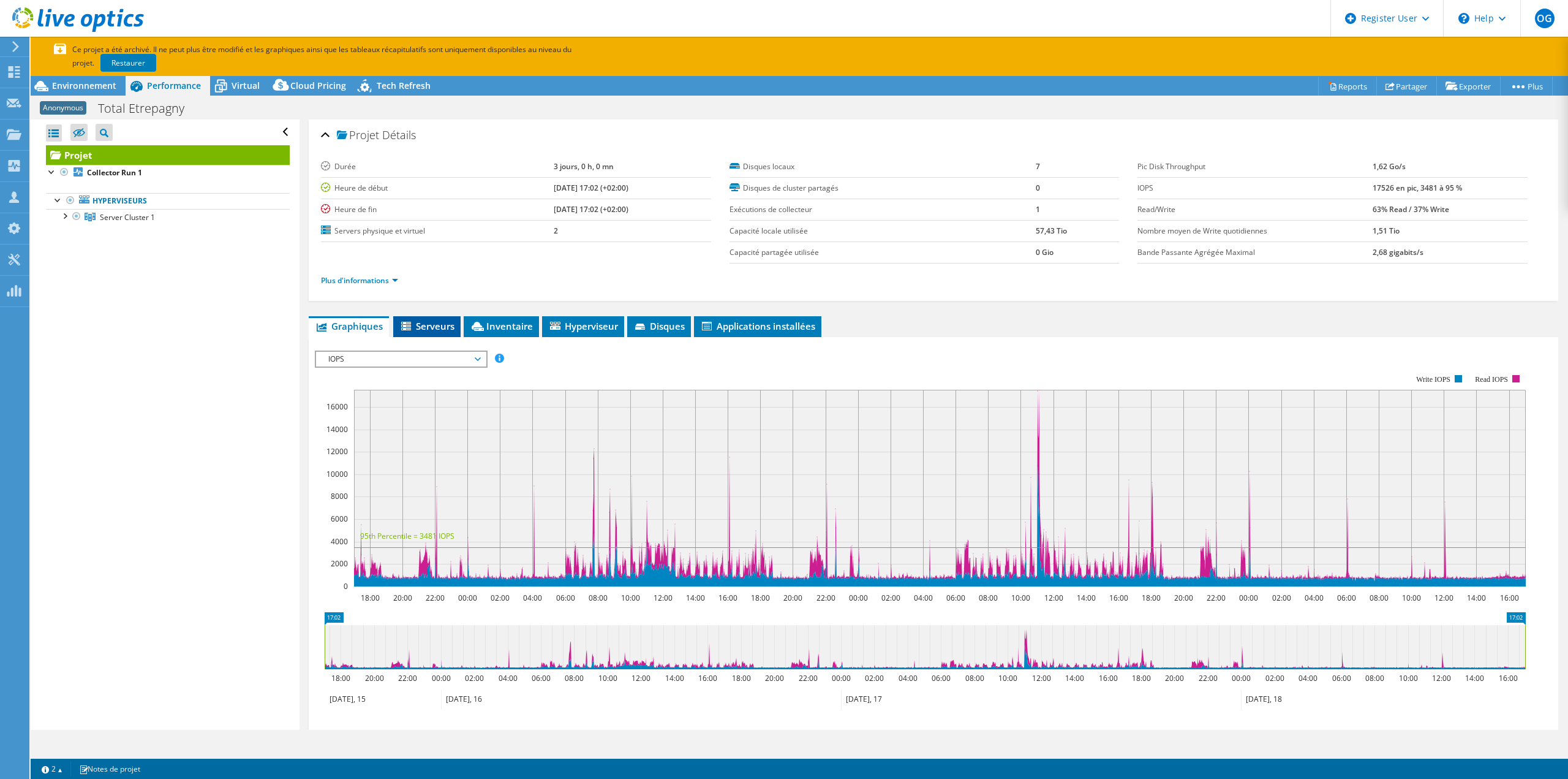
click at [439, 318] on li "Serveurs" at bounding box center [426, 326] width 67 height 20
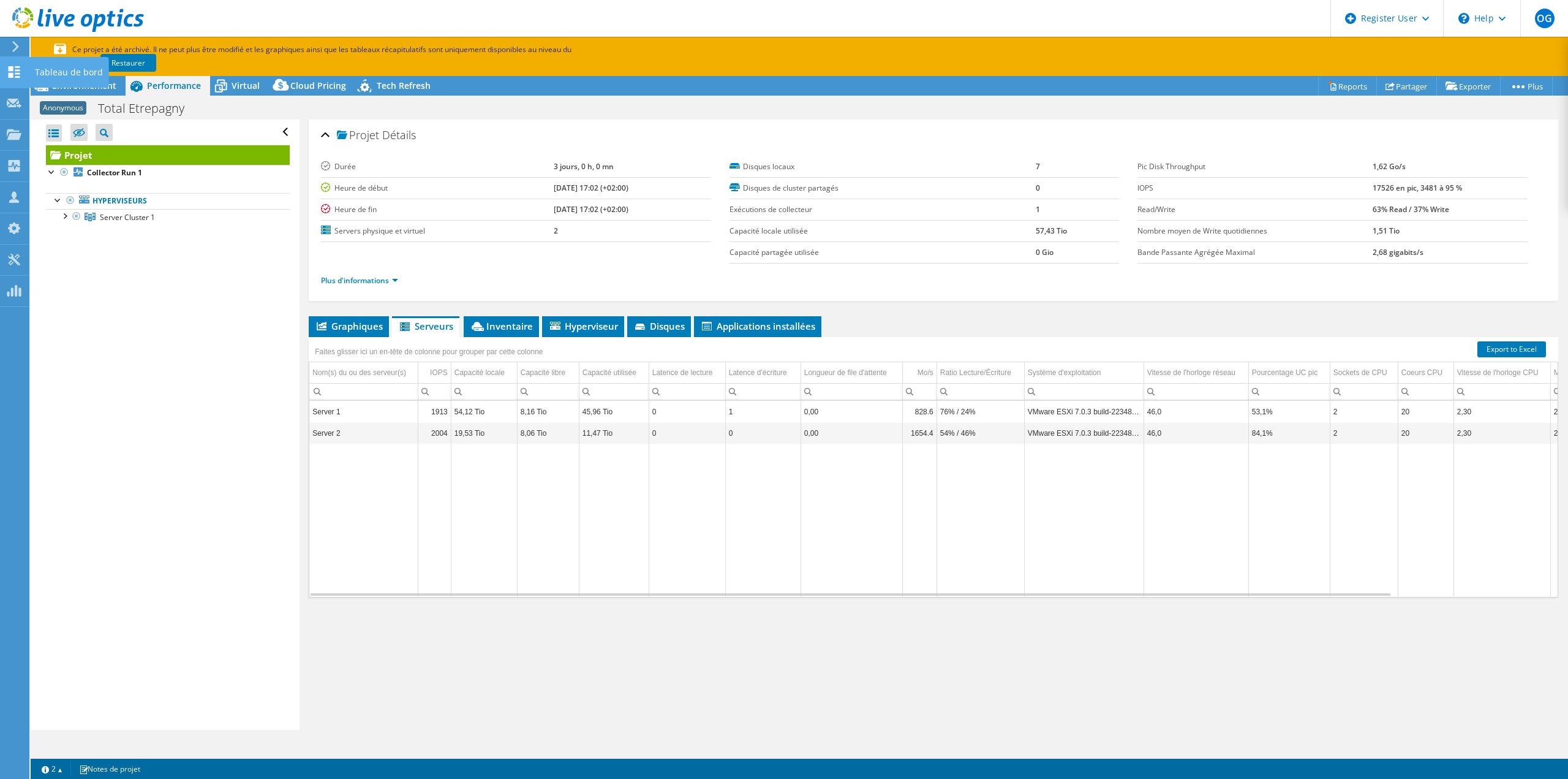
click at [11, 66] on use at bounding box center [14, 71] width 11 height 11
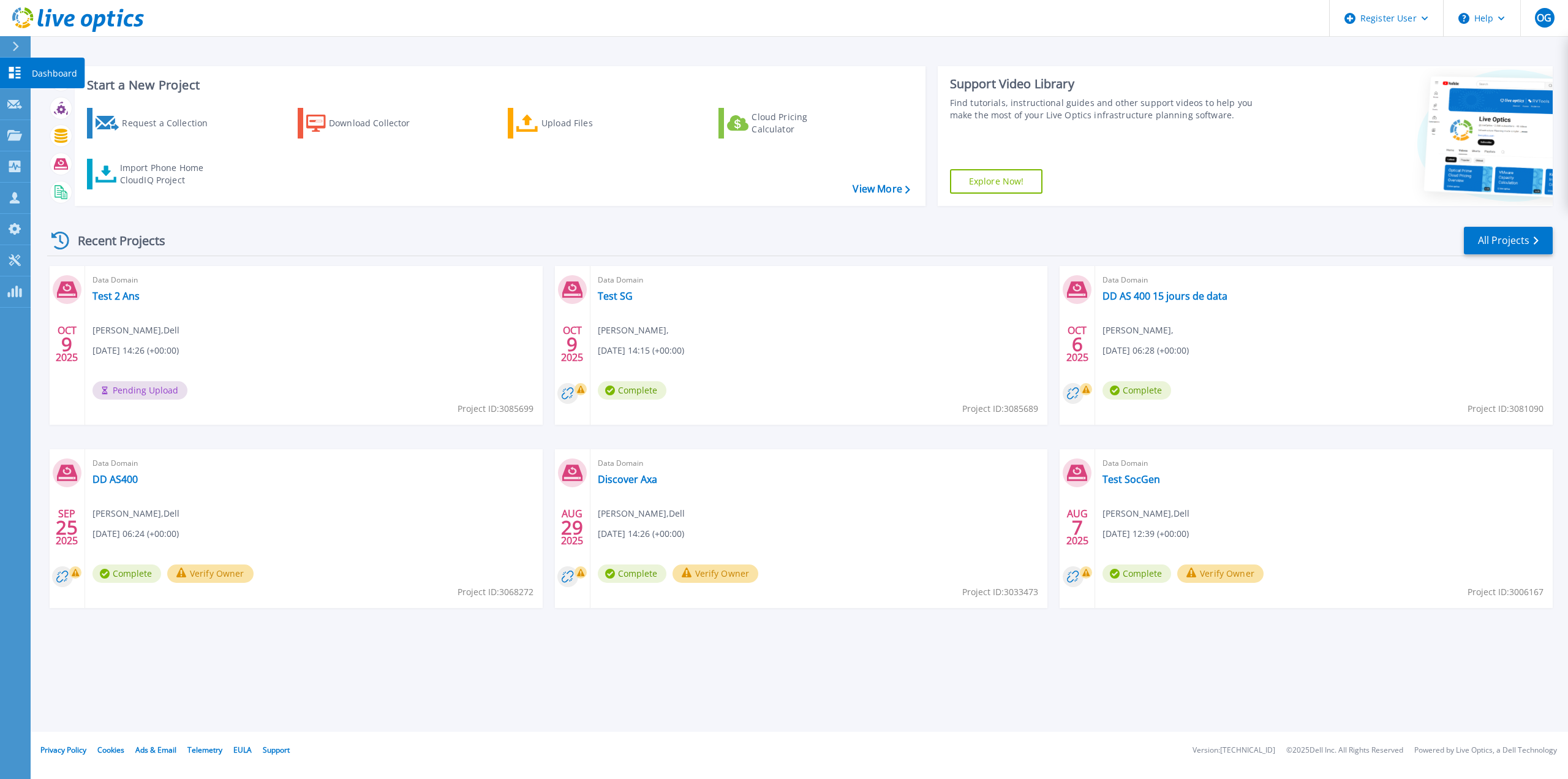
click at [11, 67] on icon at bounding box center [14, 72] width 11 height 11
click at [629, 332] on span "Laurent Ruiz ," at bounding box center [633, 330] width 71 height 14
click at [613, 296] on link "Test SG" at bounding box center [615, 296] width 35 height 12
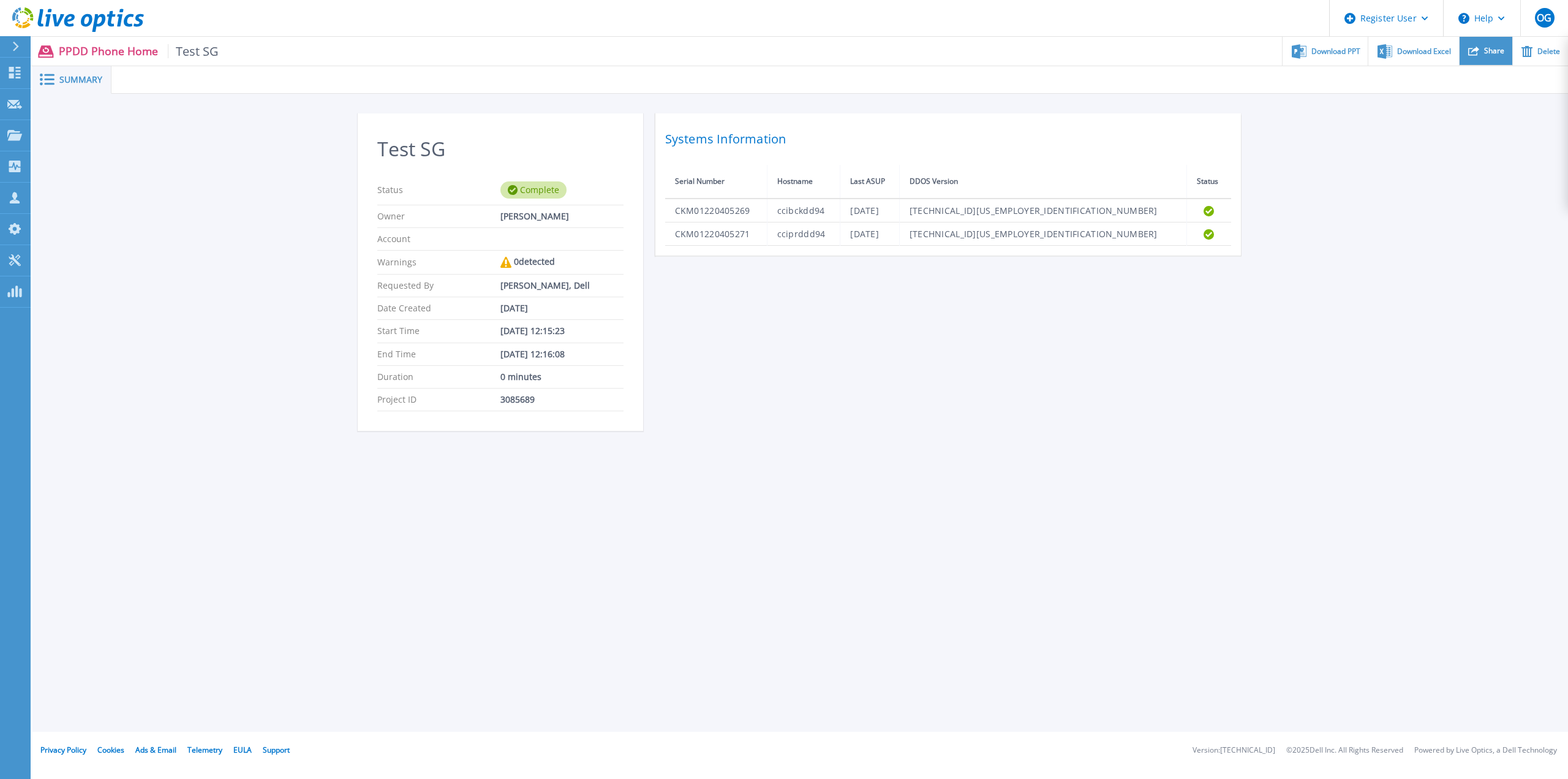
click at [1501, 48] on span "Share" at bounding box center [1494, 51] width 20 height 8
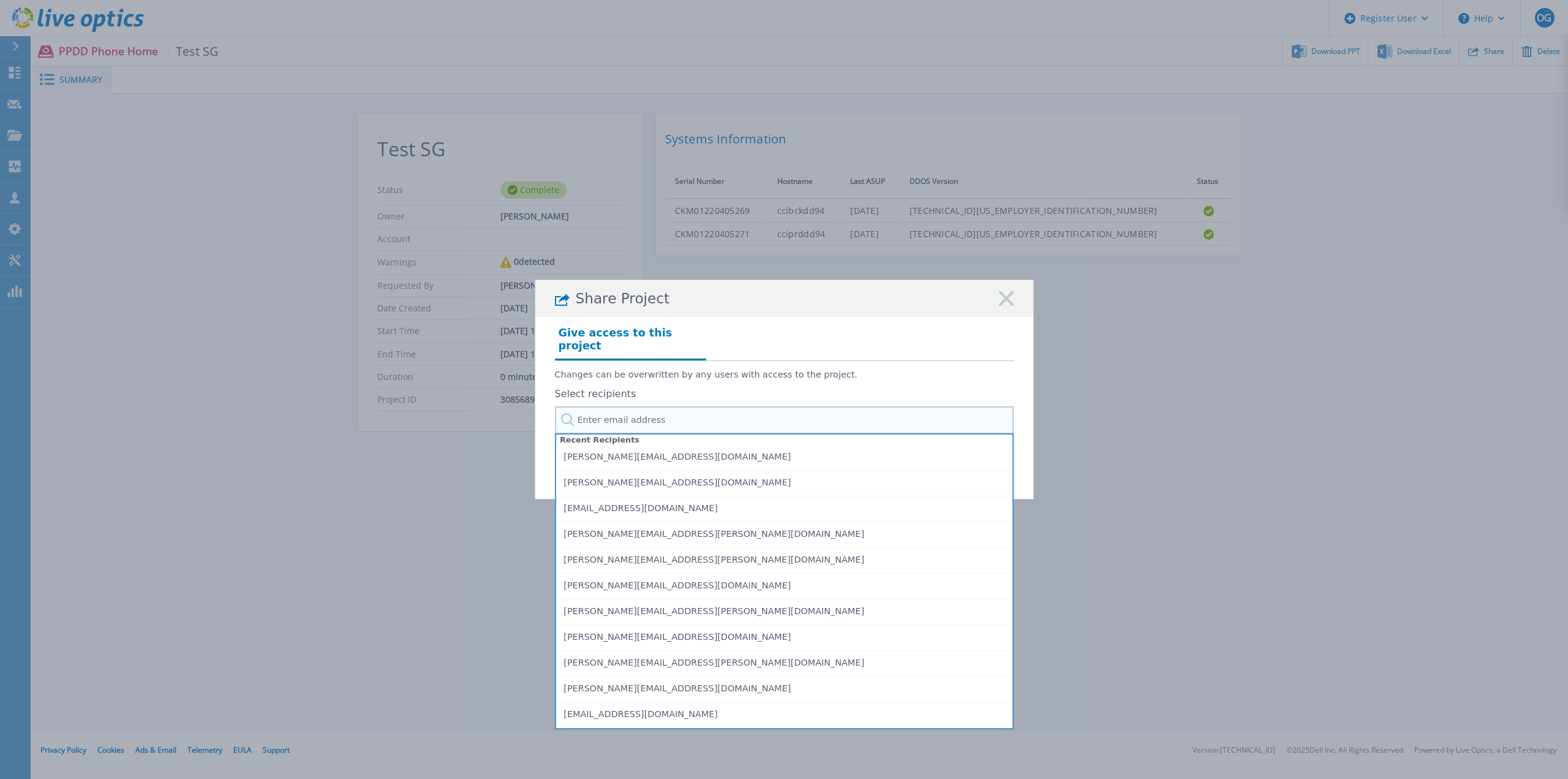
click at [680, 420] on input "text" at bounding box center [785, 420] width 459 height 27
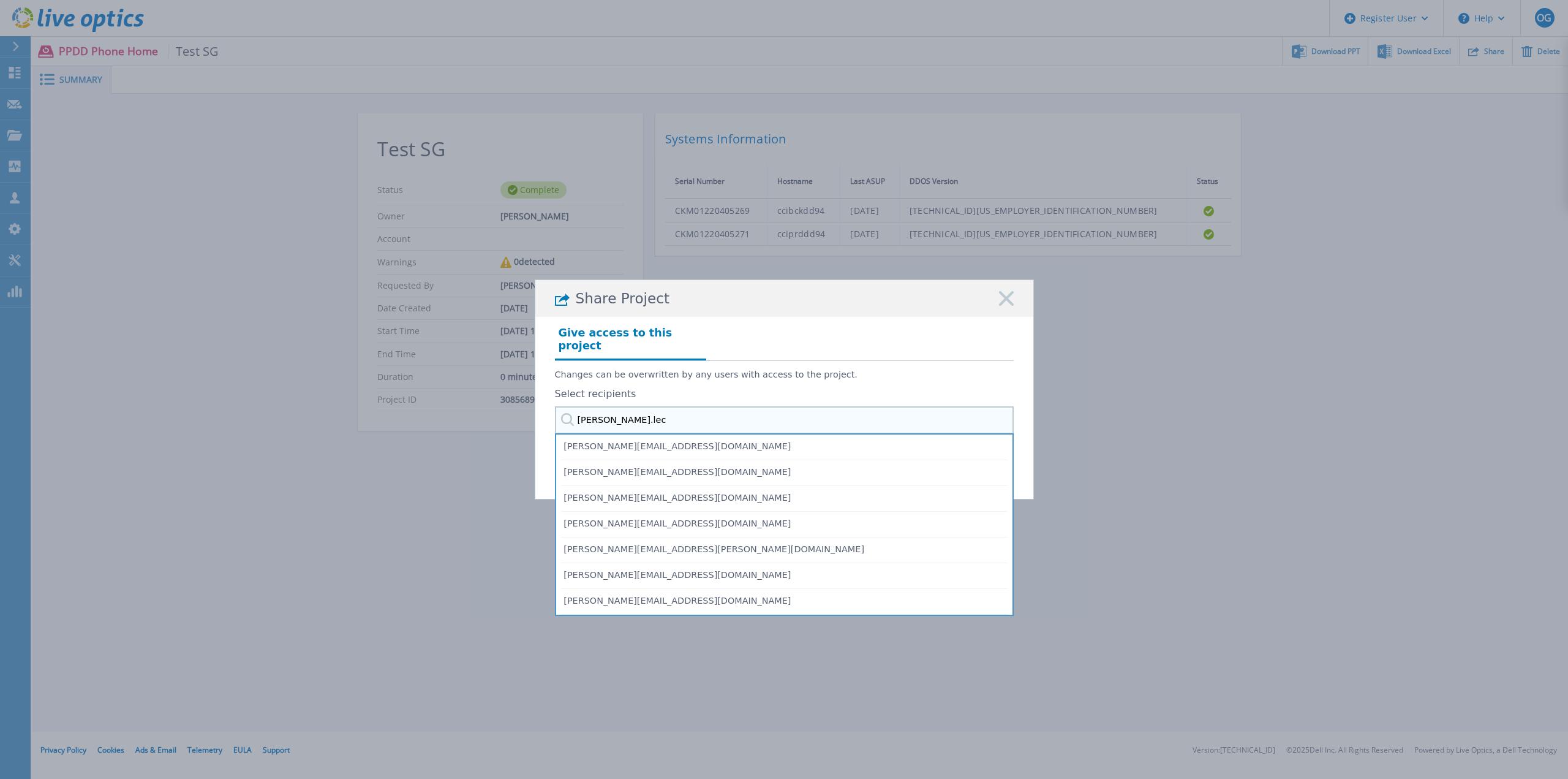
type input "[PERSON_NAME].lecl"
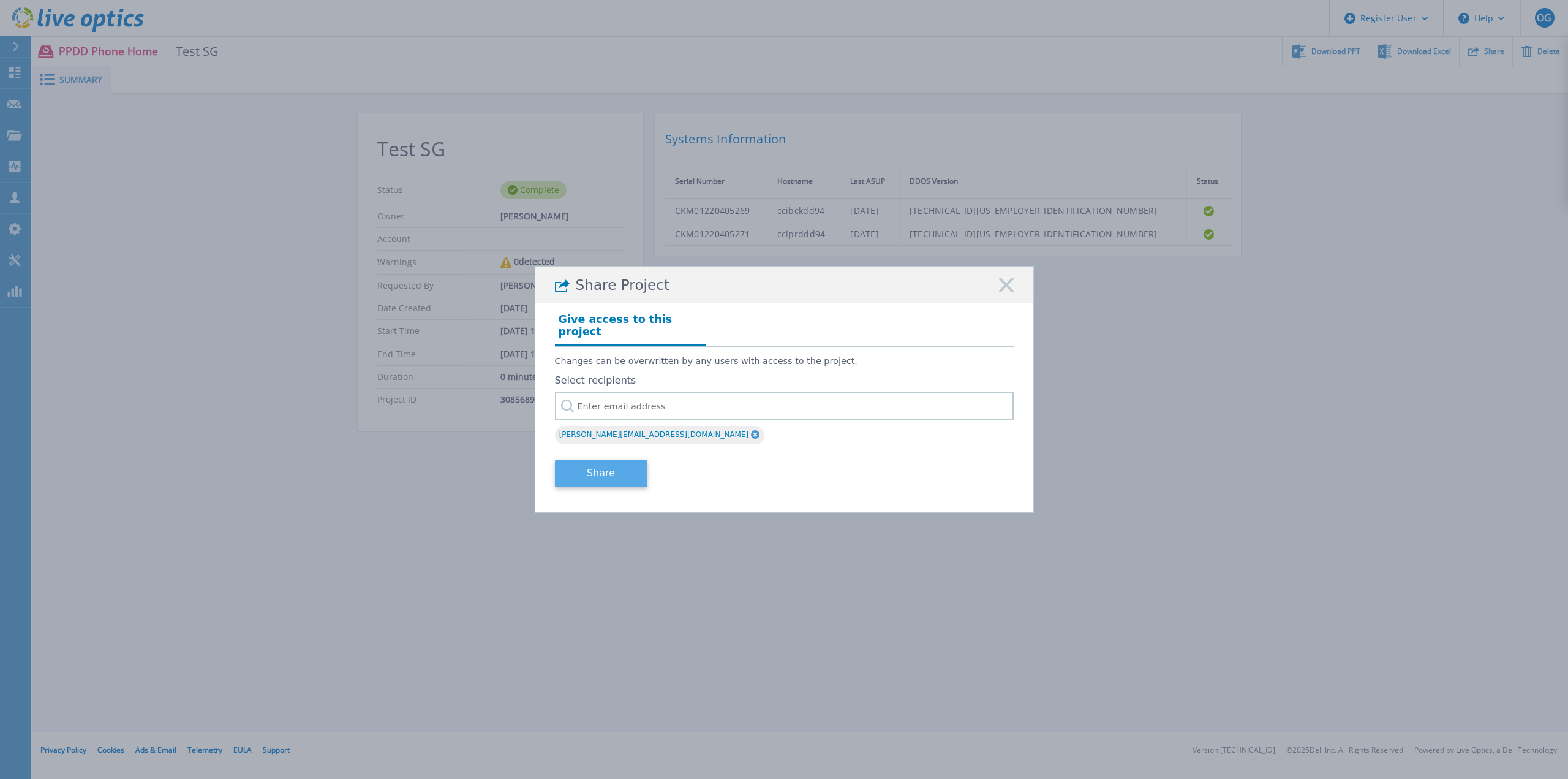
click at [597, 466] on button "Share" at bounding box center [601, 473] width 92 height 27
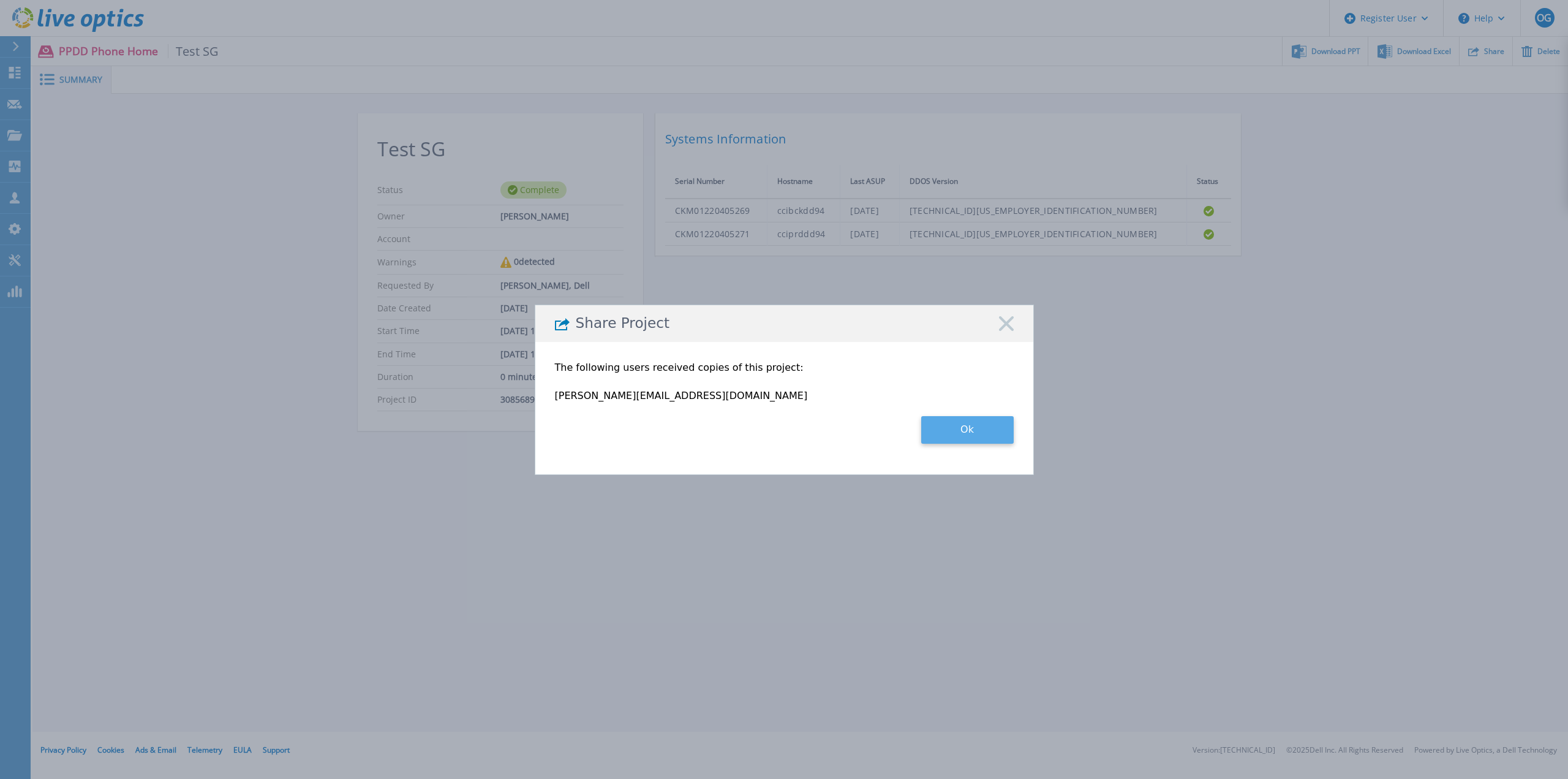
click at [952, 430] on button "Ok" at bounding box center [967, 430] width 92 height 27
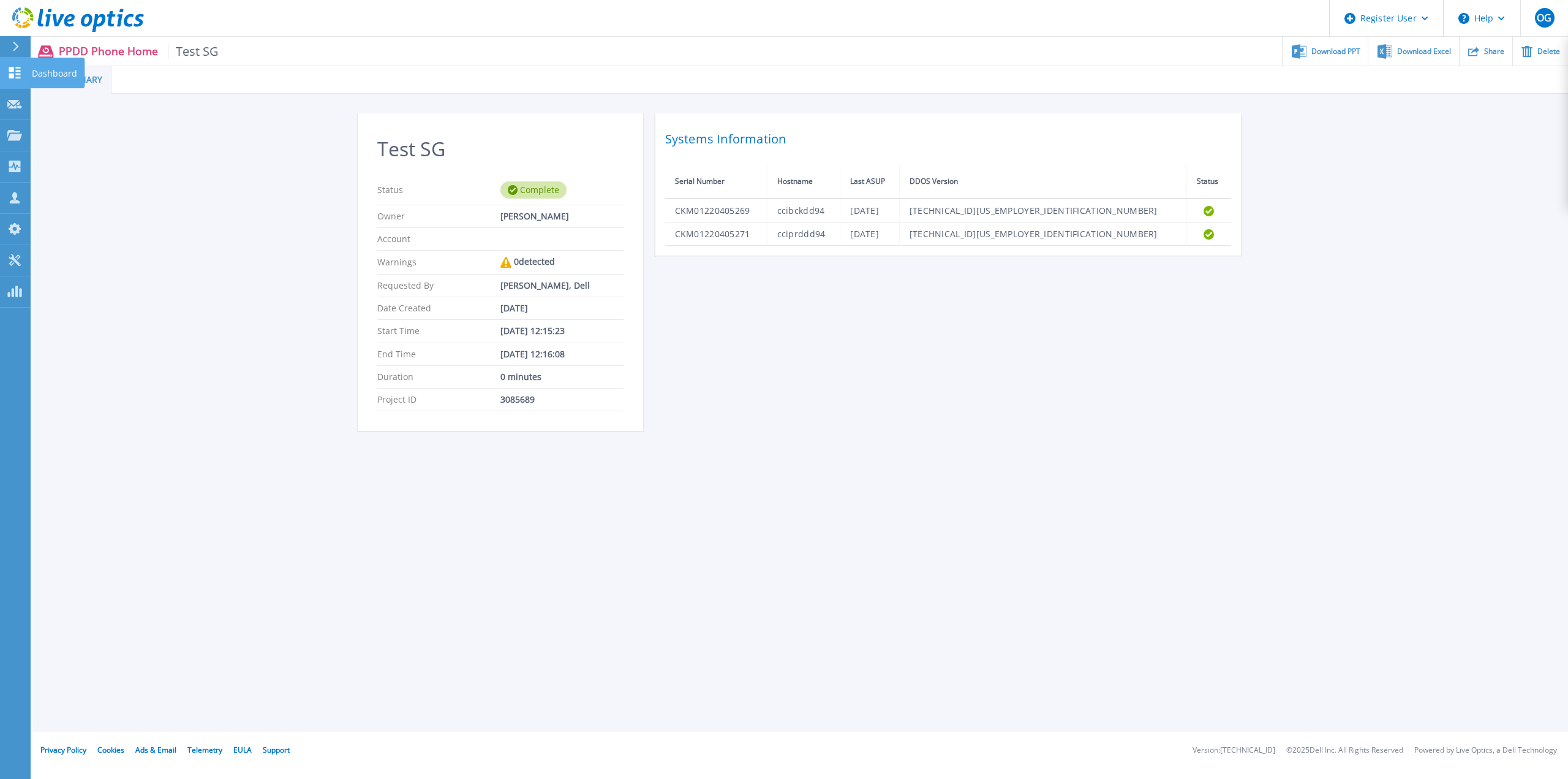
click at [20, 73] on icon at bounding box center [14, 72] width 14 height 11
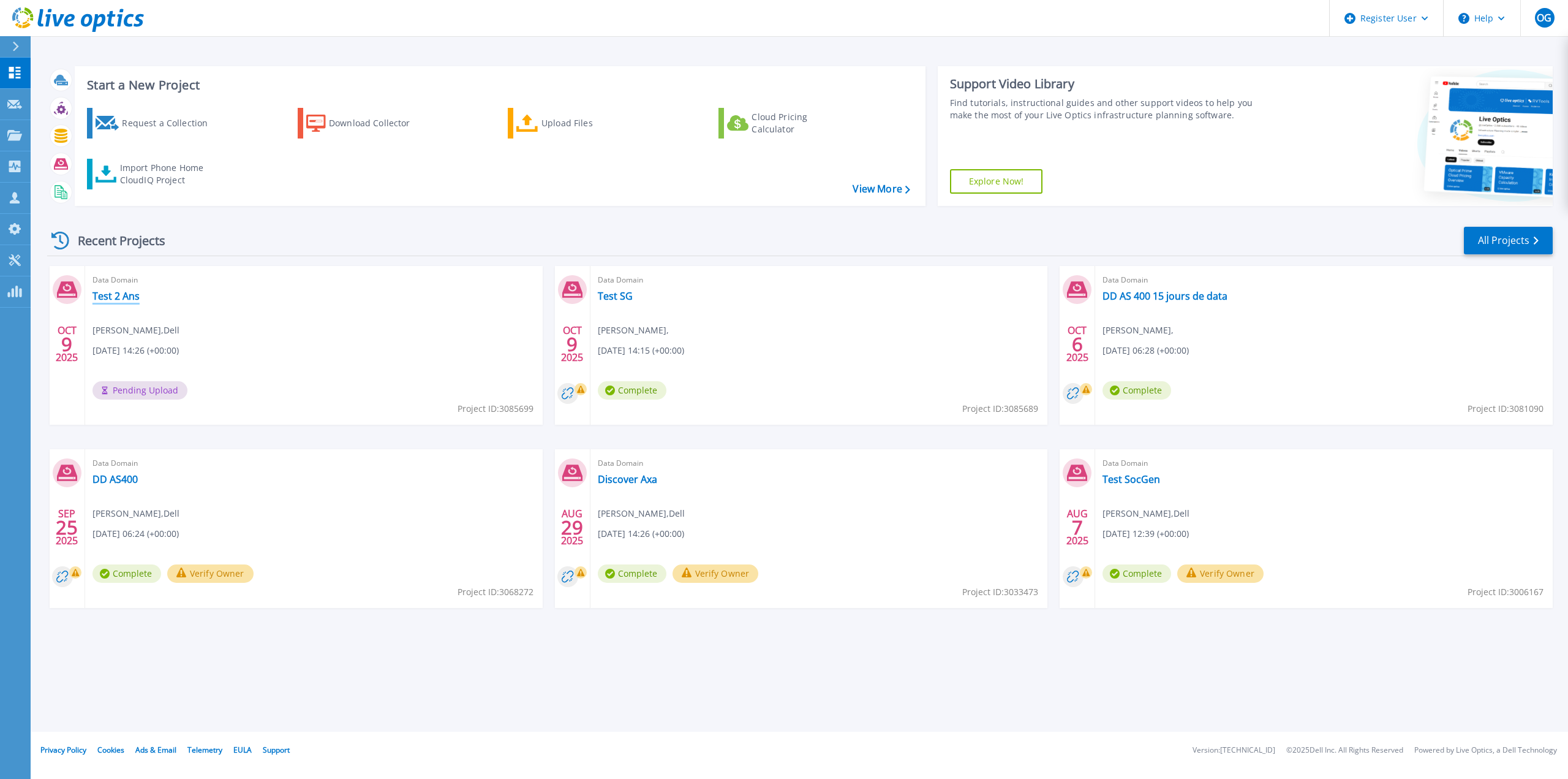
click at [126, 294] on link "Test 2 Ans" at bounding box center [116, 296] width 47 height 12
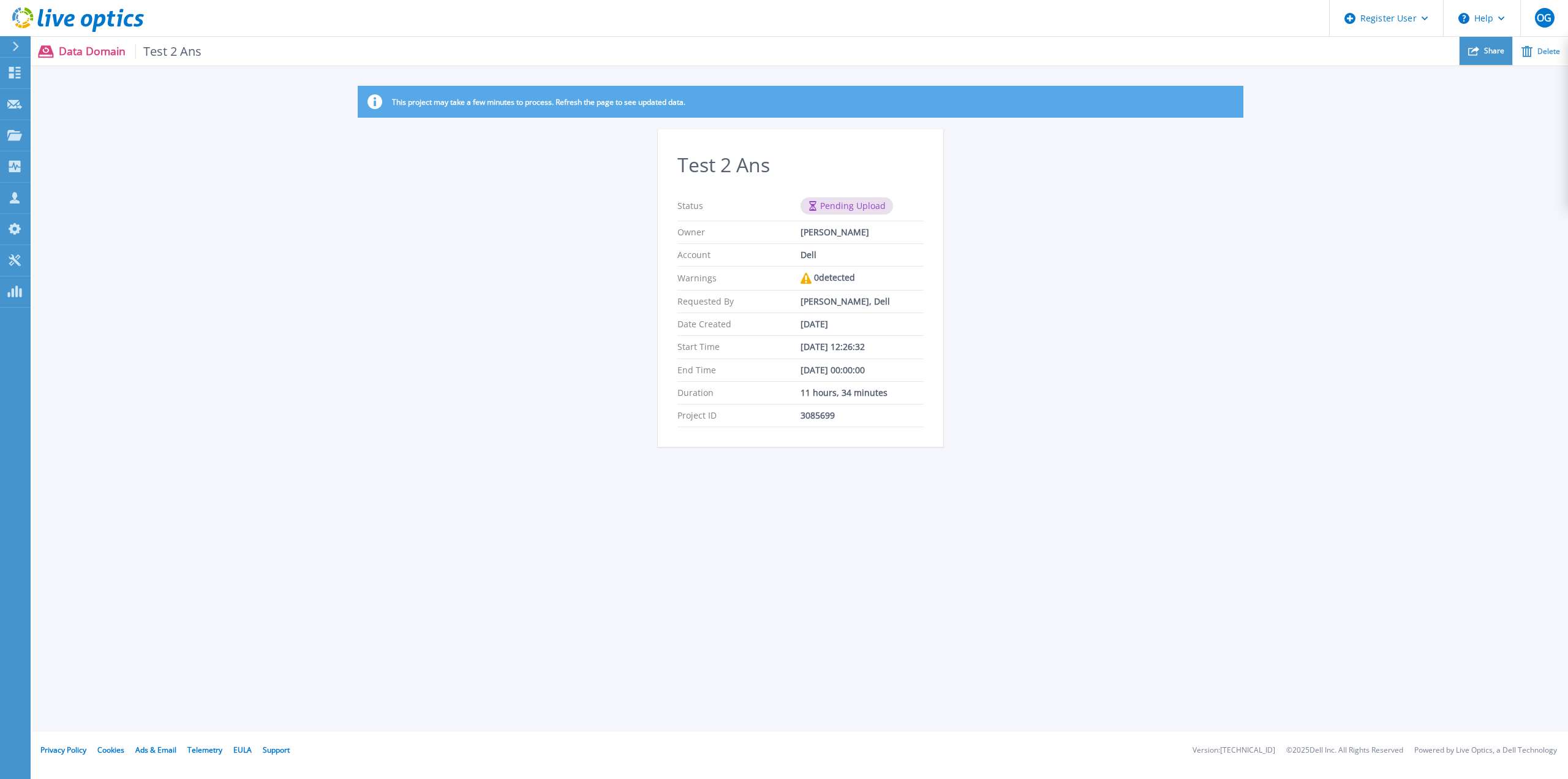
click at [1476, 53] on icon at bounding box center [1473, 51] width 11 height 11
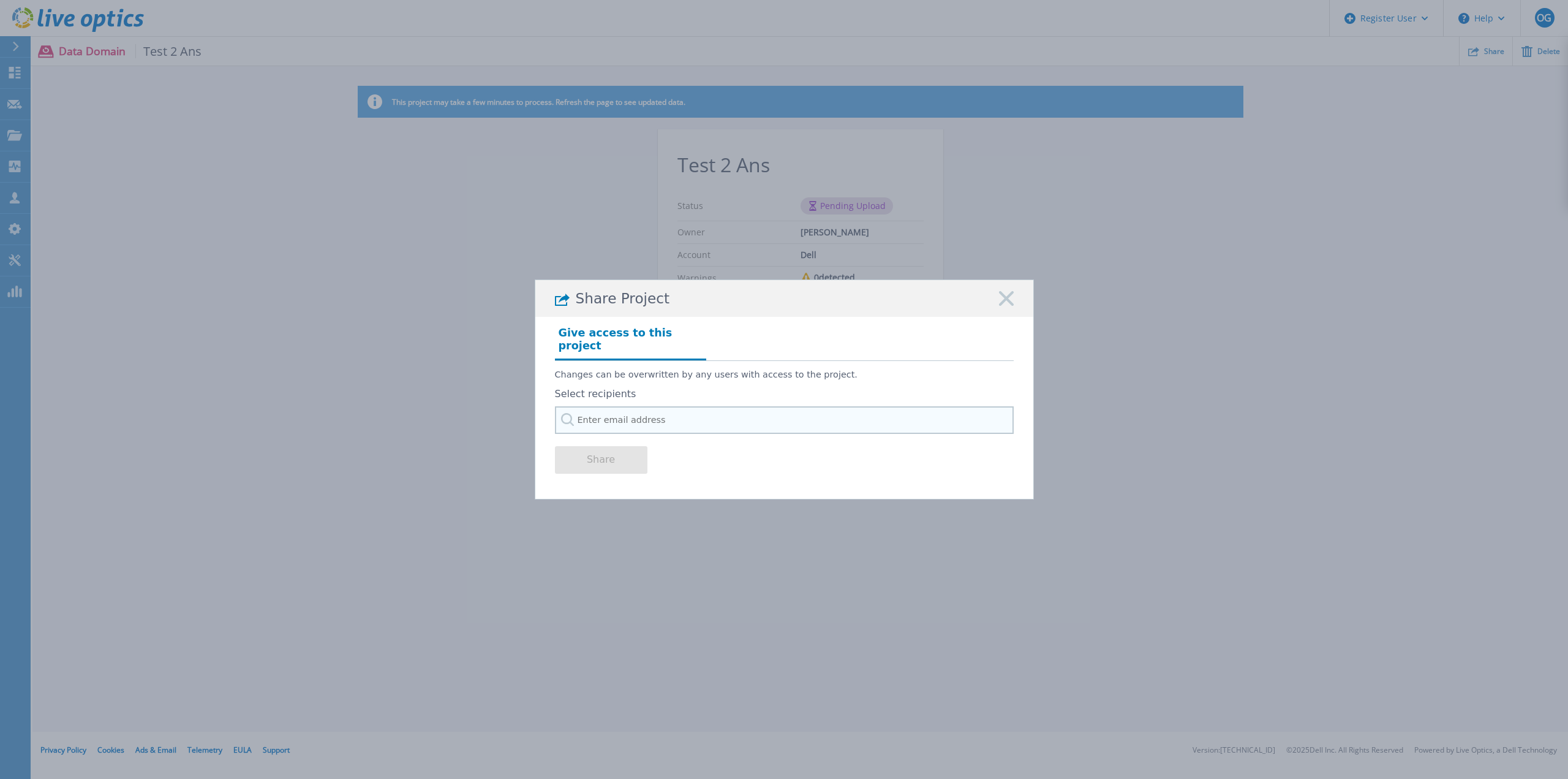
click at [661, 418] on input "text" at bounding box center [785, 420] width 459 height 27
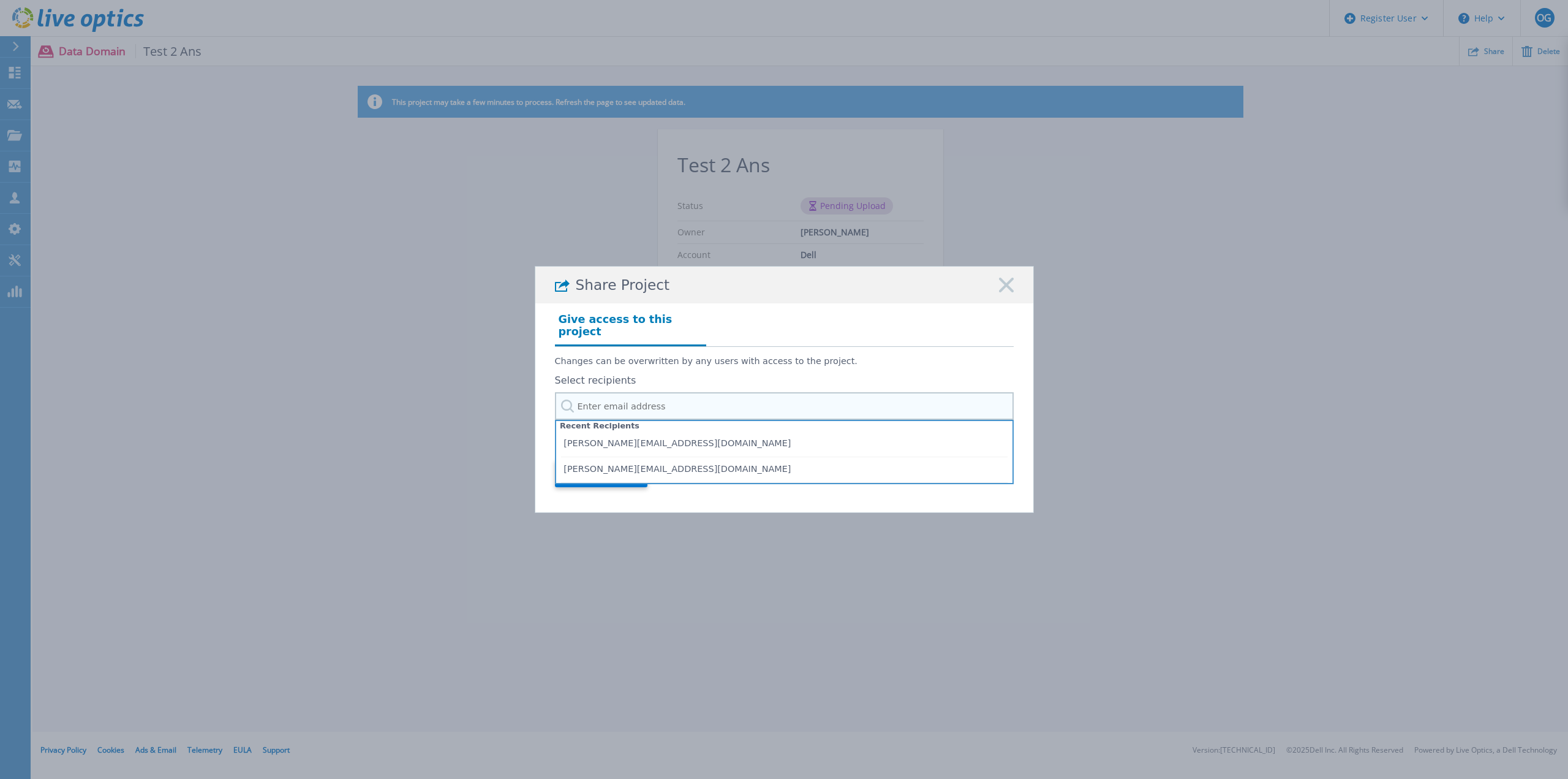
click at [608, 405] on input "text" at bounding box center [785, 406] width 459 height 27
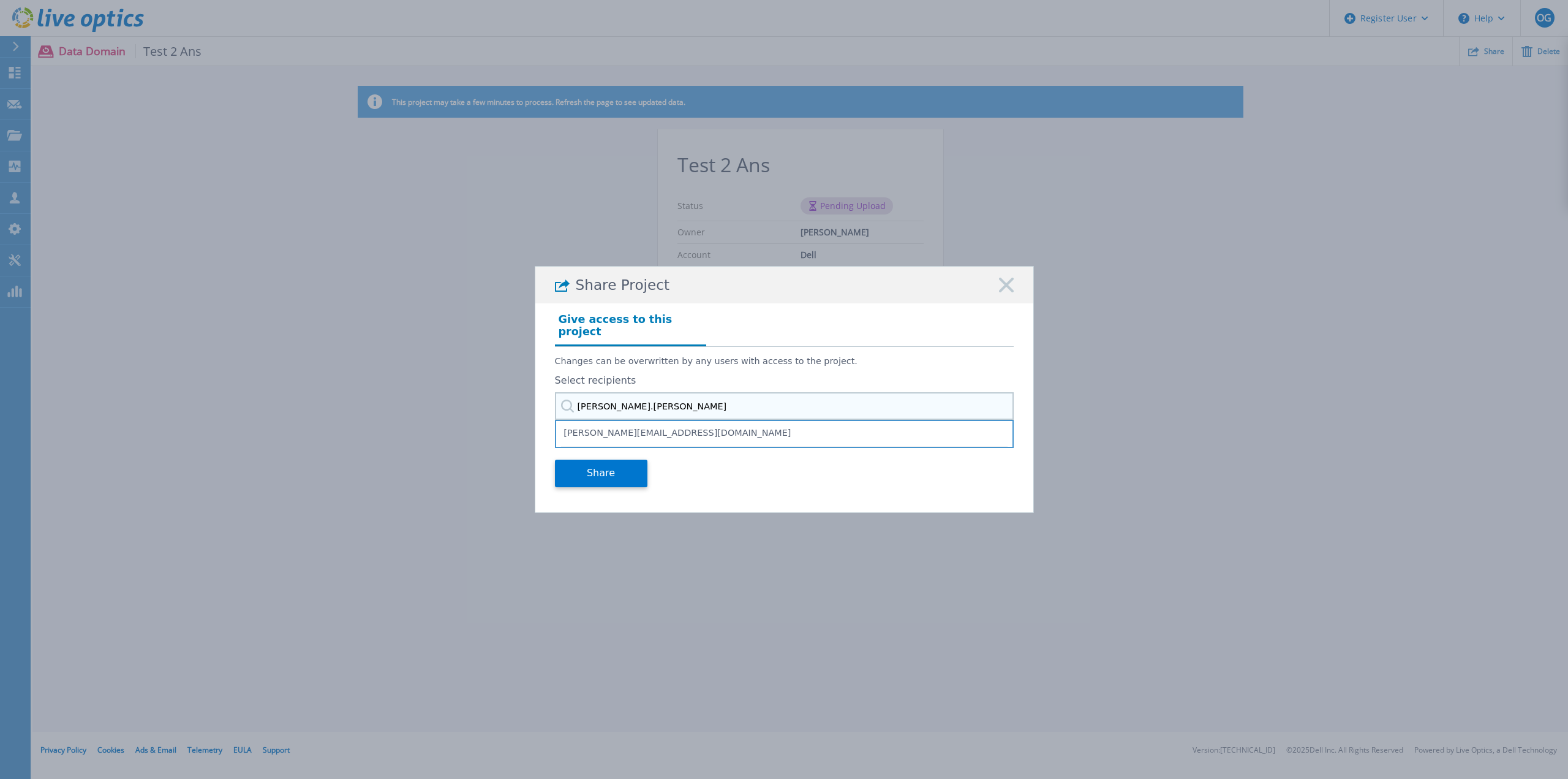
type input "laurent.ruiz@"
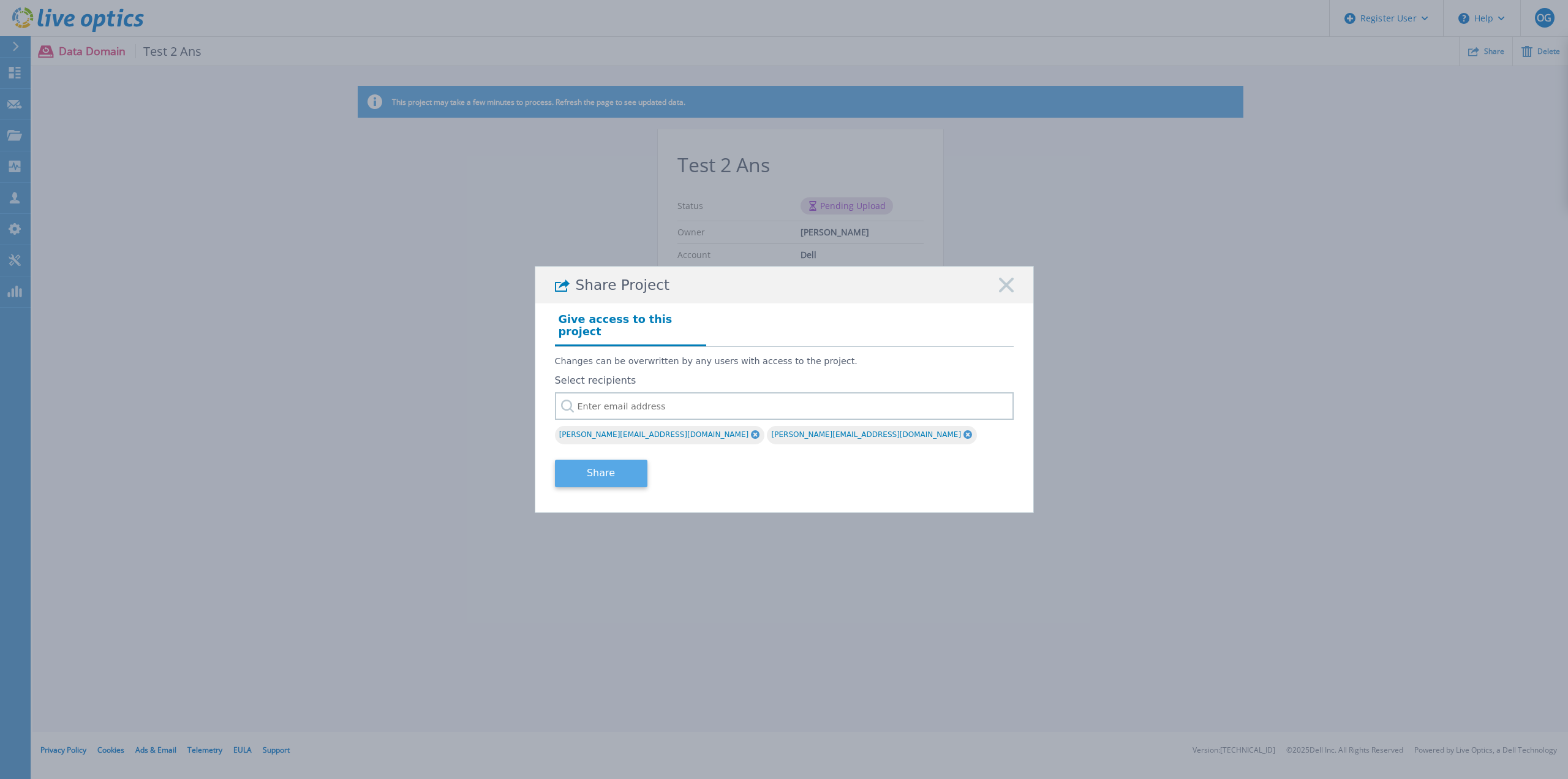
click at [627, 459] on button "Share" at bounding box center [601, 473] width 92 height 27
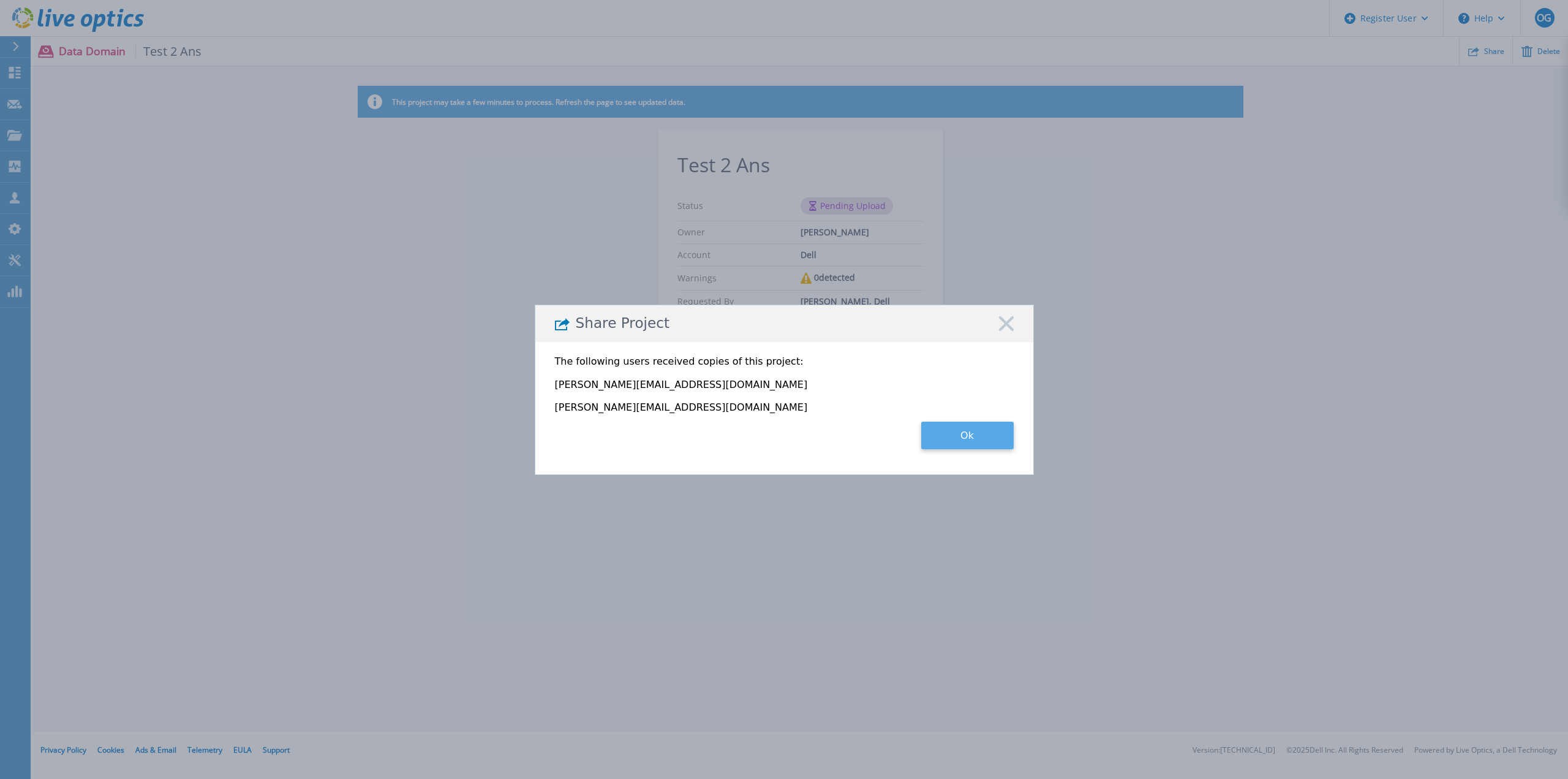
click at [995, 433] on button "Ok" at bounding box center [967, 435] width 92 height 27
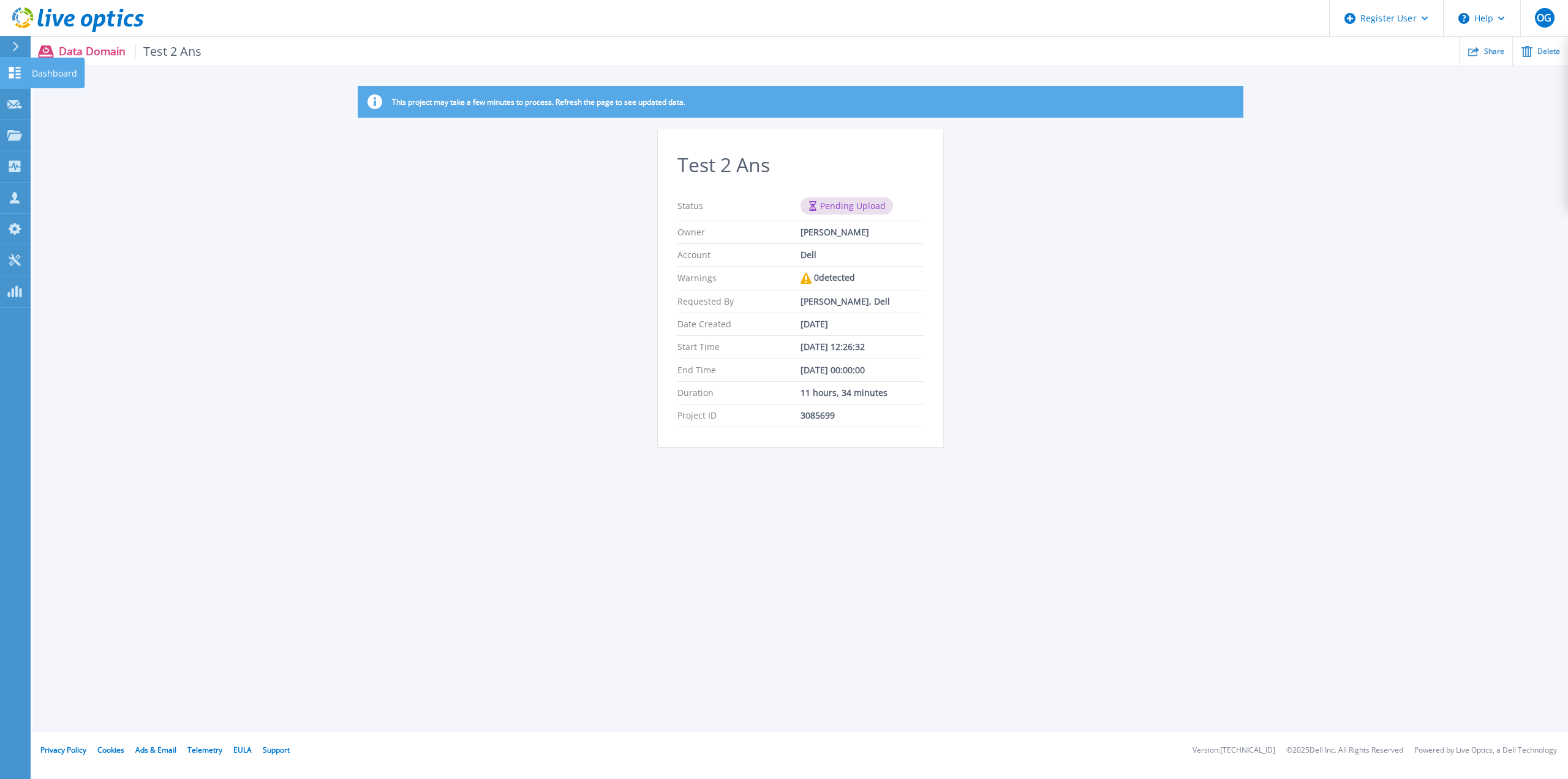
click at [14, 70] on icon at bounding box center [14, 72] width 11 height 11
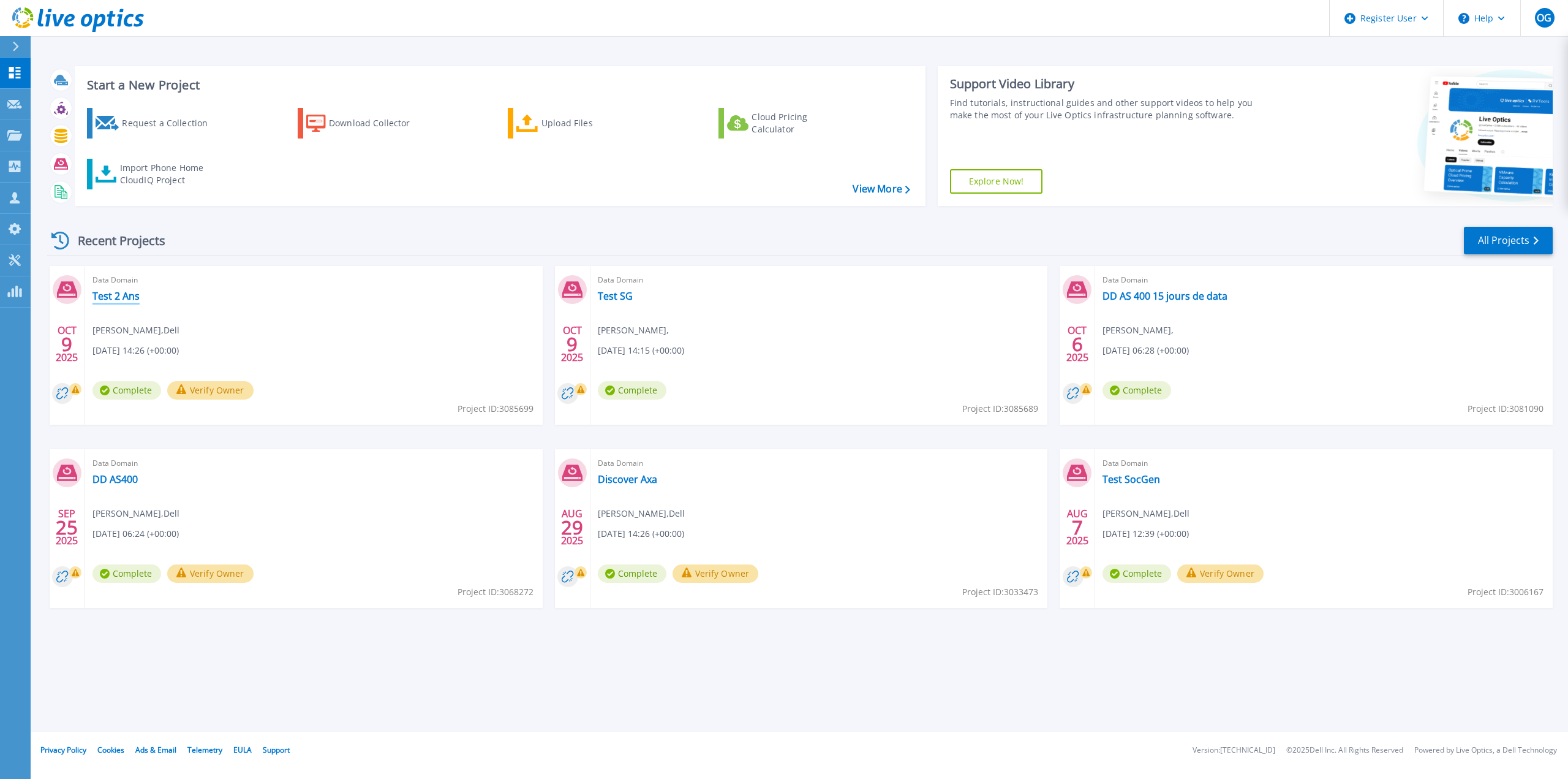
click at [123, 295] on link "Test 2 Ans" at bounding box center [116, 296] width 47 height 12
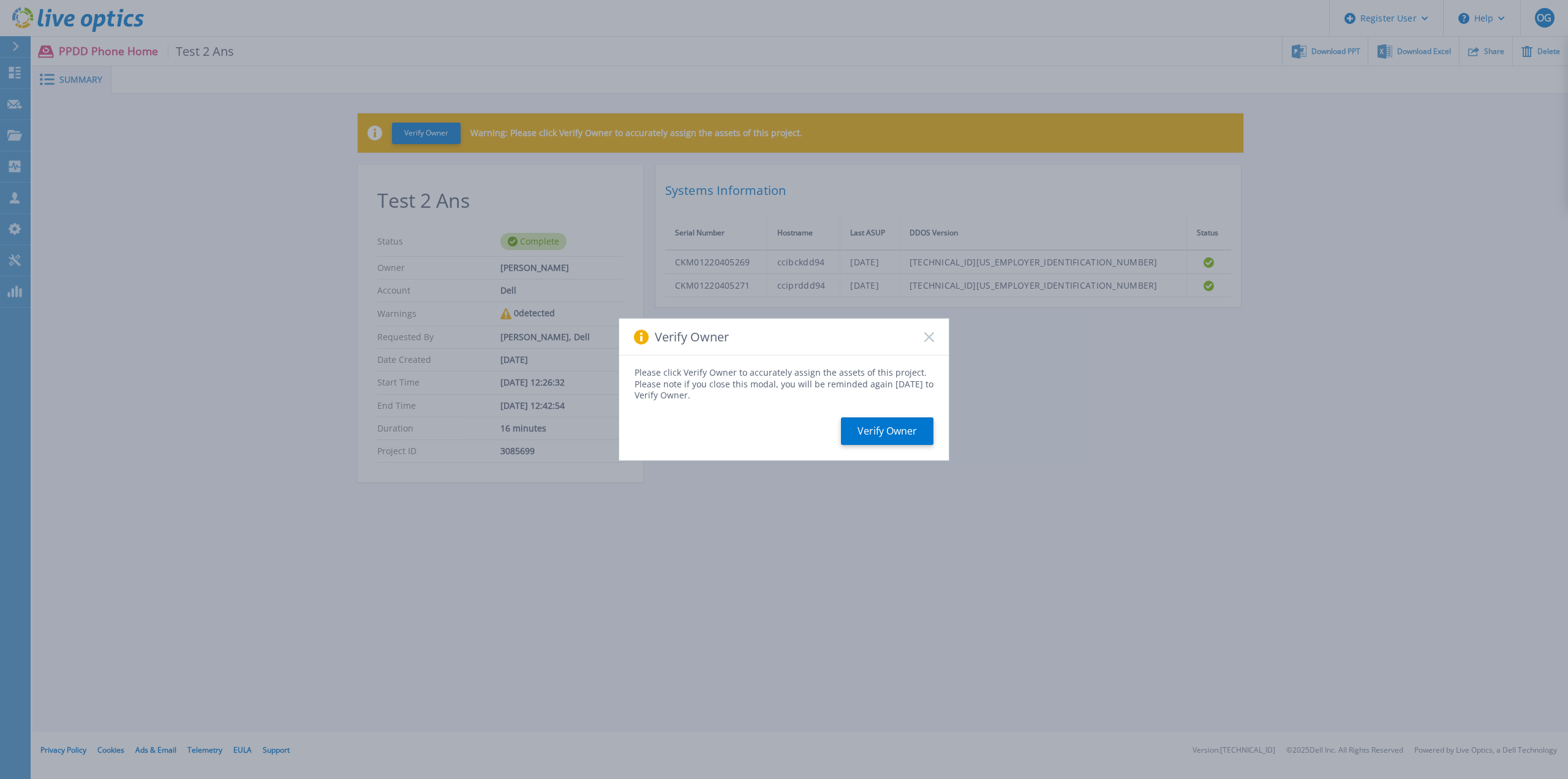
click at [926, 333] on icon at bounding box center [929, 336] width 10 height 10
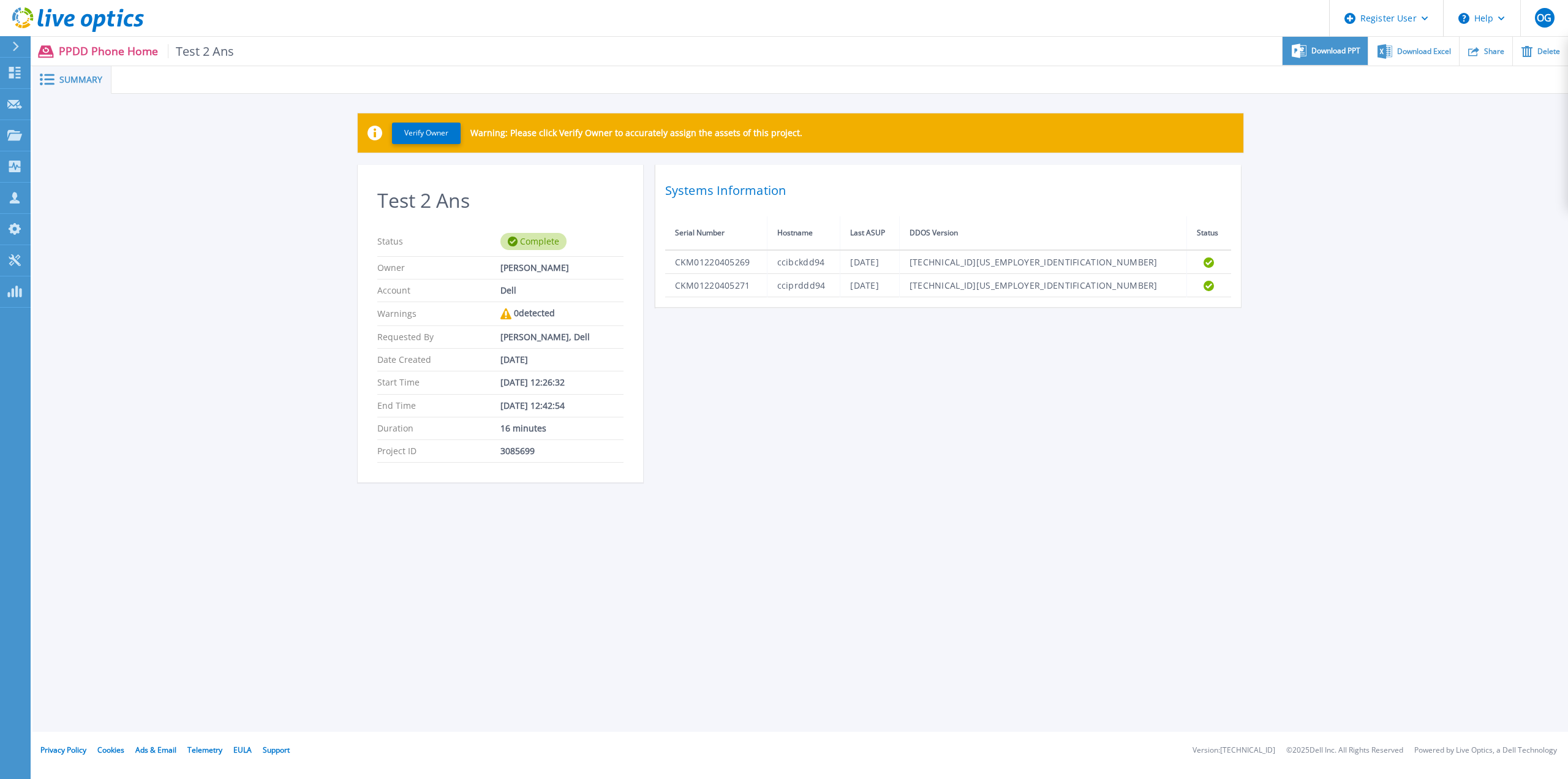
click at [1314, 51] on span "Download PPT" at bounding box center [1335, 51] width 49 height 8
click at [20, 43] on div at bounding box center [21, 46] width 20 height 20
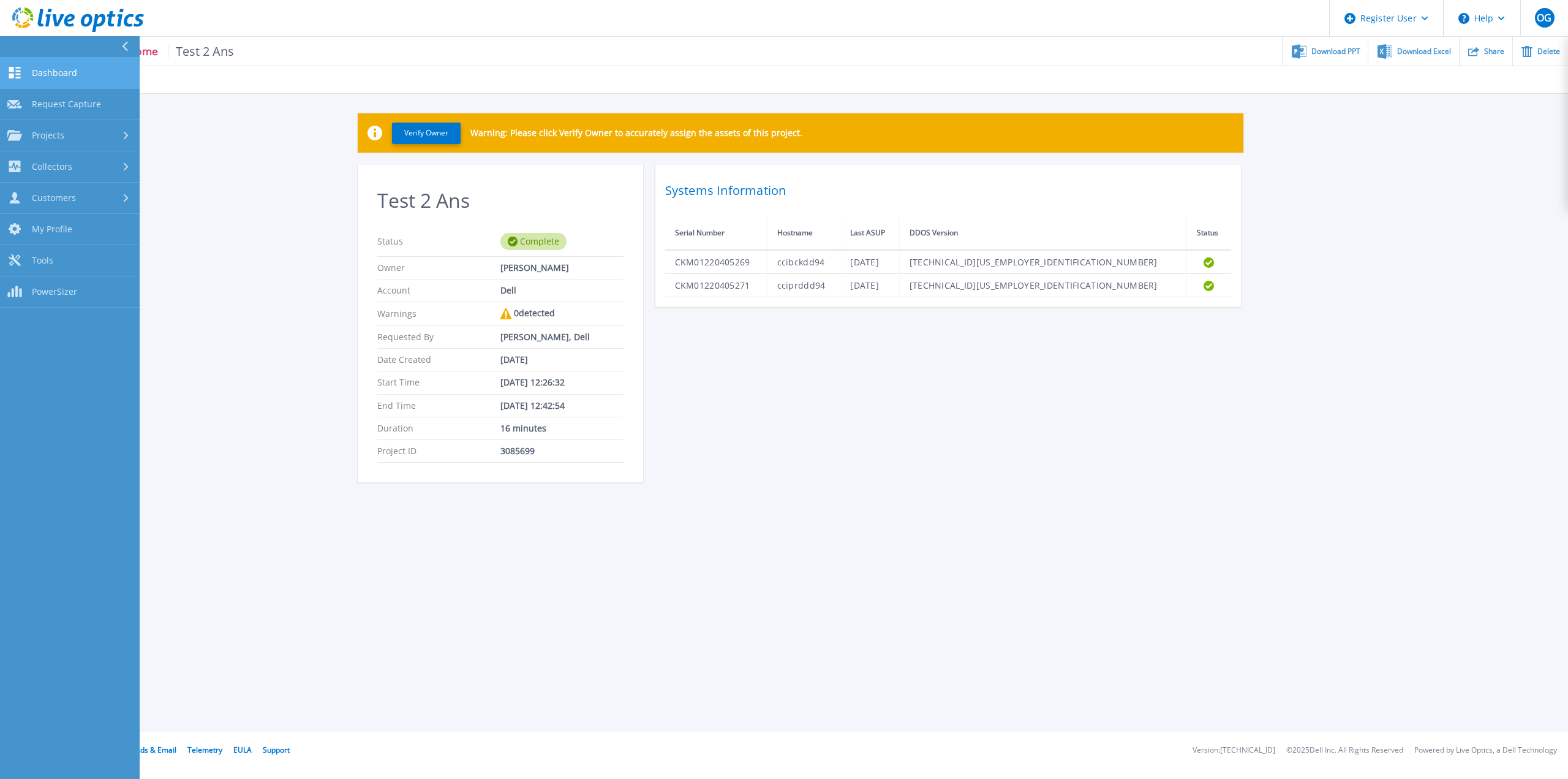
drag, startPoint x: 39, startPoint y: 63, endPoint x: 46, endPoint y: 69, distance: 9.2
click at [39, 63] on link "Dashboard Dashboard" at bounding box center [70, 73] width 139 height 31
